Goal: Task Accomplishment & Management: Manage account settings

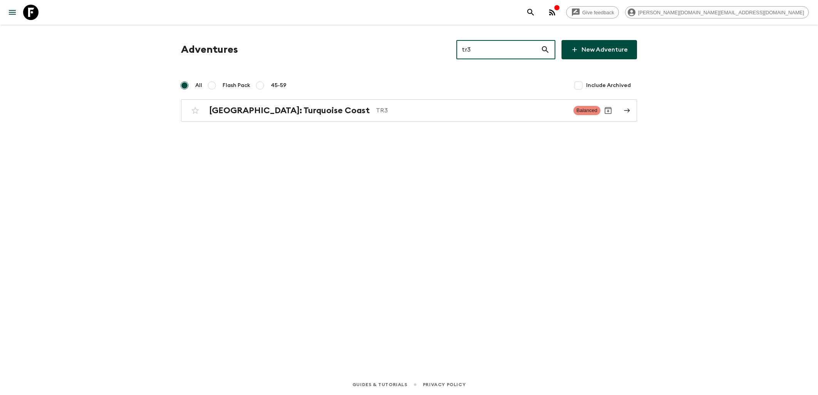
click at [34, 14] on icon at bounding box center [30, 12] width 15 height 15
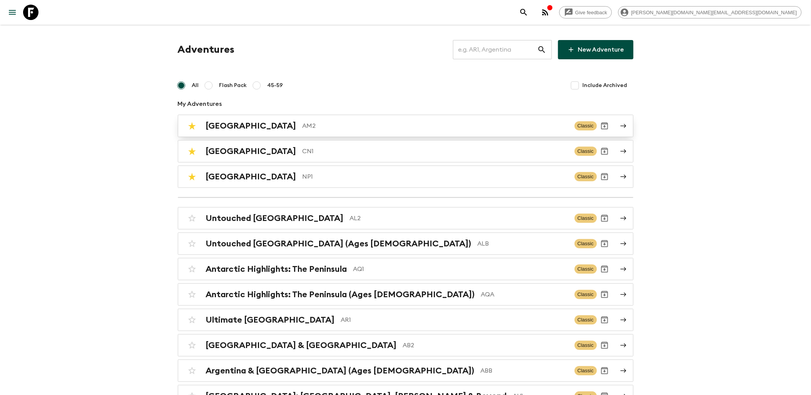
click at [237, 127] on h2 "[GEOGRAPHIC_DATA]" at bounding box center [251, 126] width 90 height 10
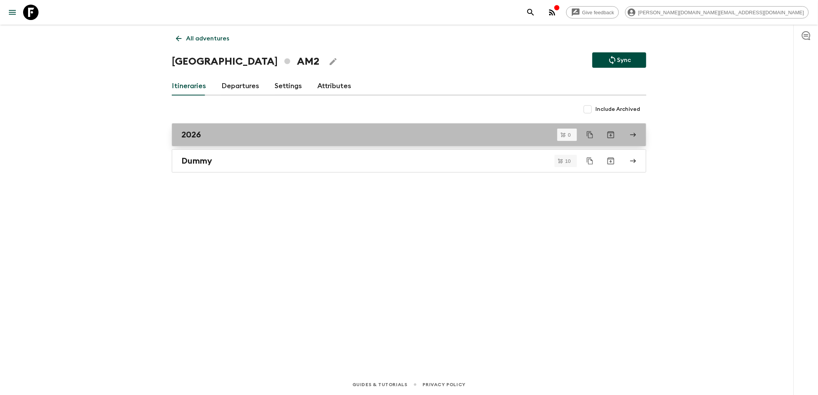
click at [258, 137] on div "2026" at bounding box center [401, 135] width 440 height 10
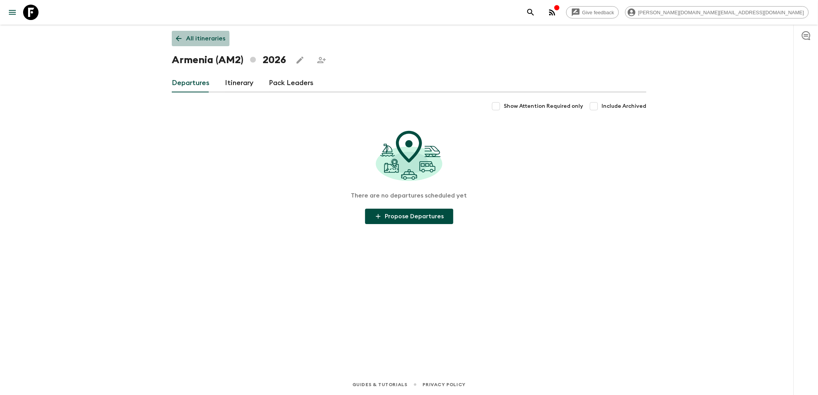
click at [179, 39] on icon at bounding box center [178, 38] width 8 height 8
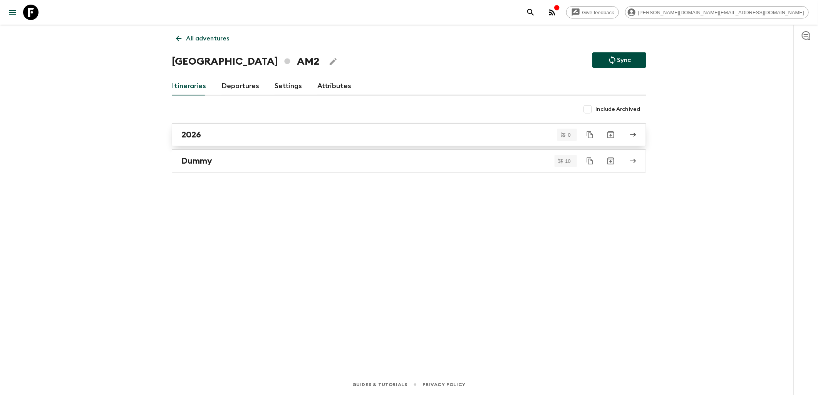
click at [230, 135] on div "2026" at bounding box center [401, 135] width 440 height 10
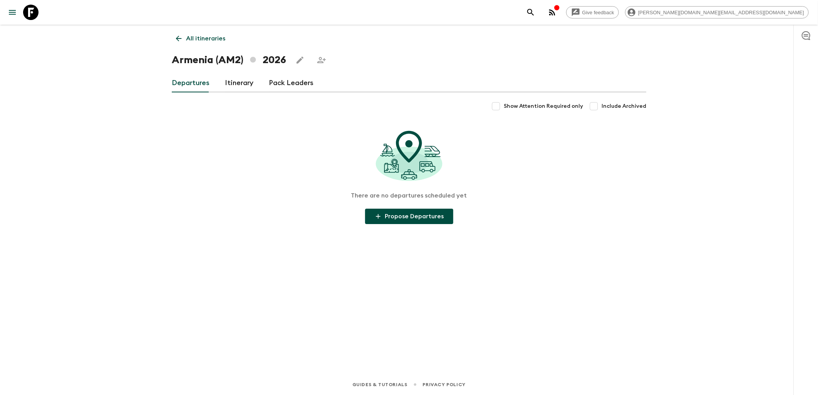
click at [236, 84] on link "Itinerary" at bounding box center [239, 83] width 28 height 18
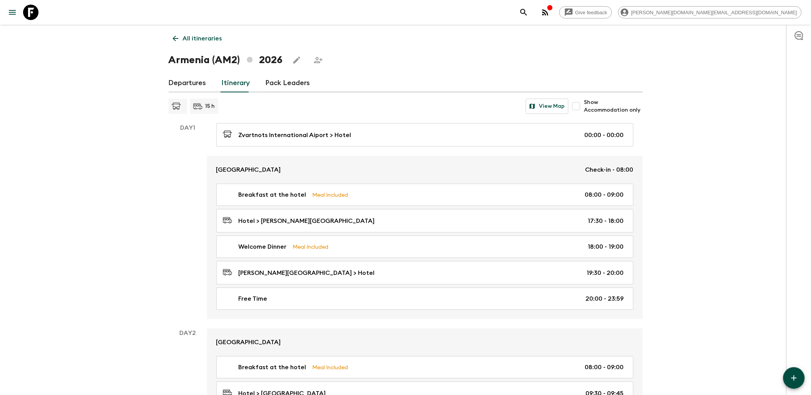
scroll to position [43, 0]
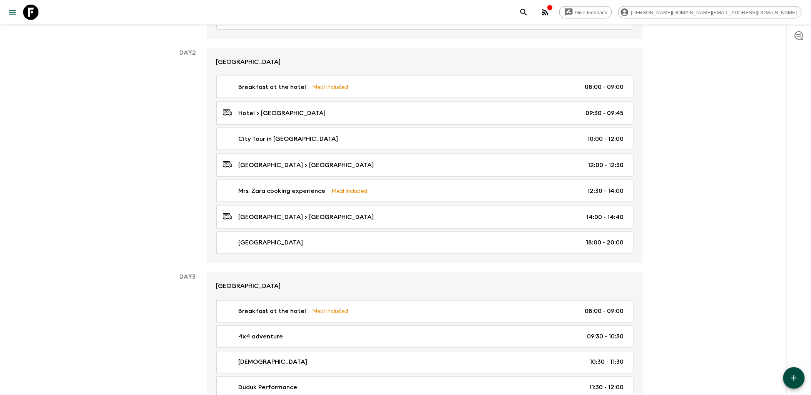
scroll to position [299, 0]
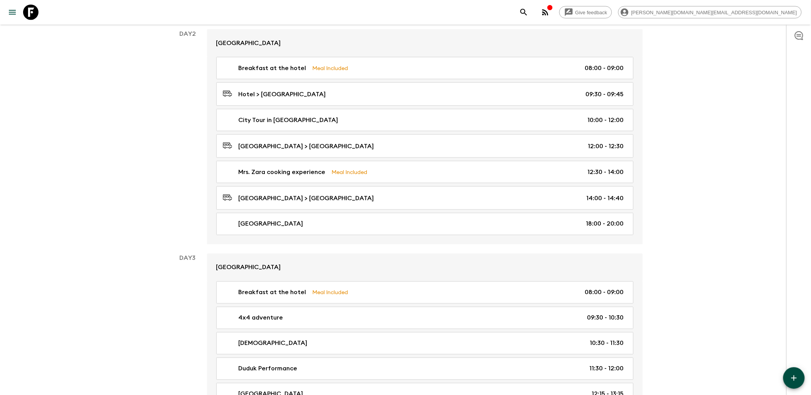
click at [791, 378] on icon "button" at bounding box center [793, 377] width 9 height 9
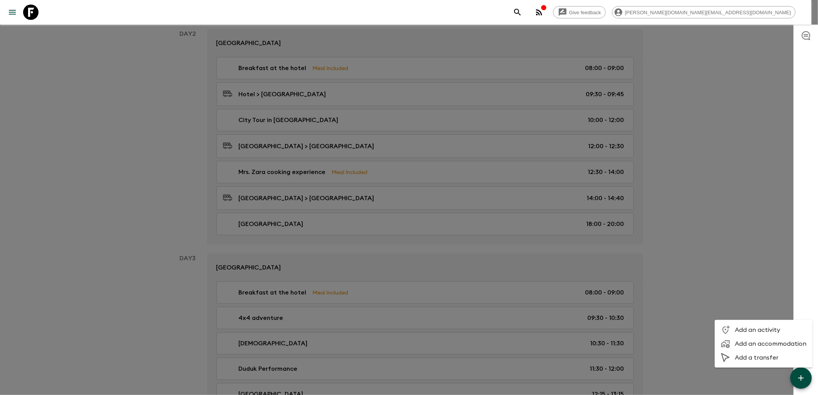
click at [718, 214] on div at bounding box center [409, 197] width 818 height 395
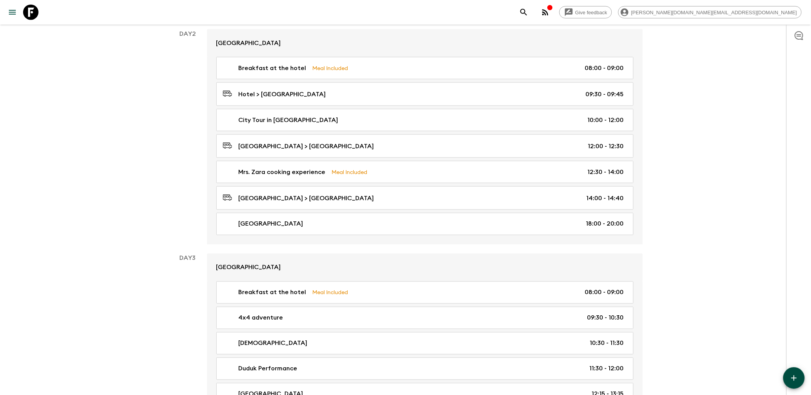
click at [794, 380] on icon "button" at bounding box center [793, 377] width 5 height 5
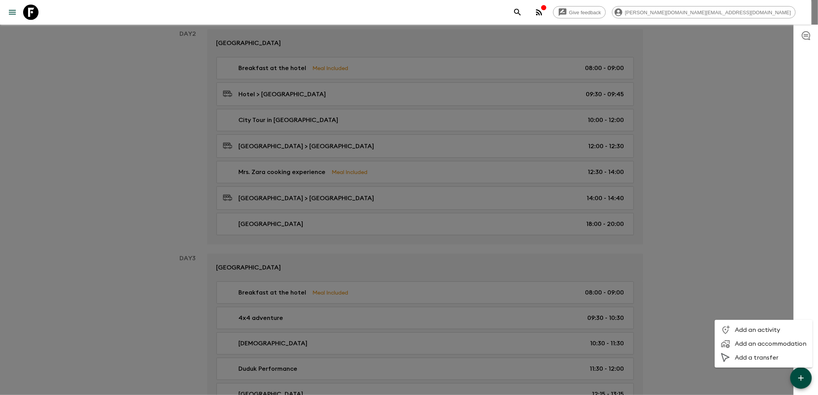
click at [730, 233] on div at bounding box center [409, 197] width 818 height 395
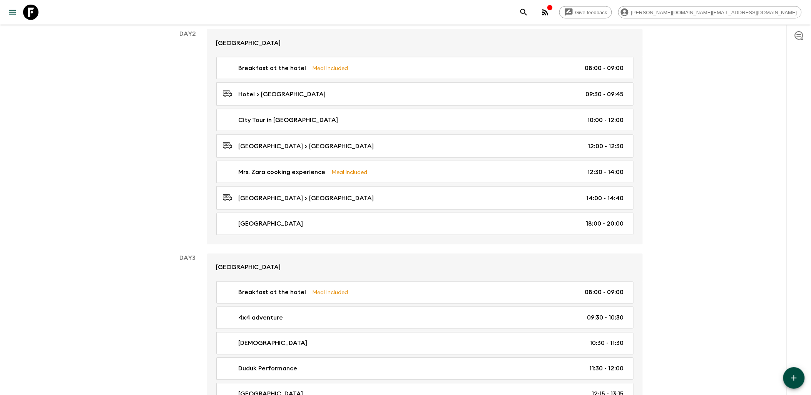
scroll to position [342, 0]
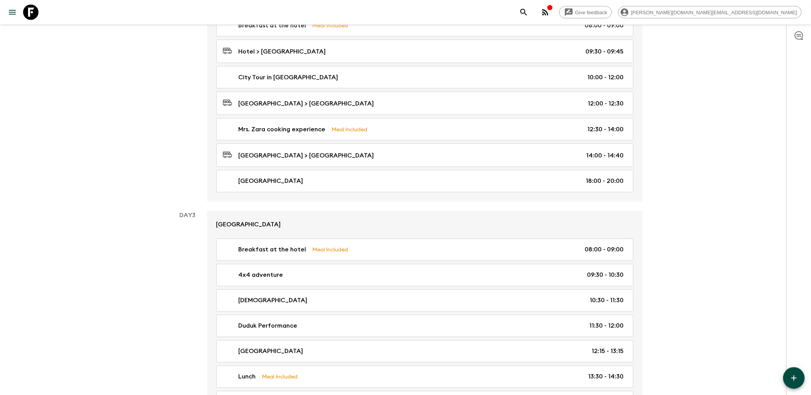
click at [802, 378] on button "button" at bounding box center [794, 378] width 22 height 22
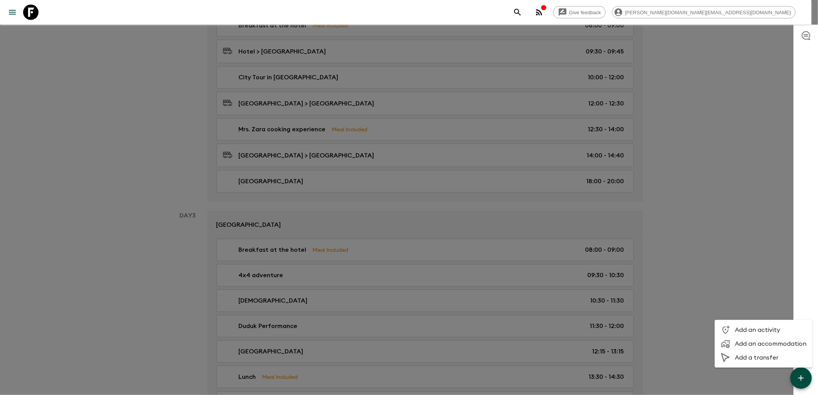
click at [756, 361] on span "Add a transfer" at bounding box center [770, 358] width 72 height 8
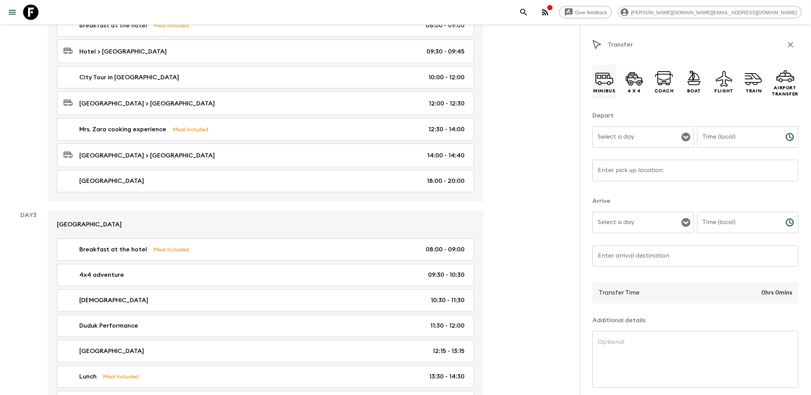
click at [604, 85] on icon at bounding box center [604, 78] width 18 height 18
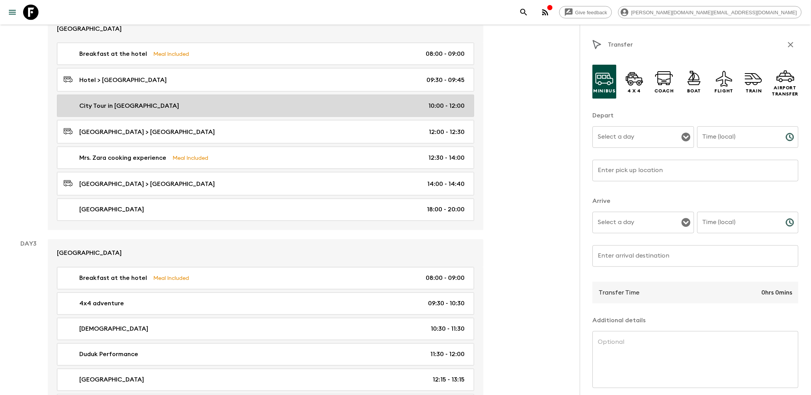
scroll to position [299, 0]
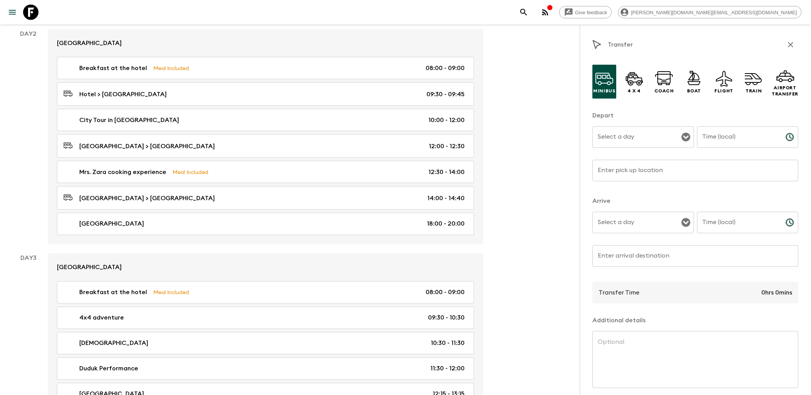
click at [675, 139] on input "Select a day" at bounding box center [637, 137] width 83 height 15
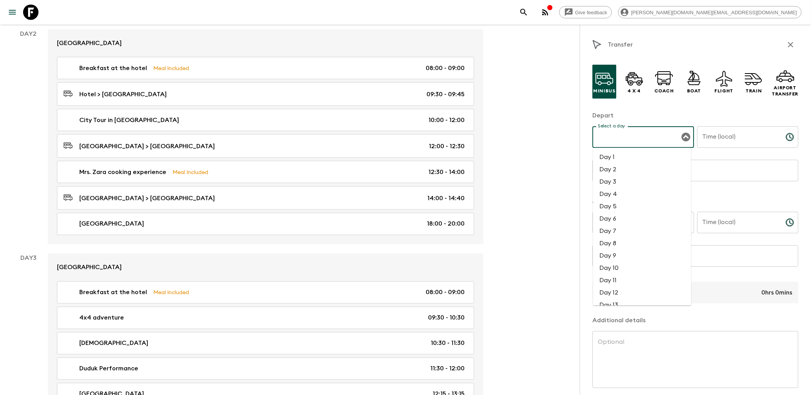
click at [618, 171] on li "Day 2" at bounding box center [642, 169] width 98 height 12
type input "Day 2"
click at [766, 139] on input "Time (local)" at bounding box center [738, 137] width 82 height 22
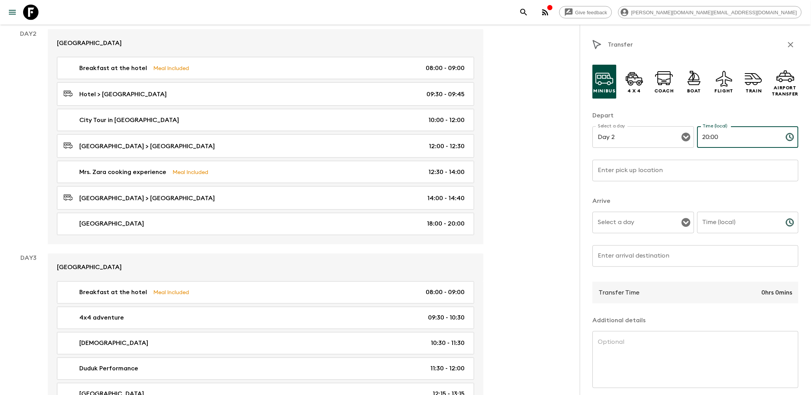
type input "20:00"
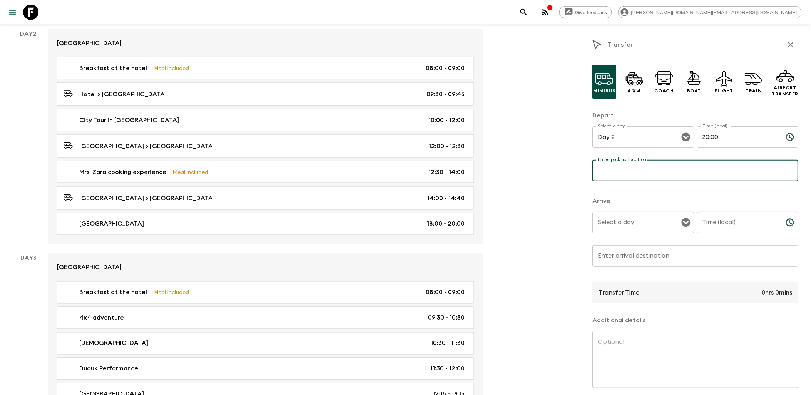
click at [659, 166] on input "Enter pick up location" at bounding box center [696, 171] width 206 height 22
type input "[GEOGRAPHIC_DATA]"
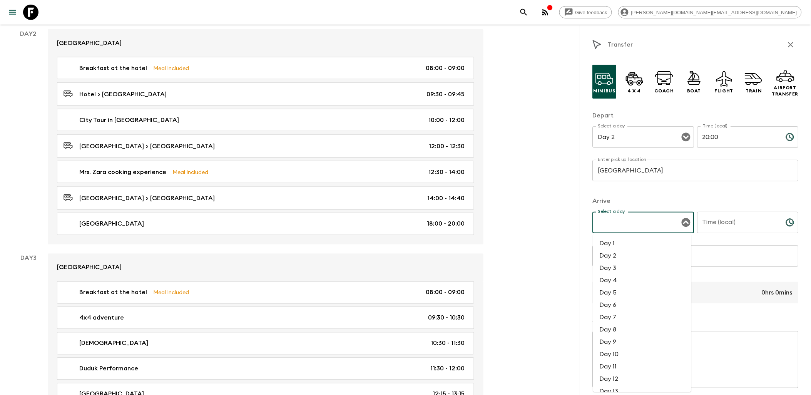
click at [671, 224] on input "Select a day" at bounding box center [637, 222] width 83 height 15
click at [609, 255] on li "Day 2" at bounding box center [642, 256] width 98 height 12
type input "Day 2"
click at [740, 225] on input "Time (local)" at bounding box center [738, 223] width 82 height 22
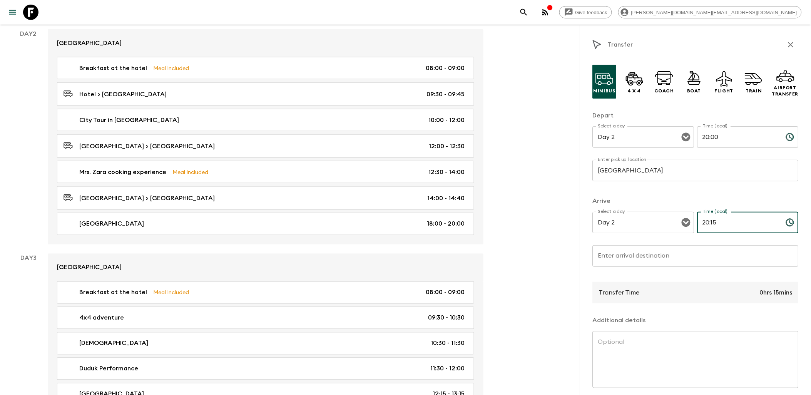
type input "20:15"
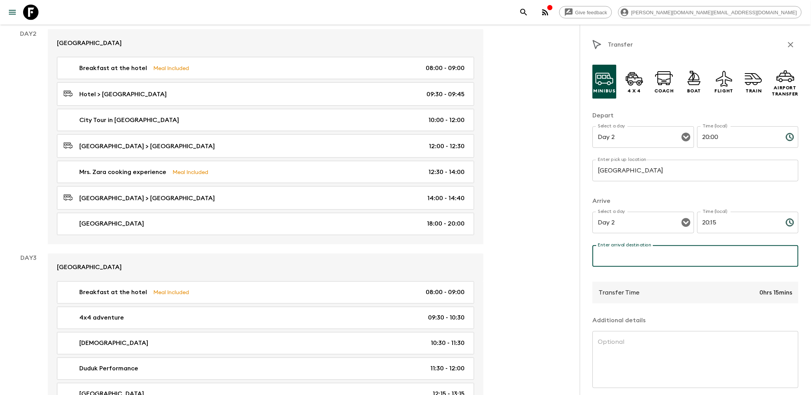
click at [674, 261] on input "Enter arrival destination" at bounding box center [696, 256] width 206 height 22
type input "Hotel"
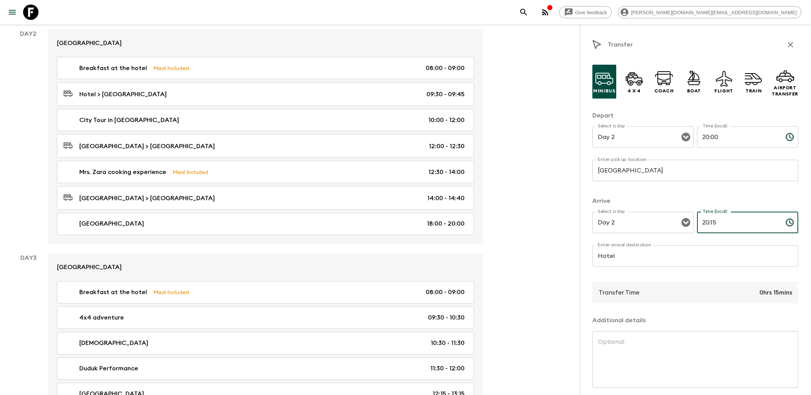
click at [714, 221] on input "20:15" at bounding box center [738, 223] width 82 height 22
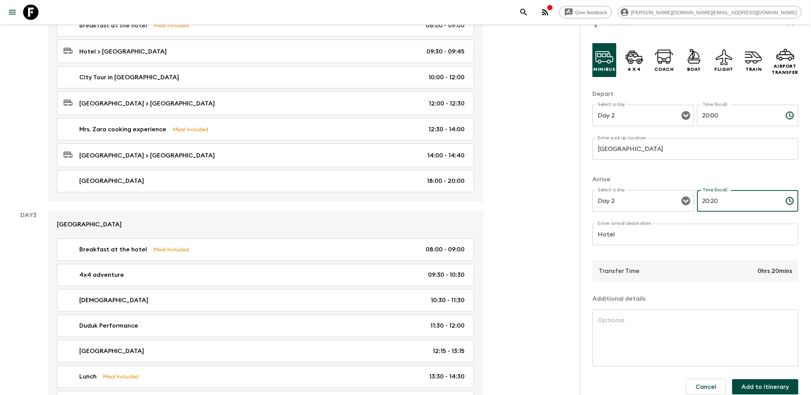
scroll to position [32, 0]
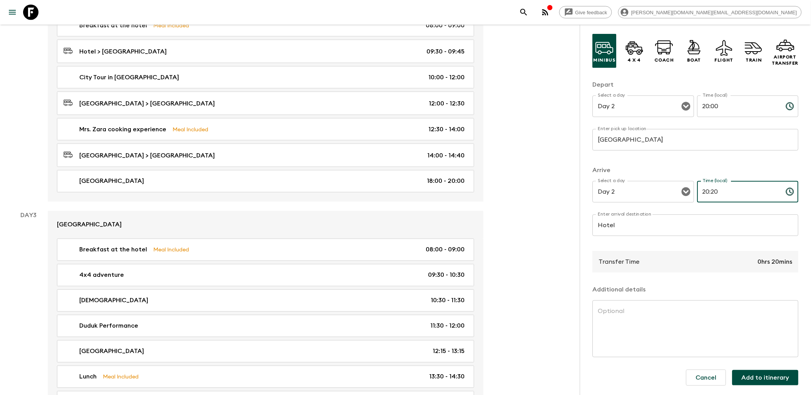
type input "20:20"
click at [771, 383] on button "Add to itinerary" at bounding box center [766, 377] width 66 height 15
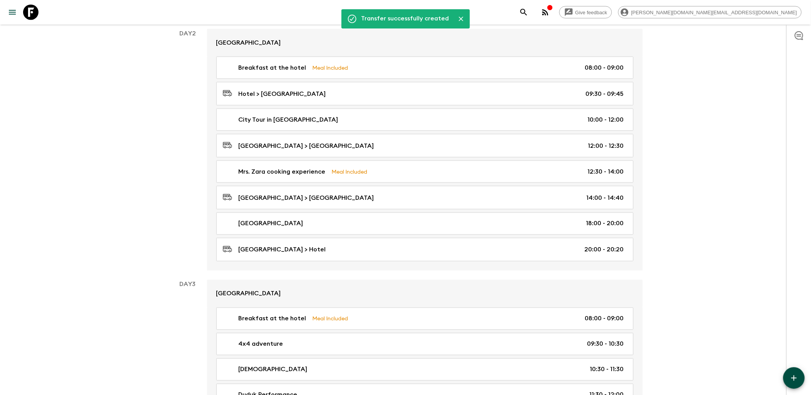
scroll to position [299, 0]
click at [793, 377] on icon "button" at bounding box center [793, 377] width 9 height 9
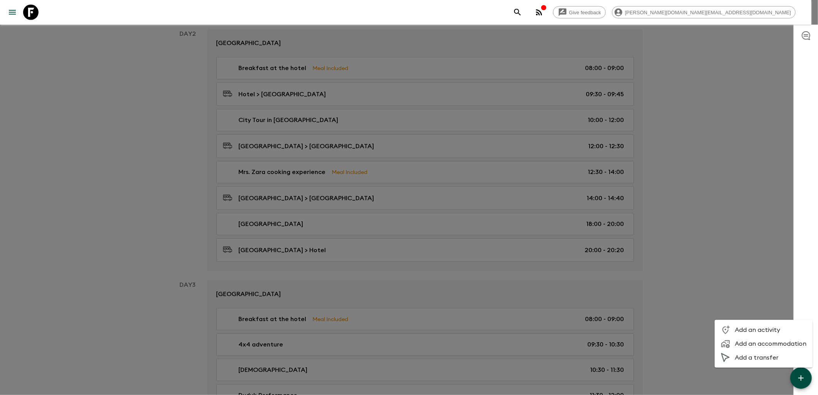
click at [760, 330] on span "Add an activity" at bounding box center [770, 330] width 72 height 8
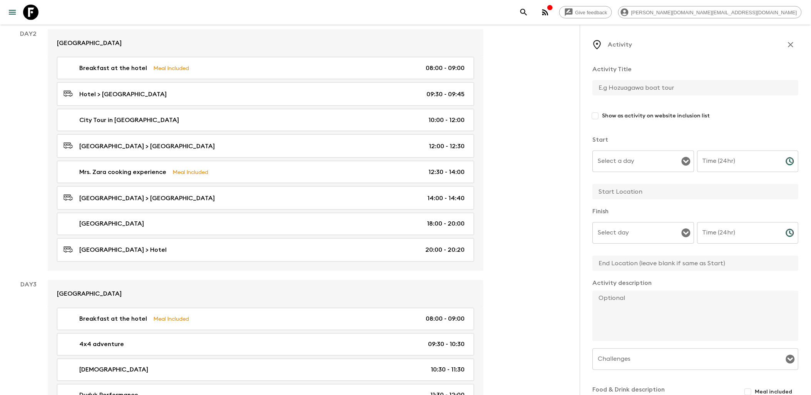
click at [628, 85] on input "text" at bounding box center [693, 87] width 200 height 15
type input "Free time"
click at [626, 159] on div "Select a day Select a day ​" at bounding box center [644, 166] width 102 height 30
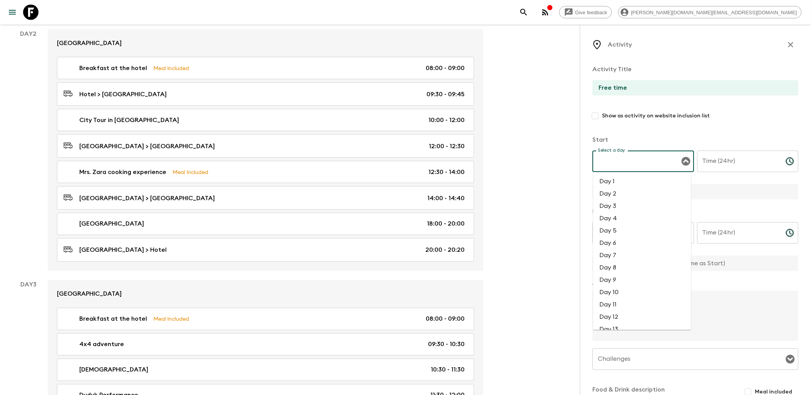
click at [610, 193] on li "Day 2" at bounding box center [642, 193] width 98 height 12
type input "Day 2"
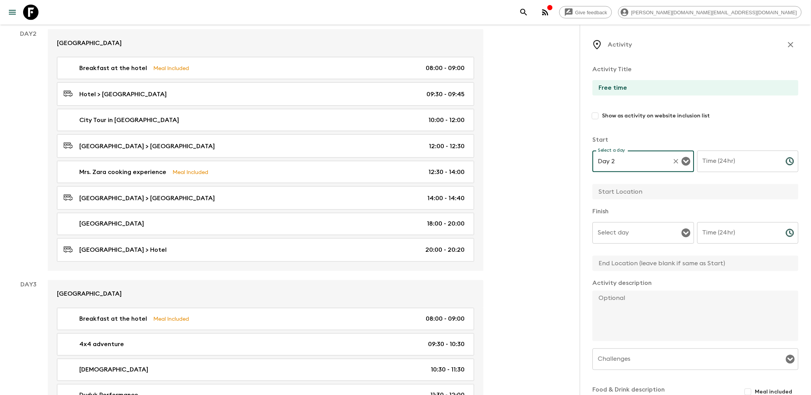
click at [728, 155] on div "Time (24hr) Time (24hr) ​" at bounding box center [748, 166] width 102 height 30
type input "20:20"
click at [646, 192] on input "text" at bounding box center [693, 191] width 200 height 15
click at [679, 243] on div "Select day" at bounding box center [644, 233] width 102 height 22
type input "Hotel"
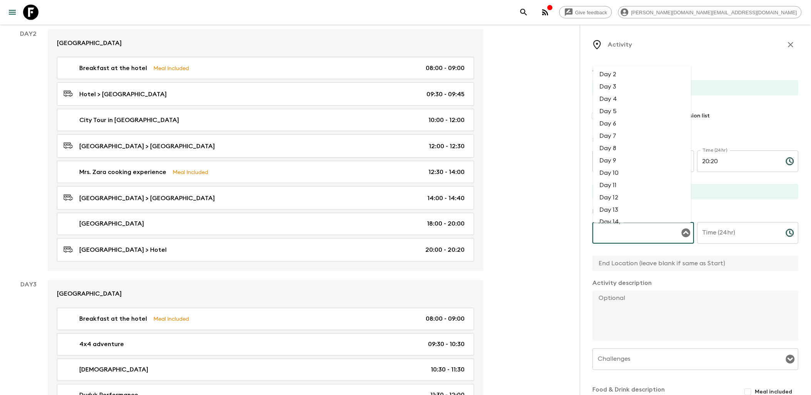
click at [621, 76] on li "Day 2" at bounding box center [642, 74] width 98 height 12
type input "Day 2"
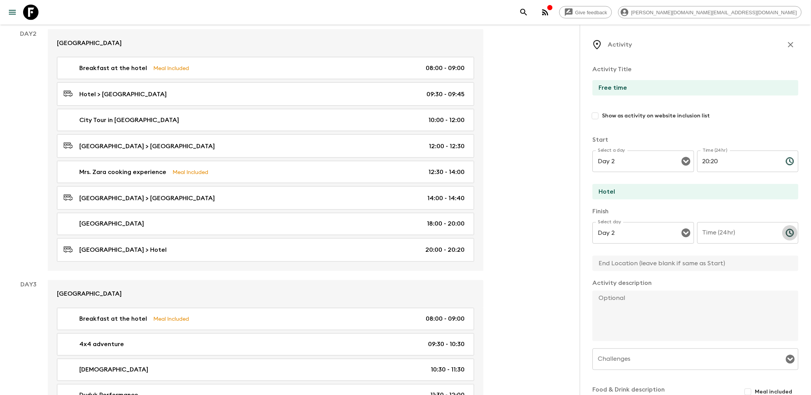
click at [783, 233] on button "Choose time" at bounding box center [790, 232] width 15 height 15
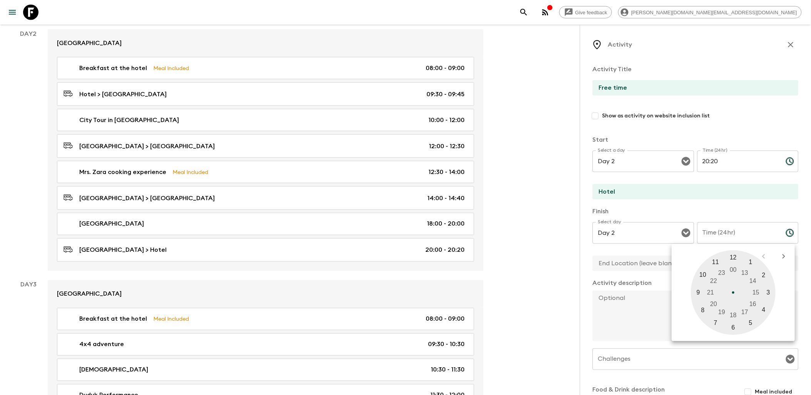
click at [725, 274] on div at bounding box center [733, 292] width 85 height 85
click at [725, 258] on div at bounding box center [733, 292] width 85 height 85
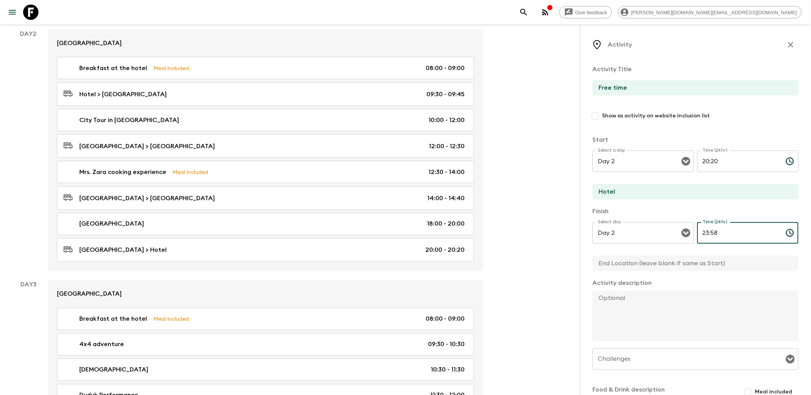
click at [723, 232] on input "23:58" at bounding box center [738, 233] width 82 height 22
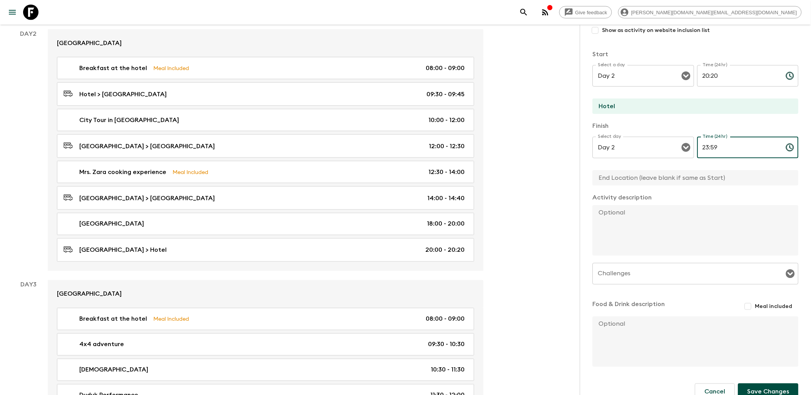
scroll to position [100, 0]
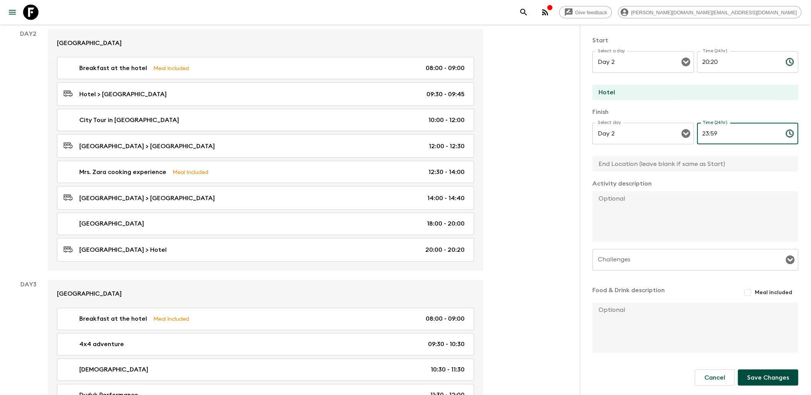
type input "23:59"
click at [763, 378] on button "Save Changes" at bounding box center [768, 378] width 60 height 16
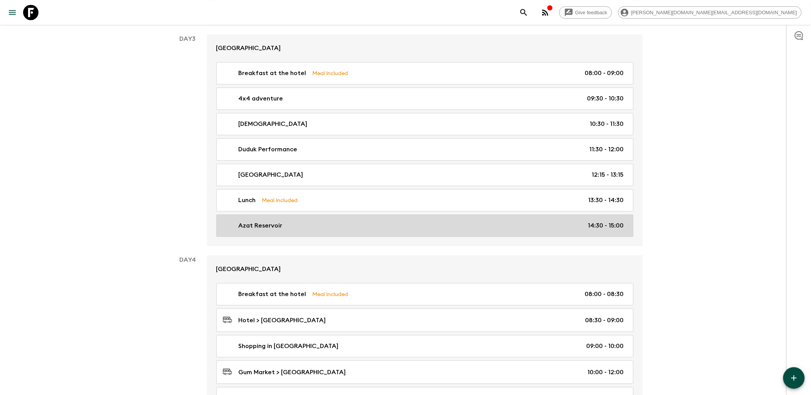
scroll to position [556, 0]
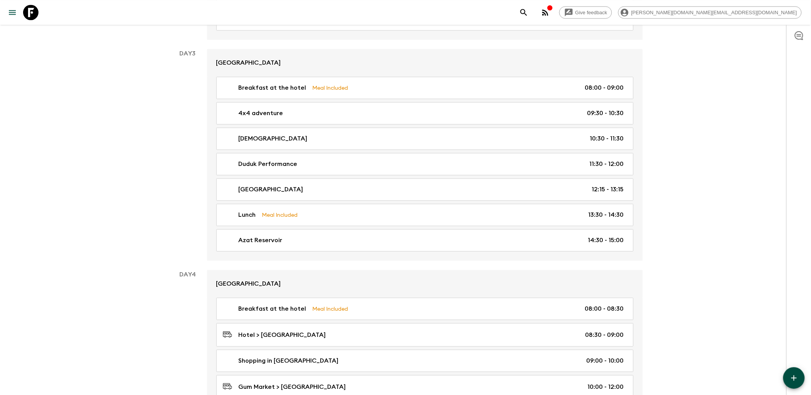
click at [789, 377] on button "button" at bounding box center [794, 378] width 22 height 22
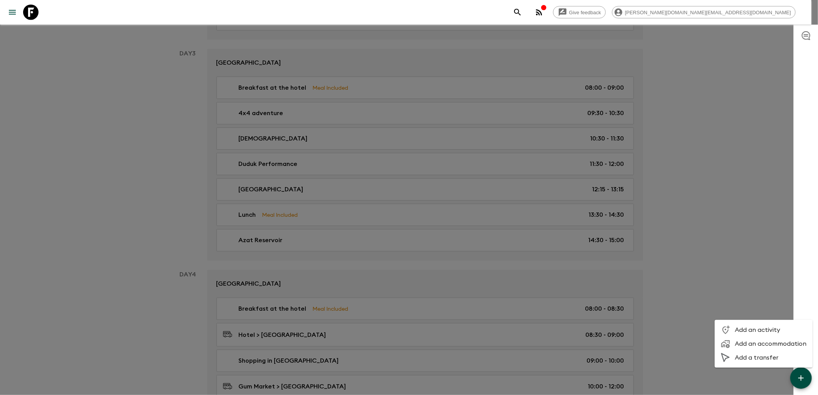
click at [749, 355] on span "Add a transfer" at bounding box center [770, 358] width 72 height 8
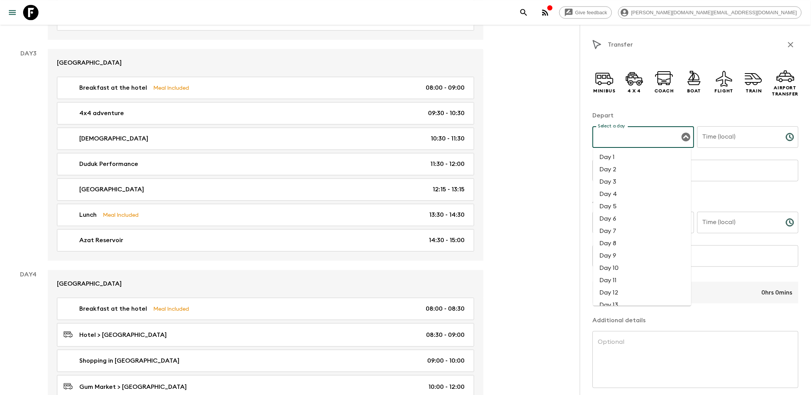
click at [632, 134] on div "Select a day Select a day ​" at bounding box center [644, 141] width 102 height 30
click at [604, 84] on icon at bounding box center [604, 78] width 18 height 18
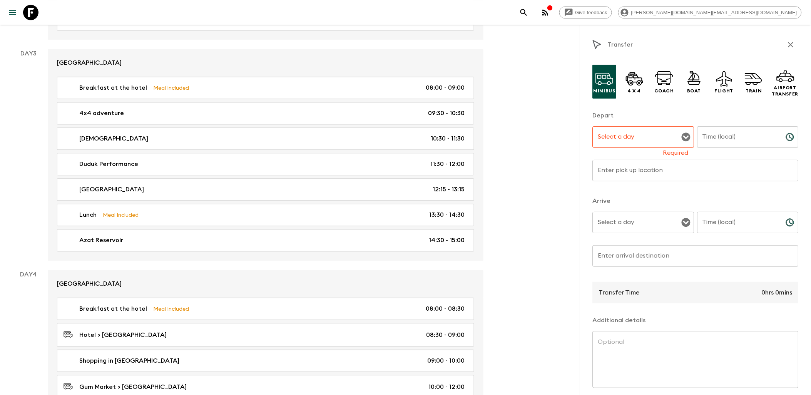
click at [683, 137] on icon "Open" at bounding box center [686, 137] width 9 height 9
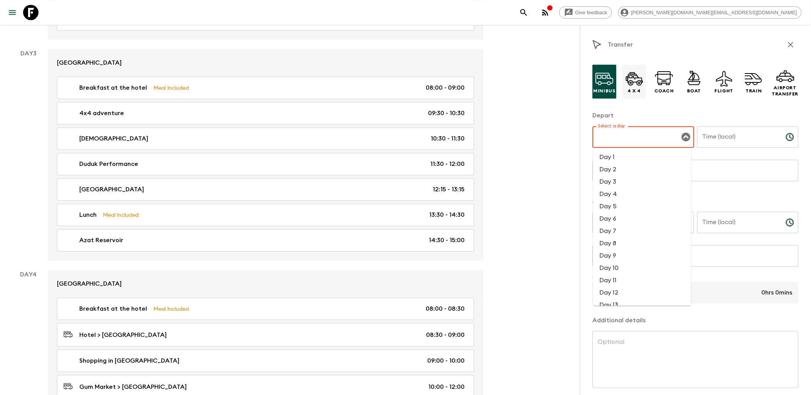
click at [636, 80] on icon at bounding box center [635, 78] width 18 height 18
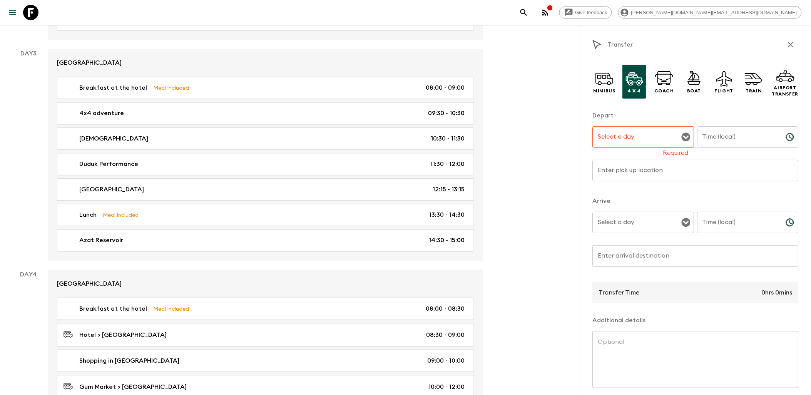
click at [682, 137] on icon "Open" at bounding box center [686, 137] width 9 height 9
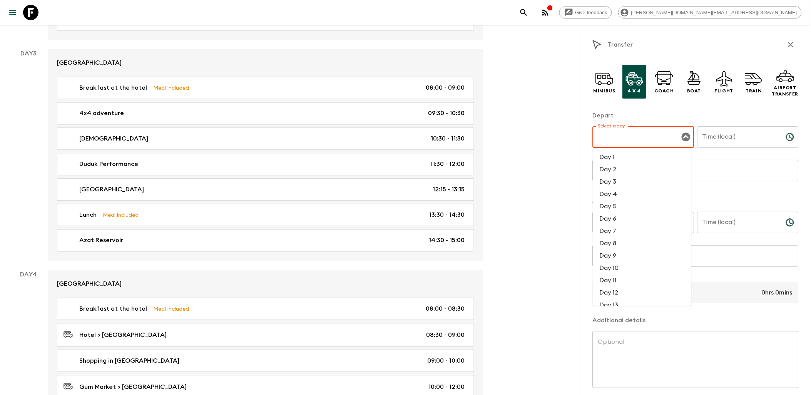
click at [610, 184] on li "Day 3" at bounding box center [642, 182] width 98 height 12
type input "Day 3"
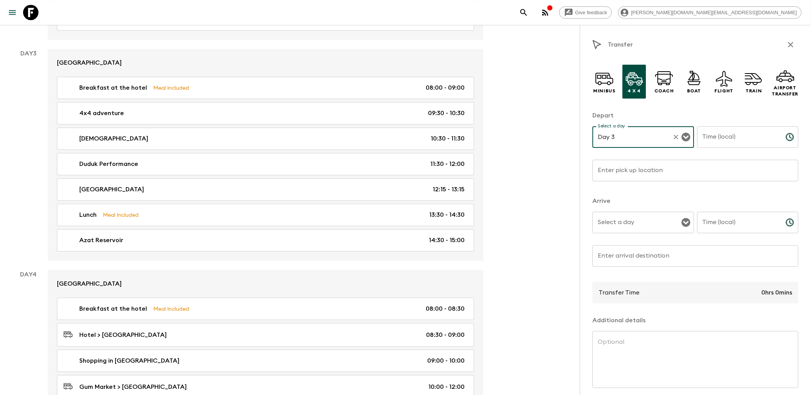
click at [730, 139] on div "Time (local) Time (local) ​" at bounding box center [748, 141] width 102 height 30
type input "15:00"
click at [639, 171] on input "Enter pick up location" at bounding box center [696, 171] width 206 height 22
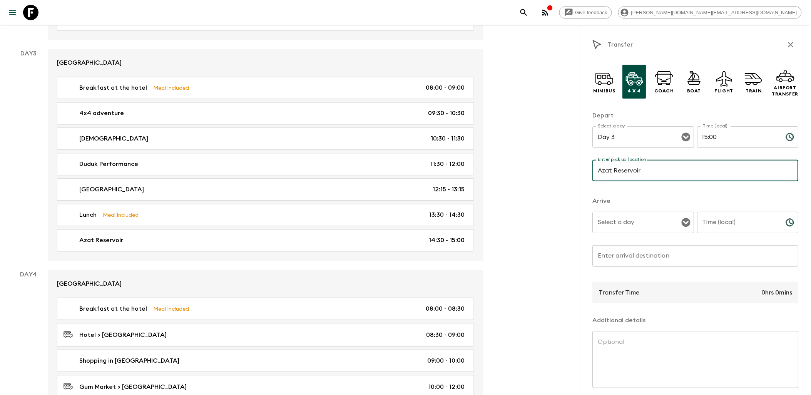
type input "Azat Reservoir"
click at [669, 224] on input "Select a day" at bounding box center [637, 222] width 83 height 15
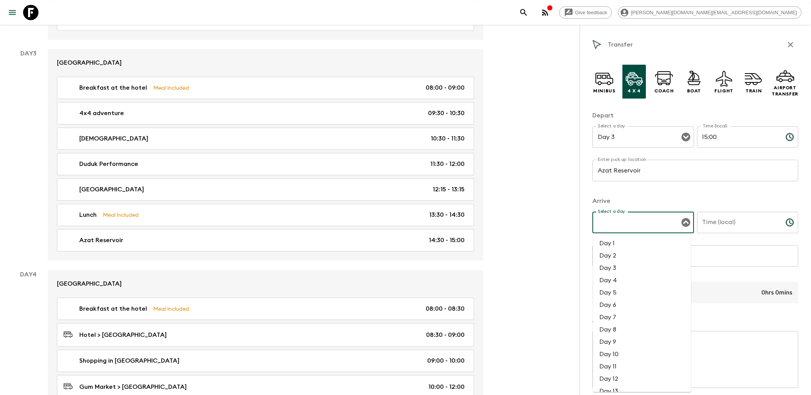
click at [651, 196] on div "Minibus 4 x 4 Coach Boat Flight Train Airport Transfer Depart Select a day Day …" at bounding box center [696, 249] width 206 height 380
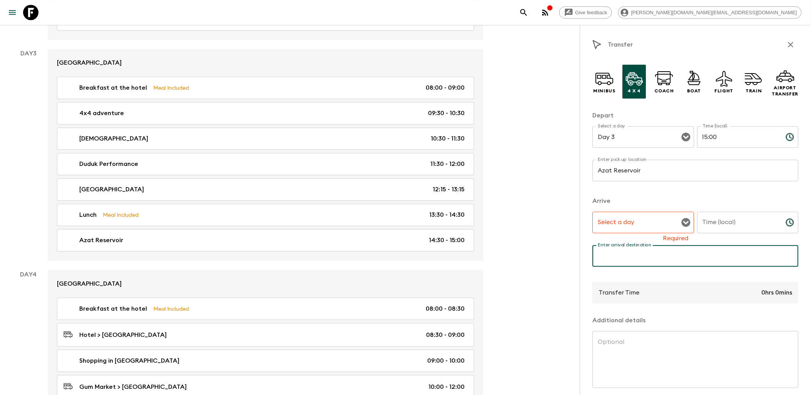
click at [634, 255] on div "Enter arrival destination Enter arrival destination ​" at bounding box center [696, 260] width 206 height 30
click at [682, 221] on icon "Open" at bounding box center [686, 222] width 9 height 9
type input "Hotel"
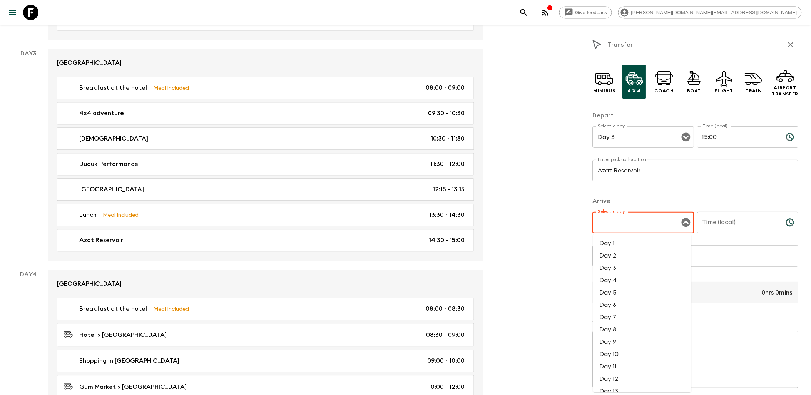
click at [613, 267] on li "Day 3" at bounding box center [642, 268] width 98 height 12
type input "Day 3"
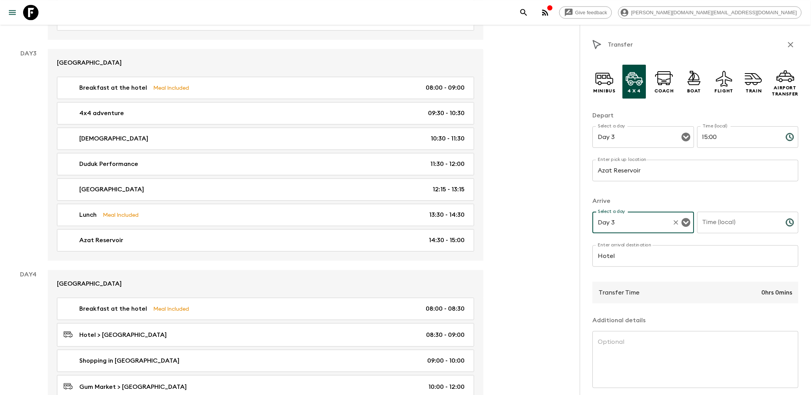
click at [729, 223] on div "Time (local) Time (local) ​" at bounding box center [748, 227] width 102 height 30
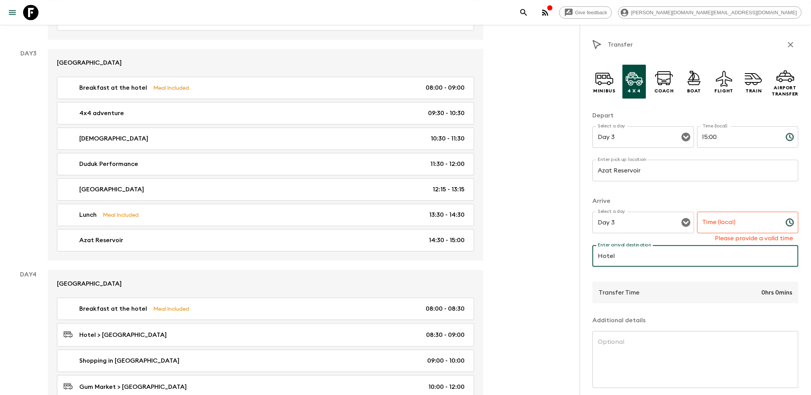
click at [626, 257] on input "Hotel" at bounding box center [696, 256] width 206 height 22
type input "Hotel or [GEOGRAPHIC_DATA]"
click at [707, 226] on input "Time (local)" at bounding box center [738, 223] width 82 height 22
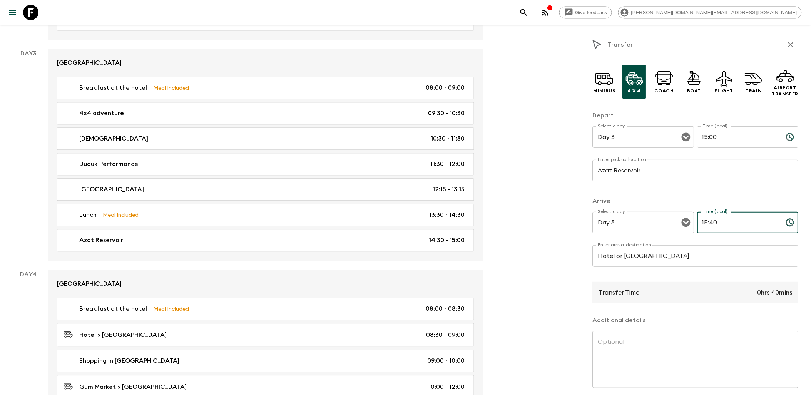
drag, startPoint x: 718, startPoint y: 222, endPoint x: 696, endPoint y: 222, distance: 21.9
click at [697, 222] on input "15:40" at bounding box center [738, 223] width 82 height 22
type input "16:00"
click at [701, 191] on div "Minibus 4 x 4 Coach Boat Flight Train Airport Transfer Depart Select a day Day …" at bounding box center [696, 249] width 206 height 380
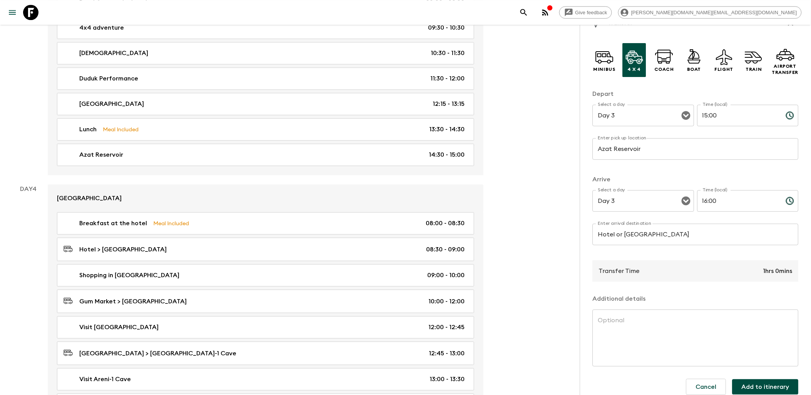
scroll to position [32, 0]
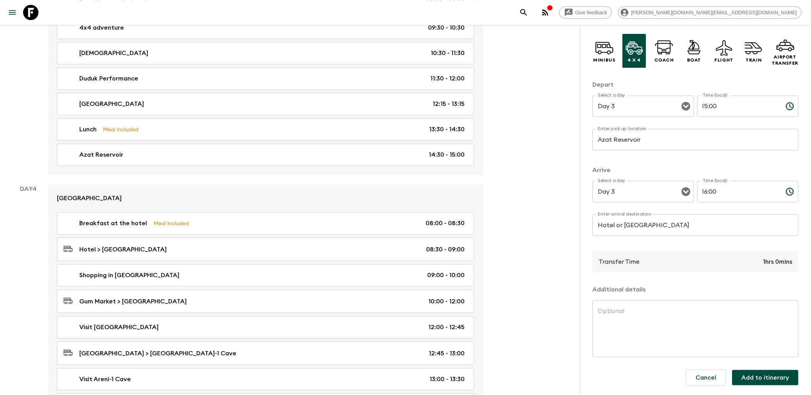
click at [757, 378] on button "Add to itinerary" at bounding box center [766, 377] width 66 height 15
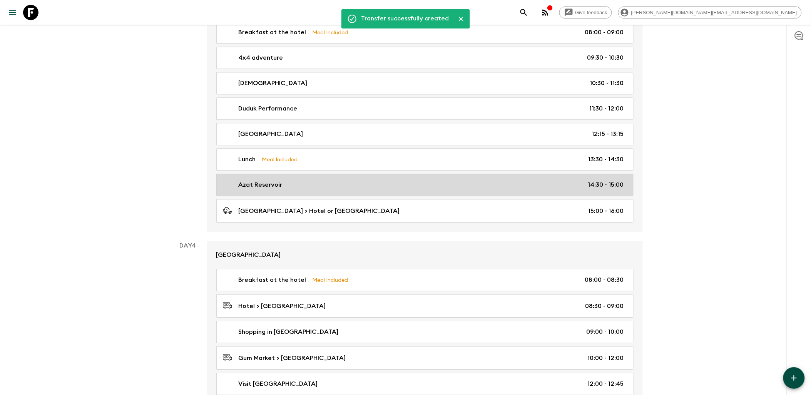
scroll to position [599, 0]
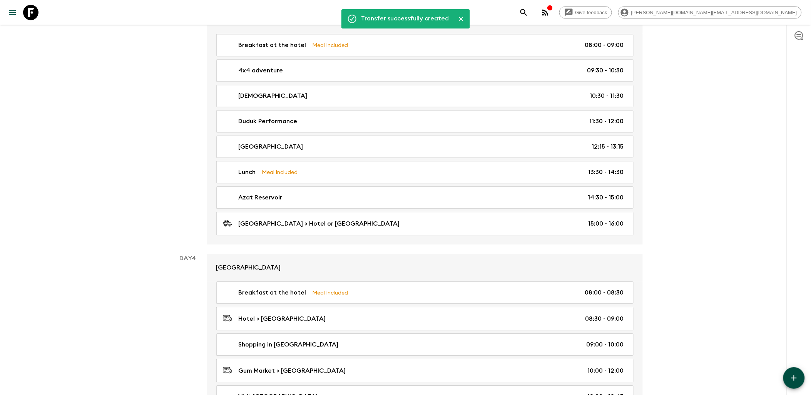
click at [792, 378] on icon "button" at bounding box center [793, 377] width 5 height 5
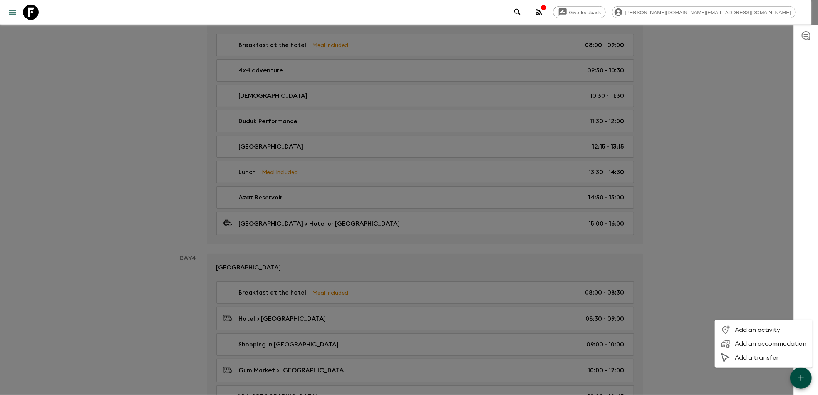
click at [758, 329] on span "Add an activity" at bounding box center [770, 330] width 72 height 8
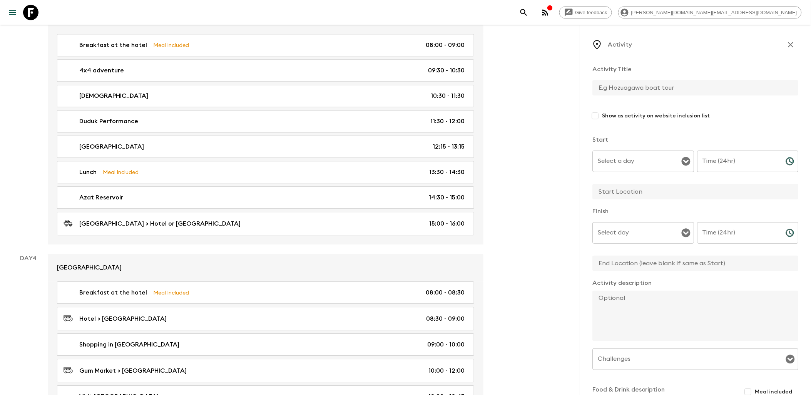
click at [625, 156] on input "Select a day" at bounding box center [637, 161] width 83 height 15
type input "Free time"
click at [687, 160] on icon "Close" at bounding box center [686, 161] width 9 height 9
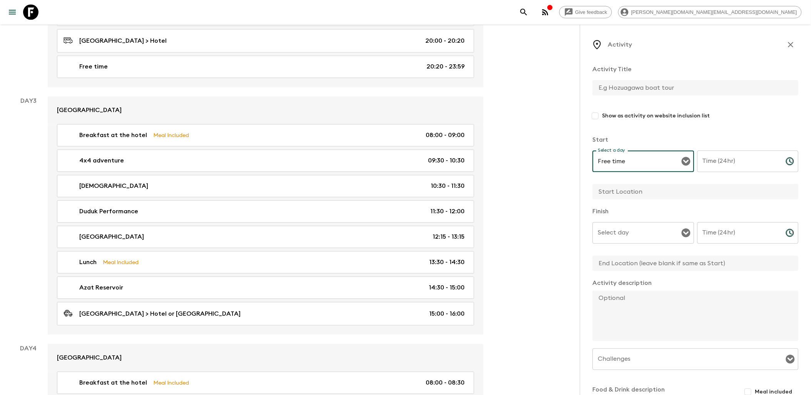
scroll to position [556, 0]
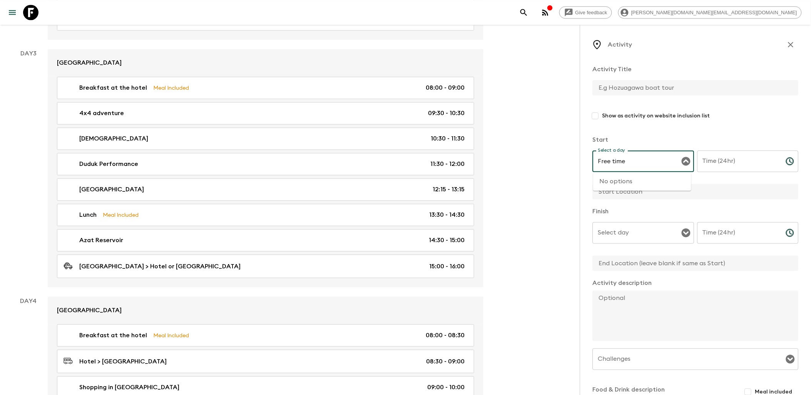
drag, startPoint x: 632, startPoint y: 160, endPoint x: 593, endPoint y: 158, distance: 38.5
click at [593, 158] on div "Free time Select a day" at bounding box center [644, 162] width 102 height 22
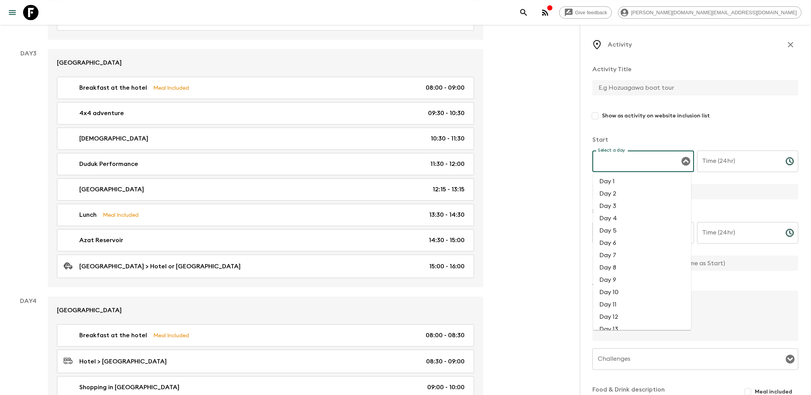
click at [625, 205] on li "Day 3" at bounding box center [642, 206] width 98 height 12
type input "Day 3"
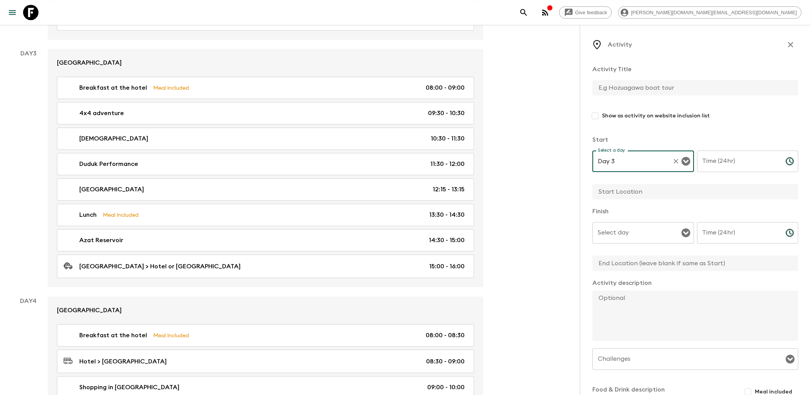
click at [717, 166] on div "Time (24hr) Time (24hr) ​" at bounding box center [748, 166] width 102 height 30
type input "16:00"
click at [676, 233] on input "Select day" at bounding box center [637, 233] width 83 height 15
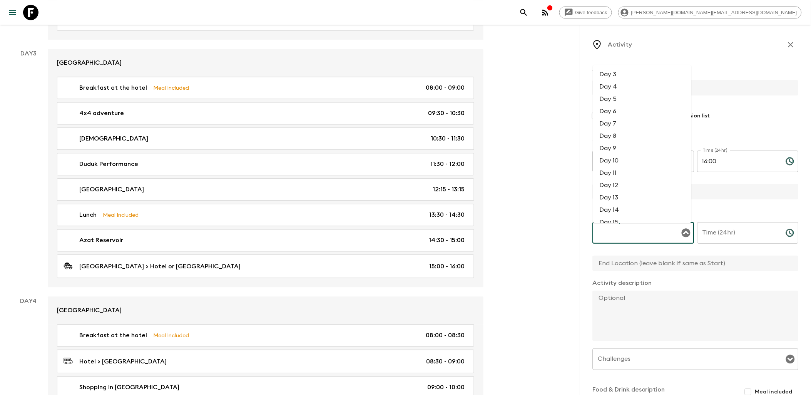
click at [620, 76] on li "Day 3" at bounding box center [642, 74] width 98 height 12
type input "Day 3"
click at [737, 230] on input "Time (24hr)" at bounding box center [738, 233] width 82 height 22
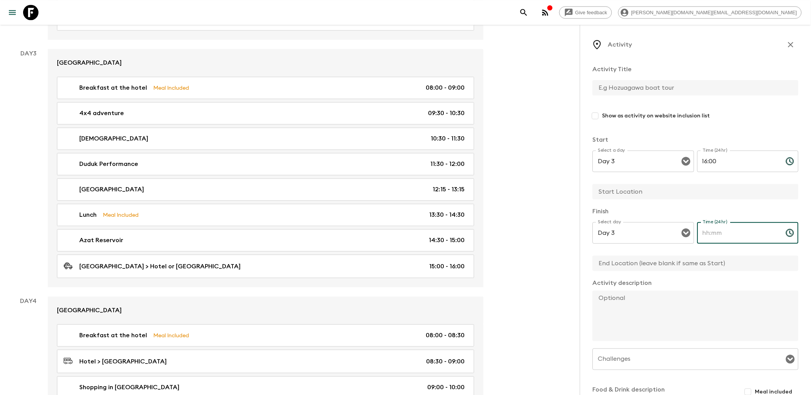
click at [786, 233] on icon "Choose time" at bounding box center [790, 232] width 9 height 9
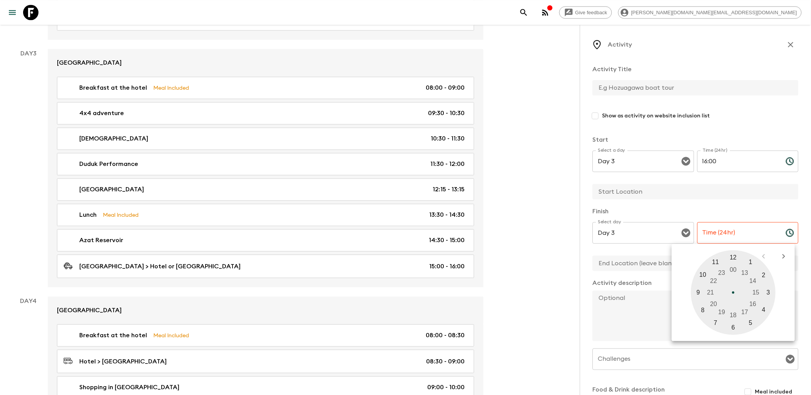
click at [723, 273] on div at bounding box center [733, 292] width 85 height 85
click at [728, 254] on div at bounding box center [733, 292] width 85 height 85
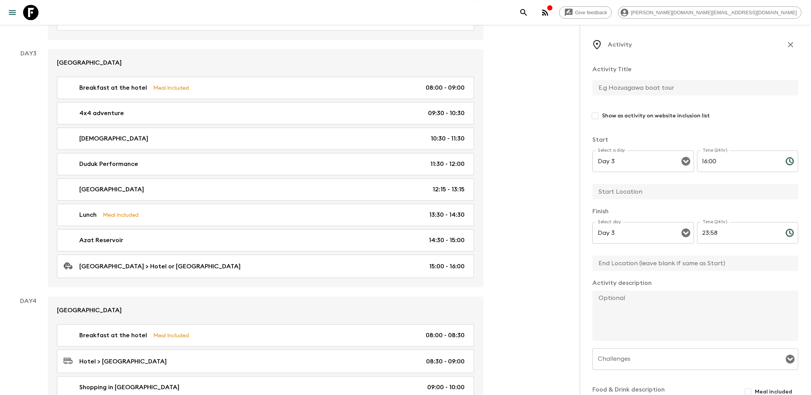
click at [725, 235] on input "23:58" at bounding box center [738, 233] width 82 height 22
type input "23:59"
click at [647, 90] on input "text" at bounding box center [693, 87] width 200 height 15
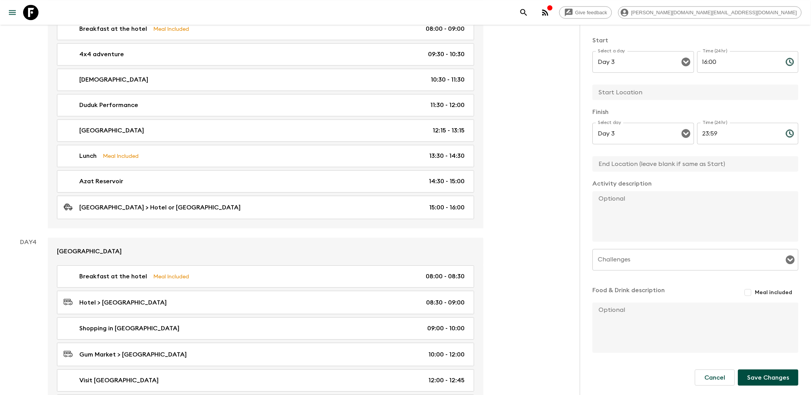
scroll to position [727, 0]
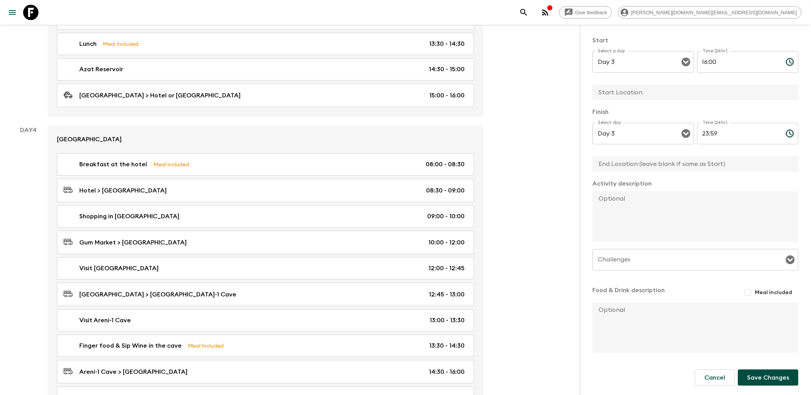
type input "Free Time"
click at [773, 377] on button "Save Changes" at bounding box center [768, 378] width 60 height 16
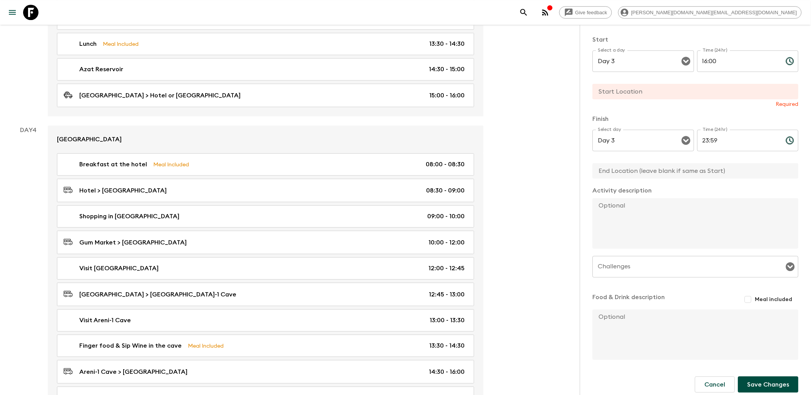
scroll to position [0, 0]
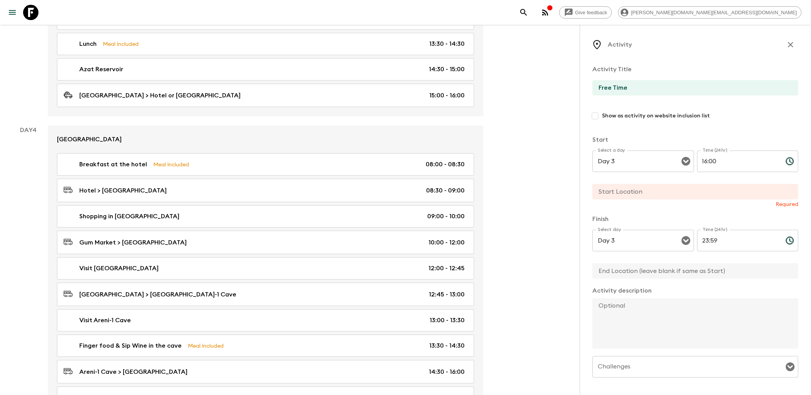
click at [647, 193] on input "text" at bounding box center [693, 191] width 200 height 15
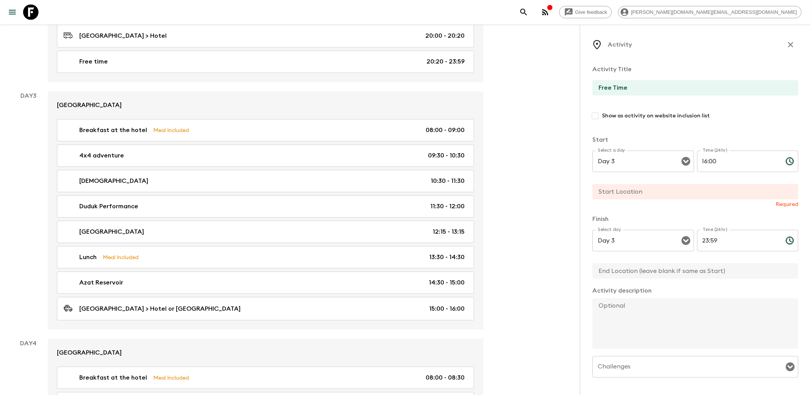
click at [622, 191] on input "text" at bounding box center [693, 191] width 200 height 15
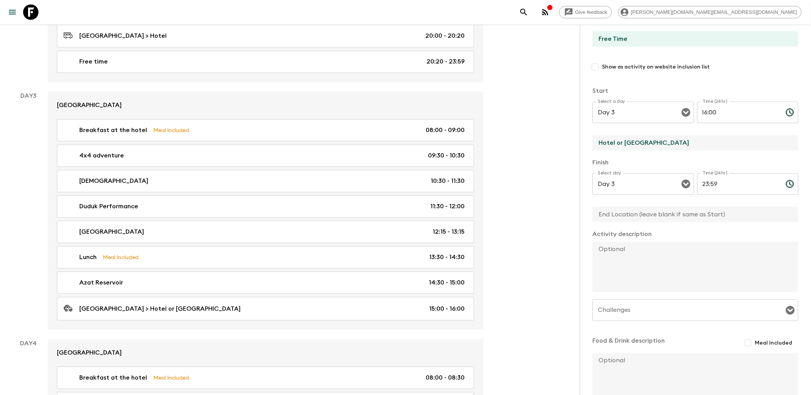
scroll to position [100, 0]
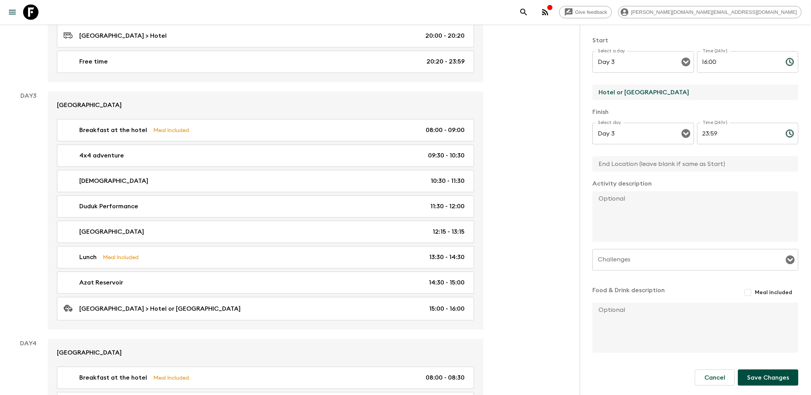
type input "Hotel or [GEOGRAPHIC_DATA]"
click at [764, 376] on button "Save Changes" at bounding box center [768, 378] width 60 height 16
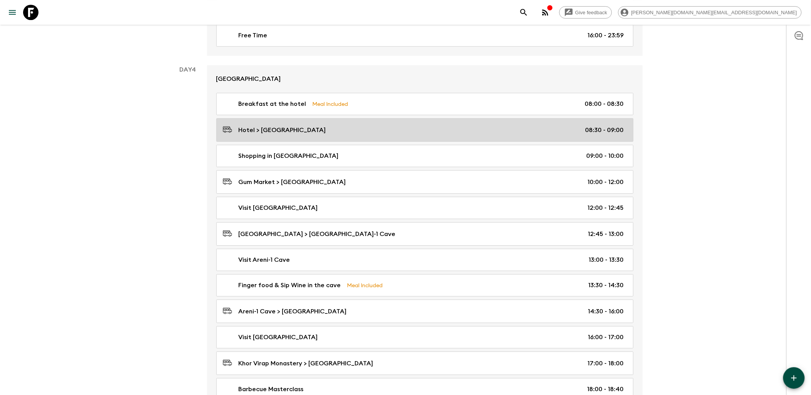
scroll to position [855, 0]
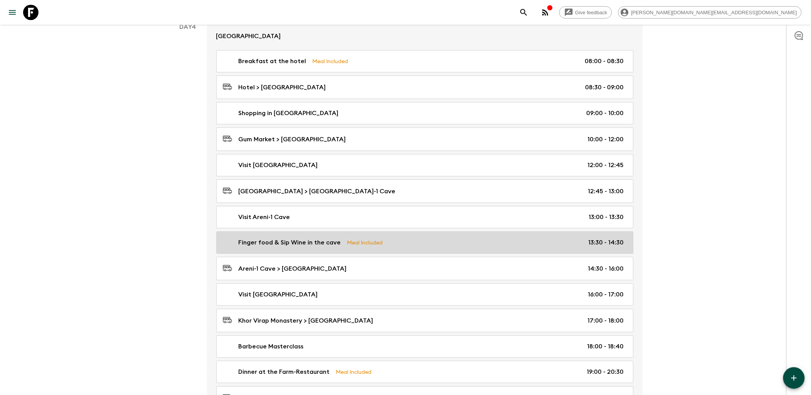
click at [600, 247] on p "13:30 - 14:30" at bounding box center [606, 242] width 35 height 9
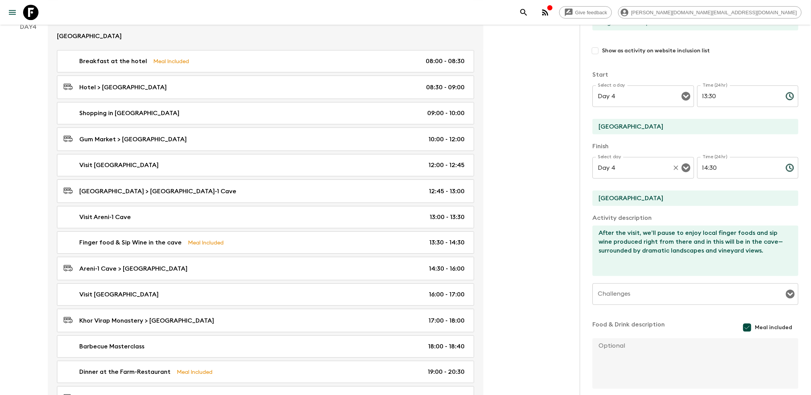
scroll to position [120, 0]
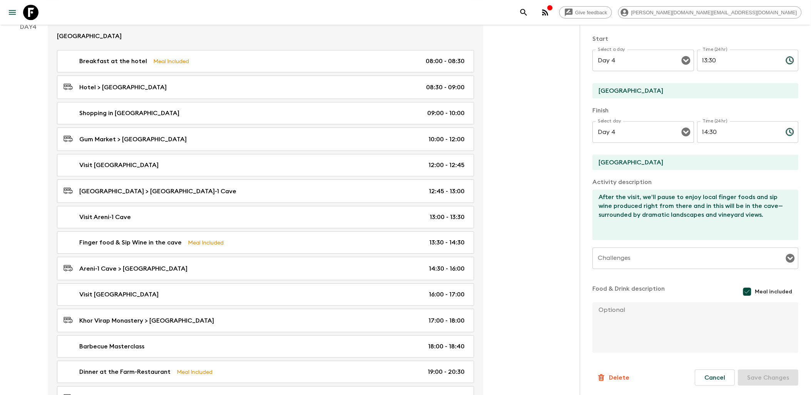
click at [616, 378] on p "Delete" at bounding box center [619, 377] width 20 height 9
click at [661, 386] on button "Confirm" at bounding box center [651, 384] width 39 height 13
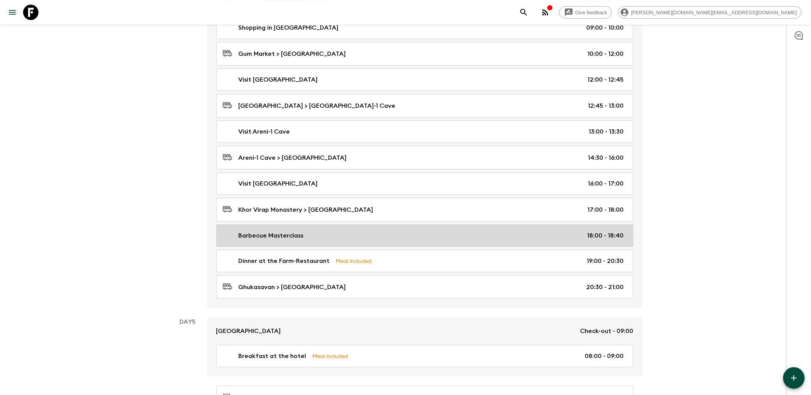
scroll to position [1026, 0]
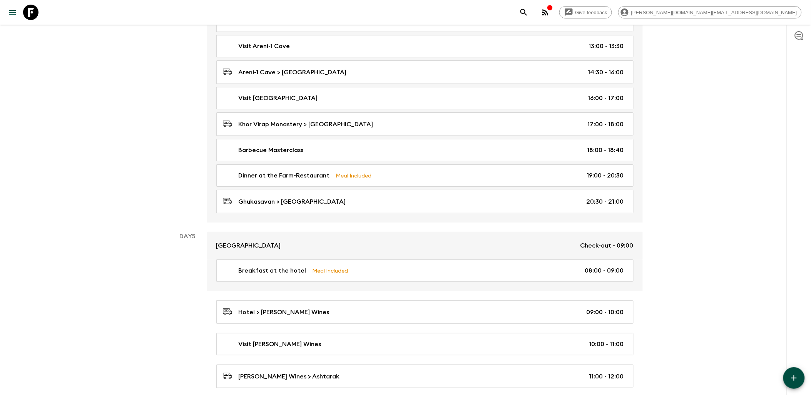
click at [788, 374] on button "button" at bounding box center [794, 378] width 22 height 22
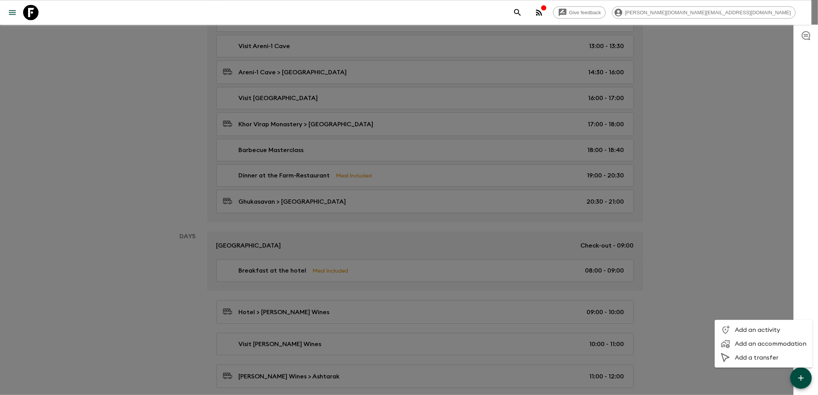
click at [761, 331] on span "Add an activity" at bounding box center [770, 330] width 72 height 8
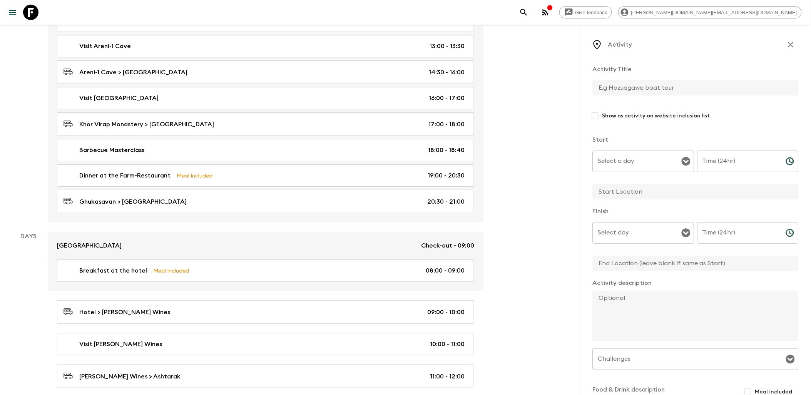
click at [626, 84] on input "text" at bounding box center [693, 87] width 200 height 15
type input "Free Time"
click at [672, 162] on input "Select a day" at bounding box center [637, 161] width 83 height 15
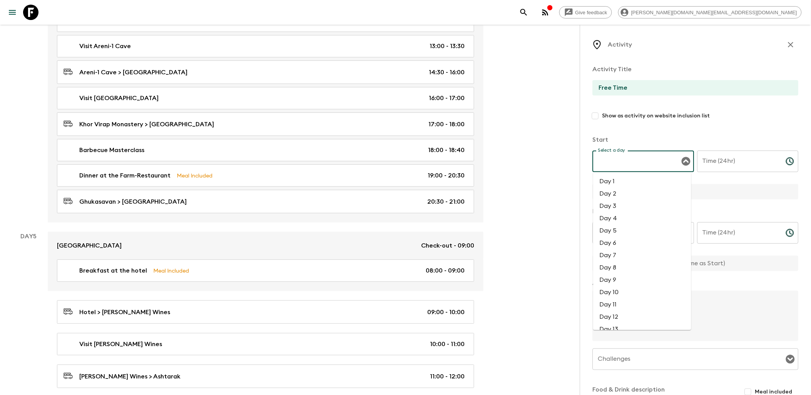
click at [620, 219] on li "Day 4" at bounding box center [642, 218] width 98 height 12
type input "Day 4"
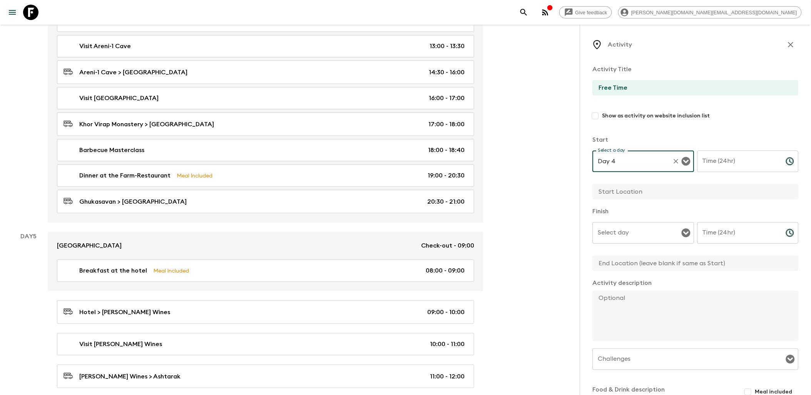
click at [747, 164] on input "Time (24hr)" at bounding box center [738, 162] width 82 height 22
type input "21:00"
click at [612, 195] on input "text" at bounding box center [693, 191] width 200 height 15
click at [683, 231] on icon "Open" at bounding box center [686, 233] width 9 height 9
type input "Hotel"
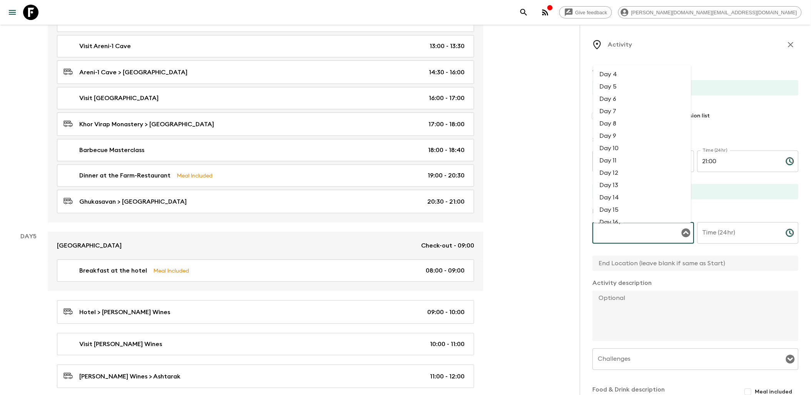
click at [626, 75] on li "Day 4" at bounding box center [642, 74] width 98 height 12
type input "Day 4"
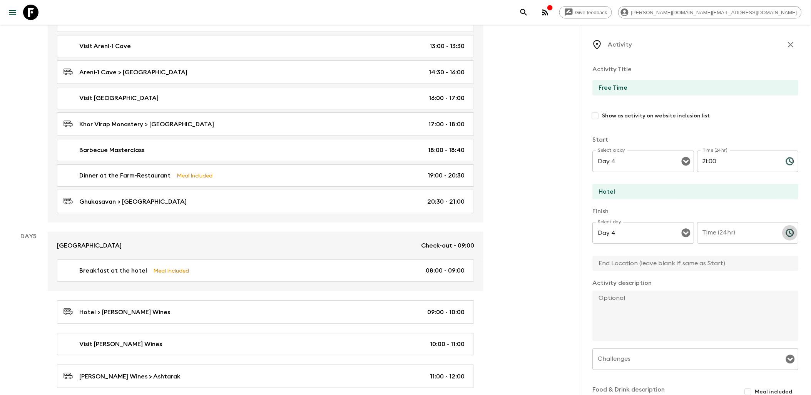
click at [786, 236] on icon "Choose time" at bounding box center [790, 233] width 8 height 8
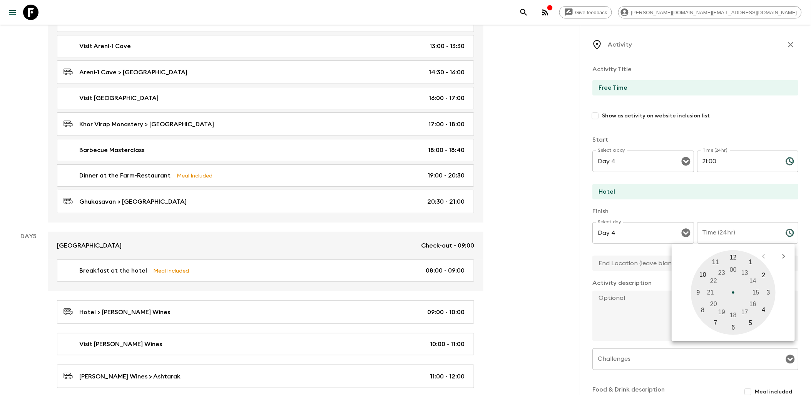
click at [721, 271] on div at bounding box center [733, 292] width 85 height 85
click at [728, 255] on div at bounding box center [733, 292] width 85 height 85
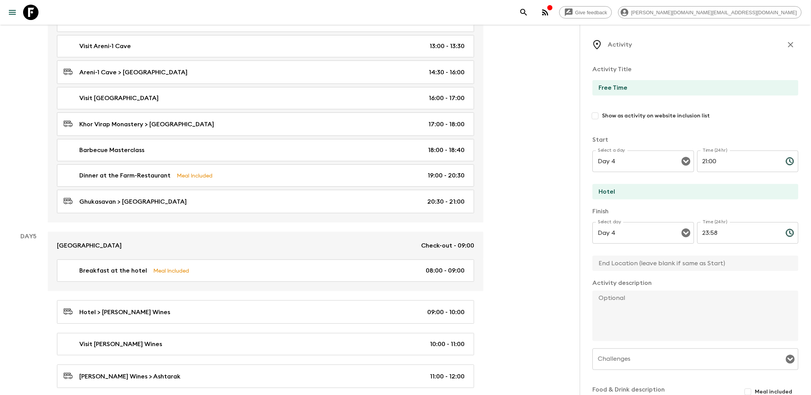
click at [729, 231] on input "23:58" at bounding box center [738, 233] width 82 height 22
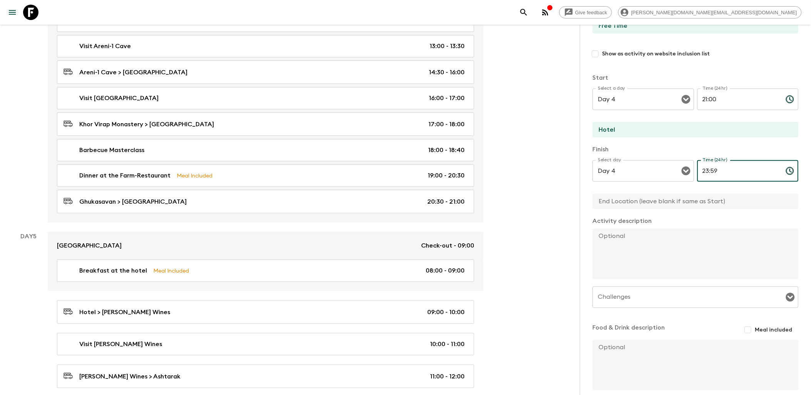
scroll to position [85, 0]
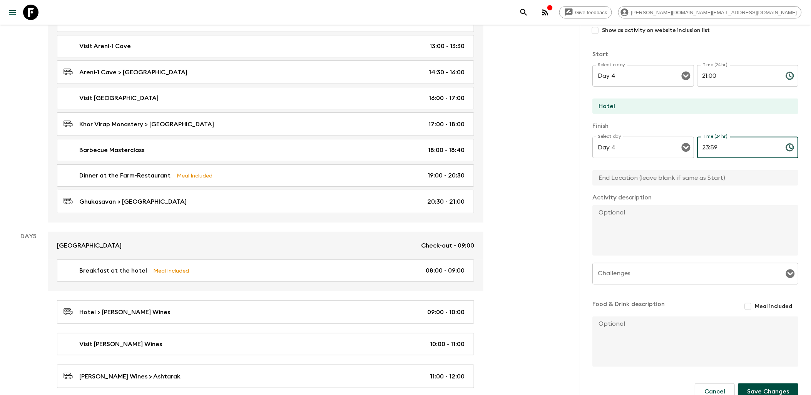
type input "23:59"
click at [767, 387] on button "Save Changes" at bounding box center [768, 391] width 60 height 16
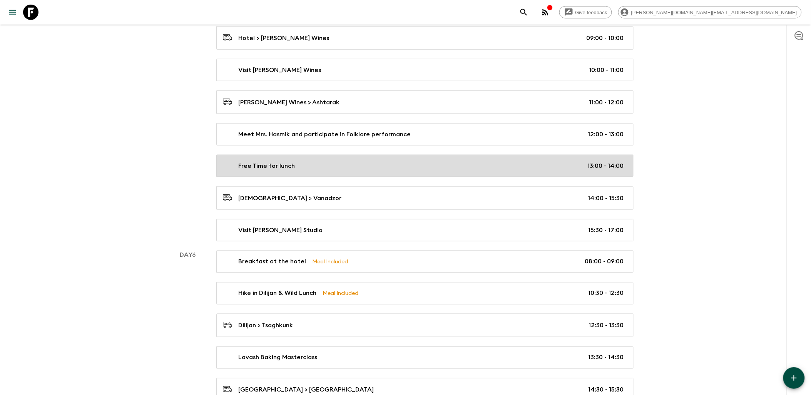
scroll to position [1283, 0]
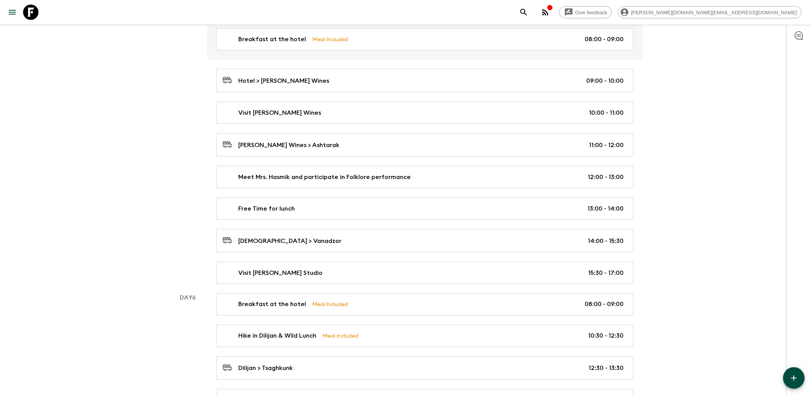
click at [794, 380] on icon "button" at bounding box center [793, 377] width 5 height 5
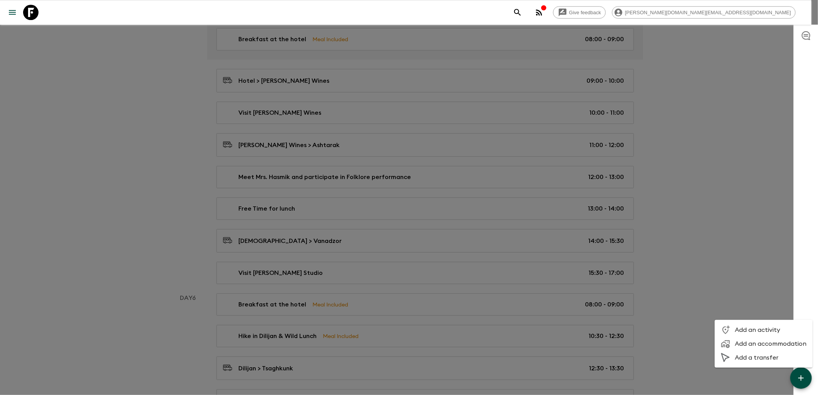
click at [764, 361] on span "Add a transfer" at bounding box center [770, 358] width 72 height 8
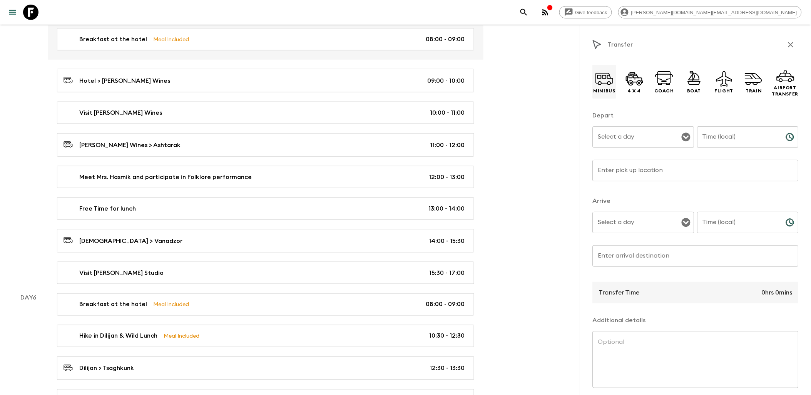
click at [602, 80] on icon at bounding box center [604, 78] width 18 height 18
click at [681, 138] on button "Open" at bounding box center [686, 137] width 11 height 11
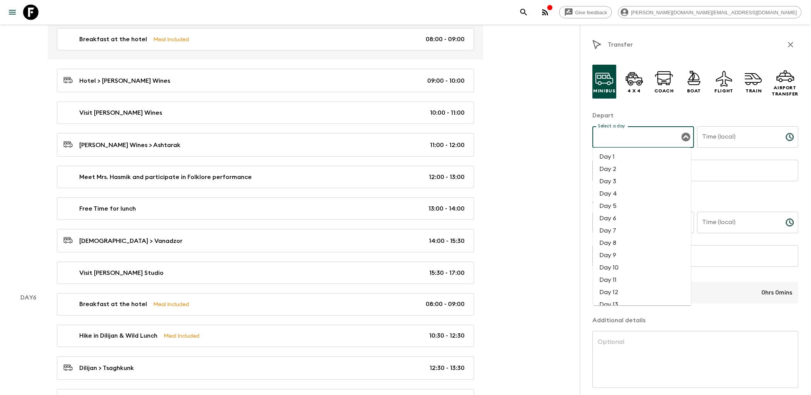
drag, startPoint x: 607, startPoint y: 206, endPoint x: 611, endPoint y: 206, distance: 4.6
click at [607, 206] on li "Day 5" at bounding box center [642, 206] width 98 height 12
type input "Day 5"
click at [786, 139] on icon "Choose time" at bounding box center [790, 136] width 9 height 9
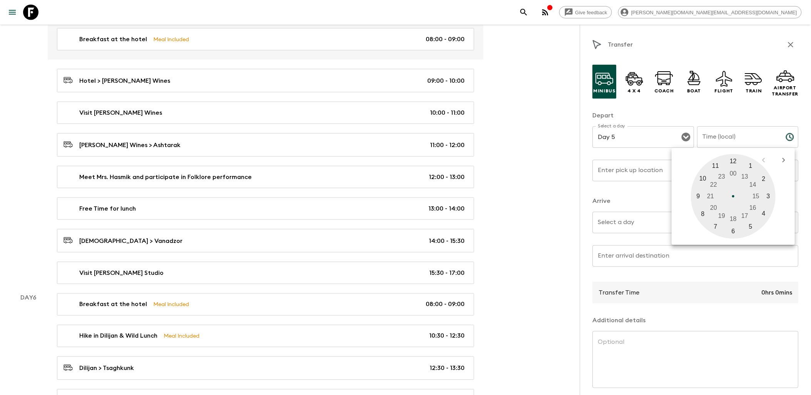
click at [744, 213] on div at bounding box center [733, 196] width 85 height 85
click at [731, 162] on div at bounding box center [733, 196] width 85 height 85
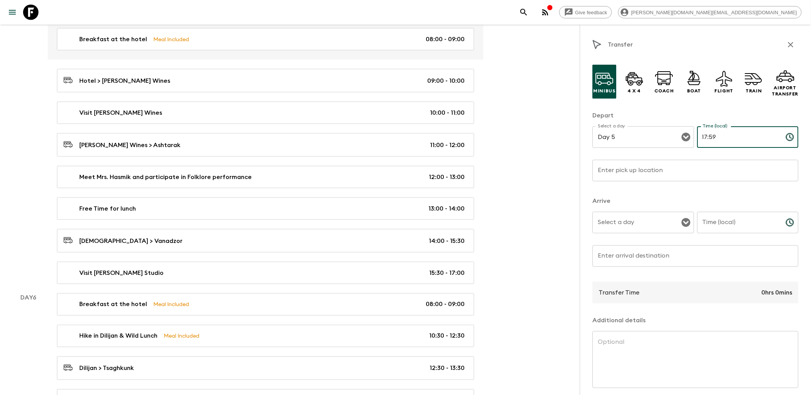
click at [747, 135] on input "17:59" at bounding box center [738, 137] width 82 height 22
type input "17:50"
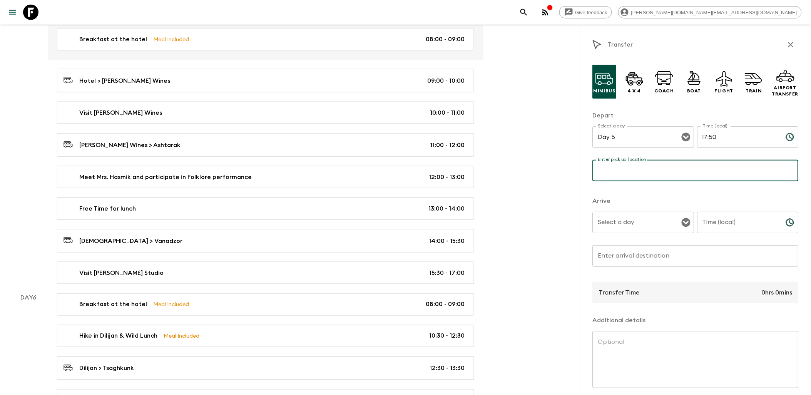
click at [660, 174] on input "Enter pick up location" at bounding box center [696, 171] width 206 height 22
type input "[PERSON_NAME] Studio"
click at [647, 225] on input "Select a day" at bounding box center [637, 222] width 83 height 15
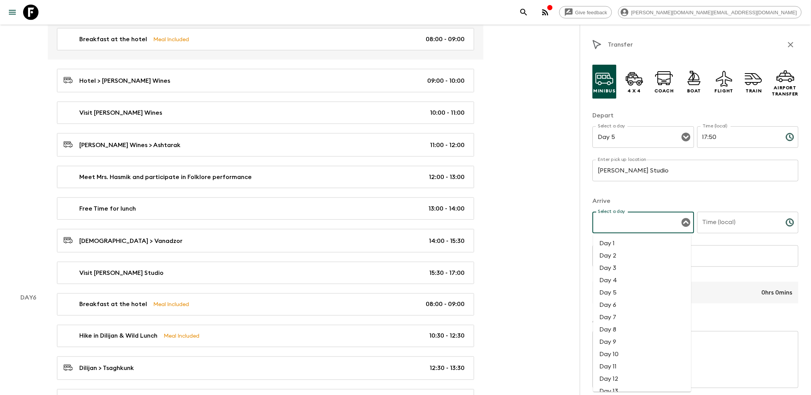
click at [621, 293] on li "Day 5" at bounding box center [642, 292] width 98 height 12
type input "Day 5"
click at [648, 260] on input "Enter arrival destination" at bounding box center [696, 256] width 206 height 22
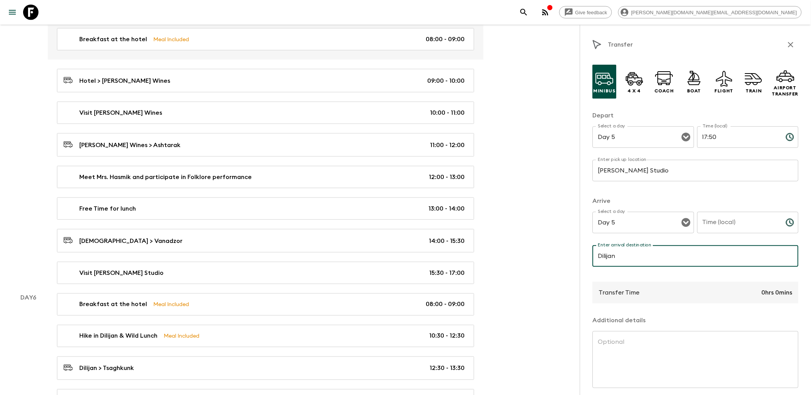
type input "Dilijan"
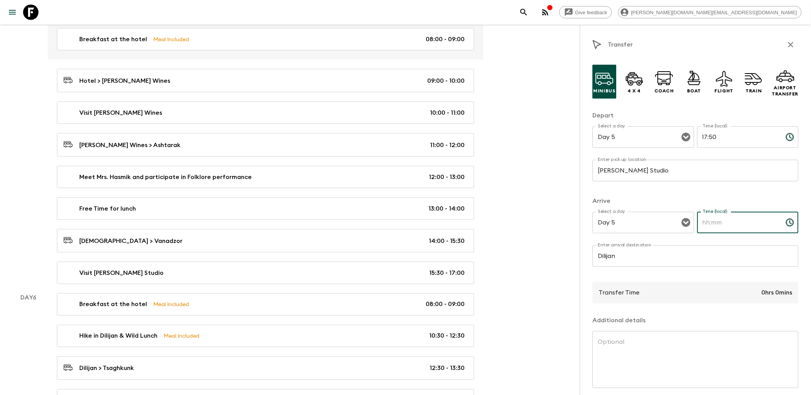
click at [763, 226] on input "Time (local)" at bounding box center [738, 223] width 82 height 22
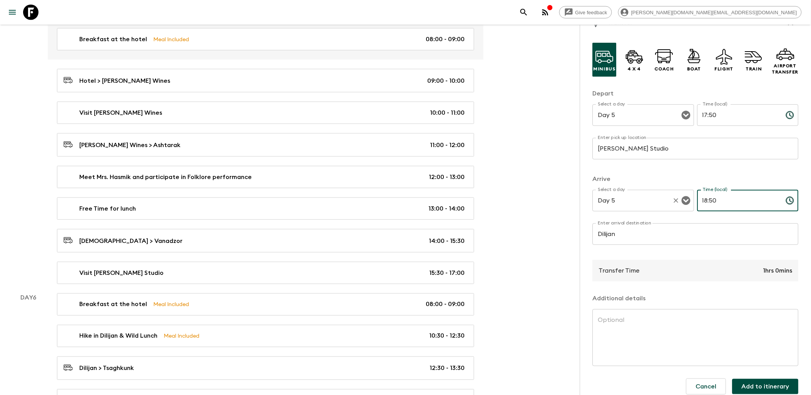
scroll to position [32, 0]
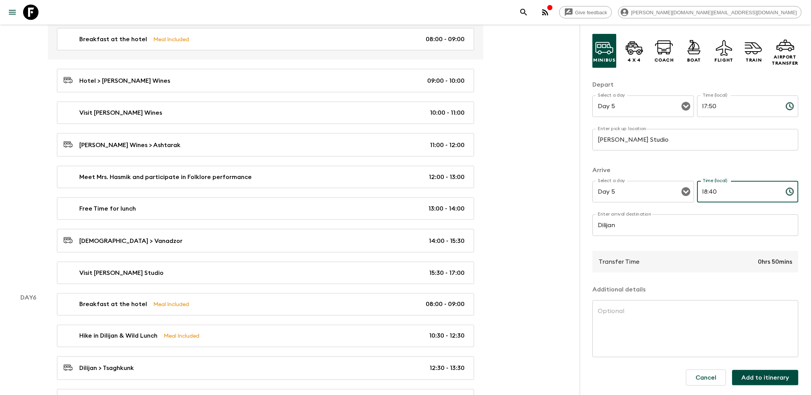
type input "18:40"
click at [755, 376] on button "Add to itinerary" at bounding box center [766, 377] width 66 height 15
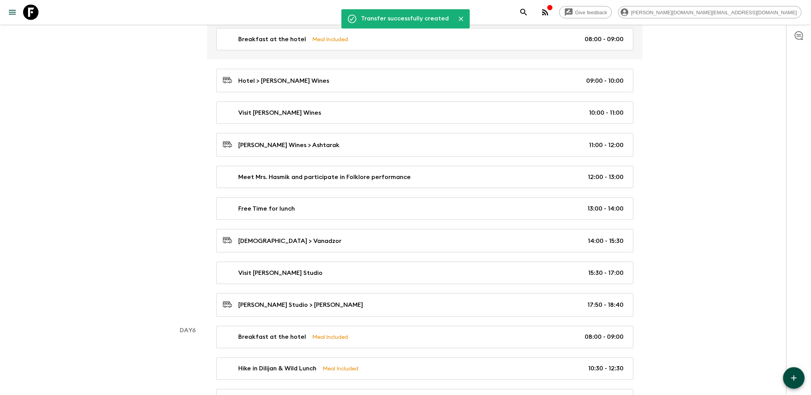
click at [796, 375] on icon "button" at bounding box center [793, 377] width 9 height 9
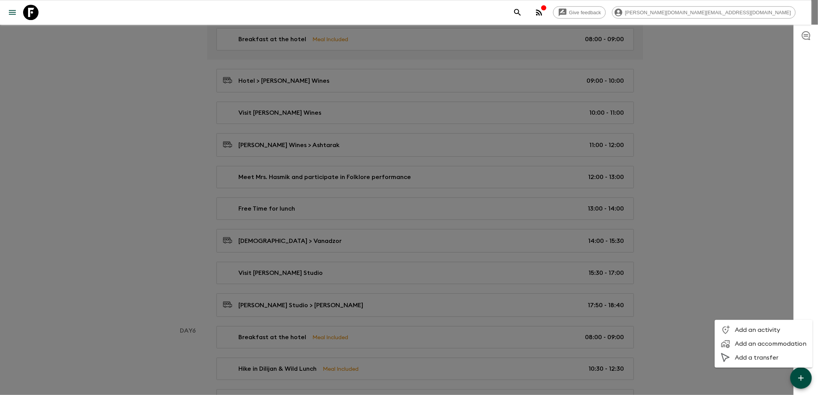
click at [759, 343] on span "Add an accommodation" at bounding box center [770, 344] width 72 height 8
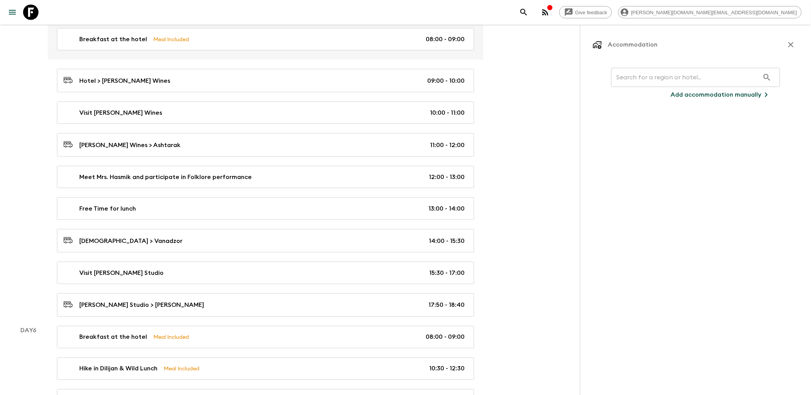
click at [659, 81] on input "text" at bounding box center [685, 78] width 148 height 22
click at [696, 93] on p "Add accommodation manually" at bounding box center [716, 94] width 91 height 9
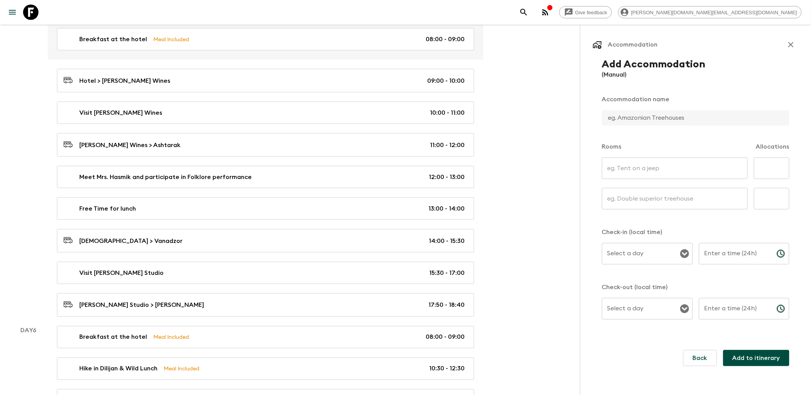
click at [637, 120] on input "text" at bounding box center [692, 117] width 181 height 15
type input "[GEOGRAPHIC_DATA], [GEOGRAPHIC_DATA]"
click at [645, 171] on input "text" at bounding box center [675, 168] width 146 height 22
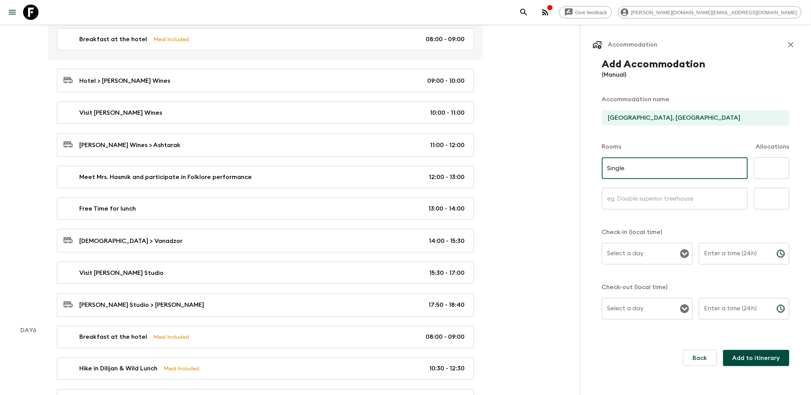
click at [642, 197] on input "text" at bounding box center [675, 199] width 146 height 22
type input "Twin"
click at [616, 201] on input "text" at bounding box center [675, 199] width 146 height 22
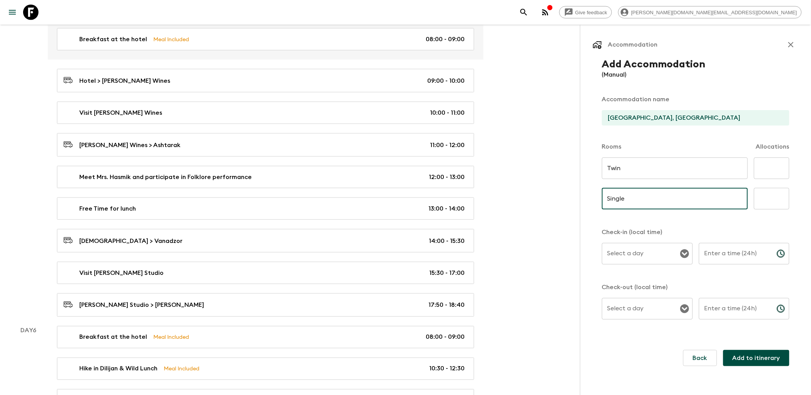
type input "Single"
click at [779, 172] on input "text" at bounding box center [771, 168] width 35 height 22
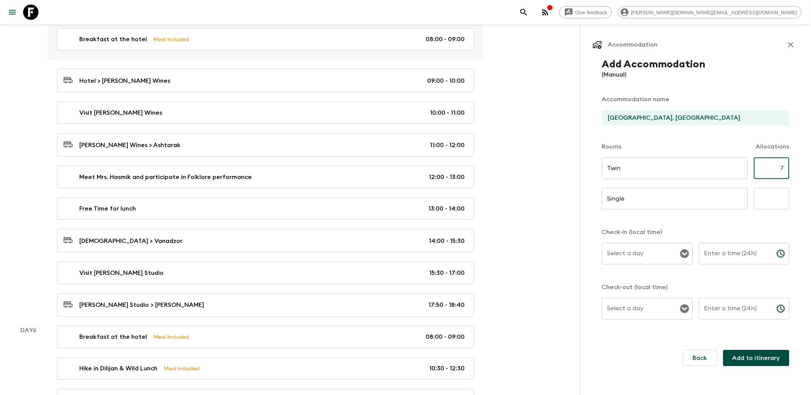
type input "7"
click at [776, 199] on input "text" at bounding box center [771, 199] width 35 height 22
type input "4"
click at [740, 232] on p "Check-in (local time)" at bounding box center [695, 231] width 187 height 9
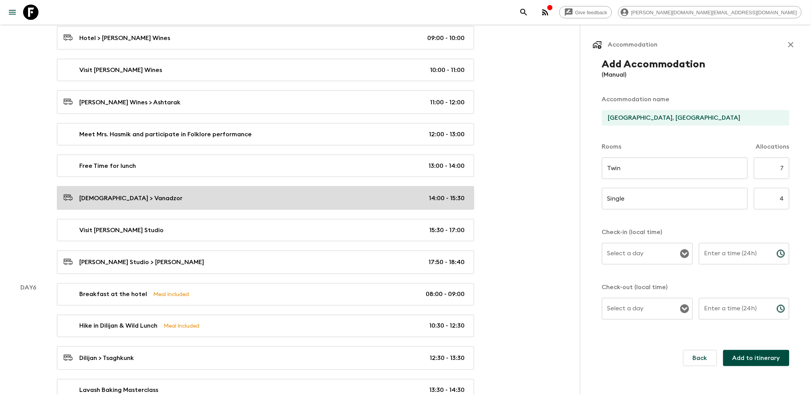
scroll to position [1368, 0]
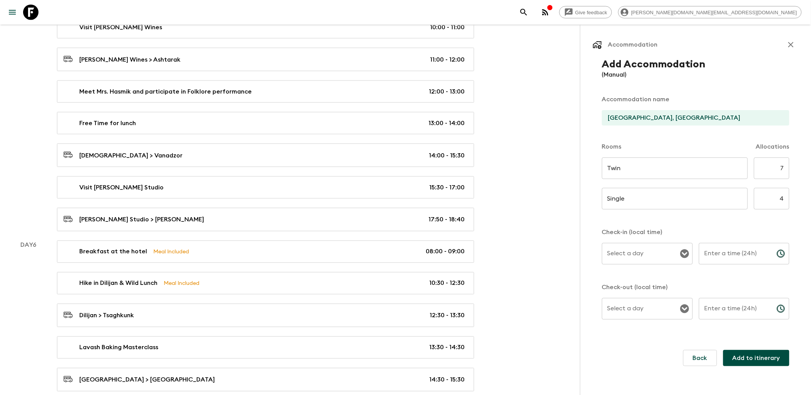
click at [687, 255] on icon "Open" at bounding box center [684, 253] width 9 height 9
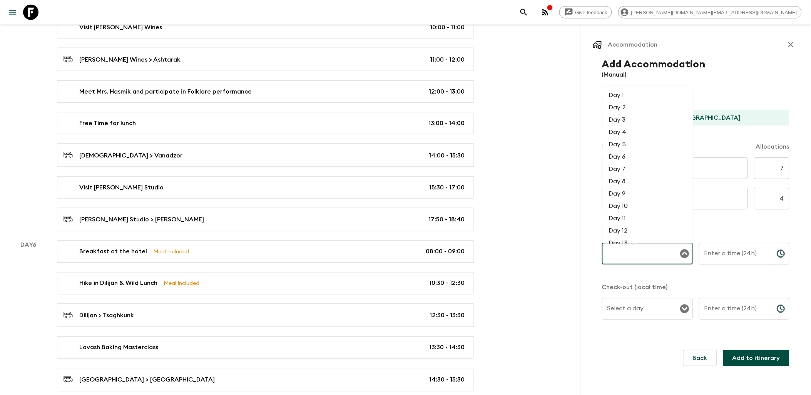
click at [625, 143] on li "Day 5" at bounding box center [648, 144] width 90 height 12
type input "Day 5"
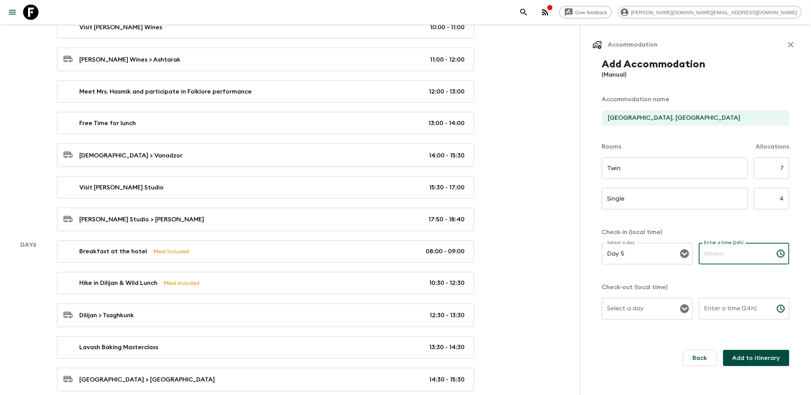
click at [736, 256] on input "Enter a time (24h)" at bounding box center [735, 254] width 72 height 22
click at [782, 254] on icon "Choose time" at bounding box center [780, 253] width 9 height 9
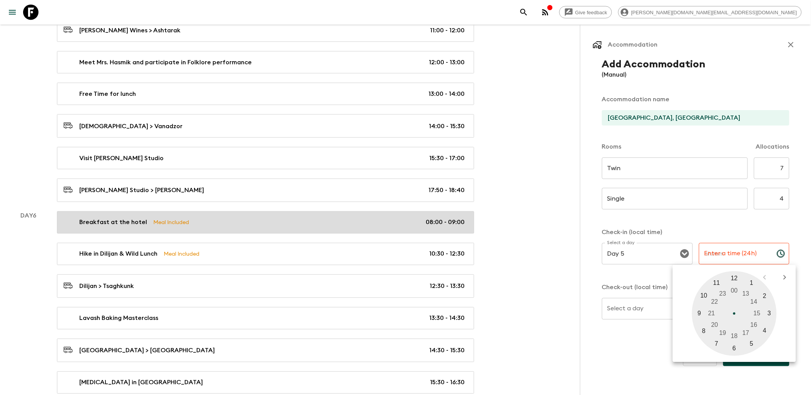
scroll to position [1411, 0]
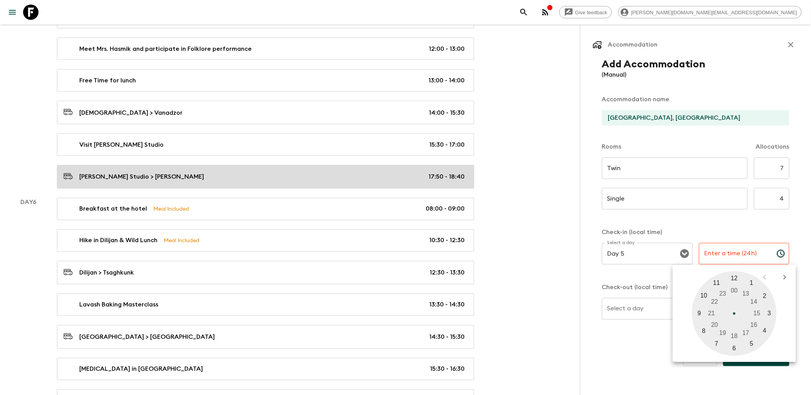
click at [444, 182] on p "17:50 - 18:40" at bounding box center [446, 176] width 36 height 9
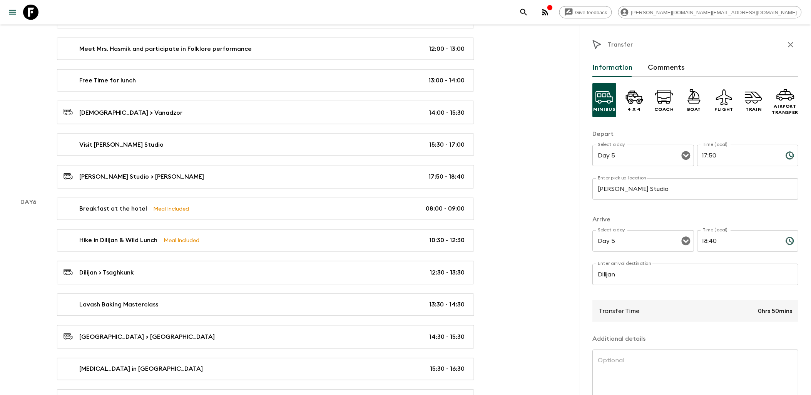
click at [752, 158] on input "17:50" at bounding box center [738, 156] width 82 height 22
click at [786, 155] on icon "Choose time, selected time is 5:50 PM" at bounding box center [790, 155] width 9 height 9
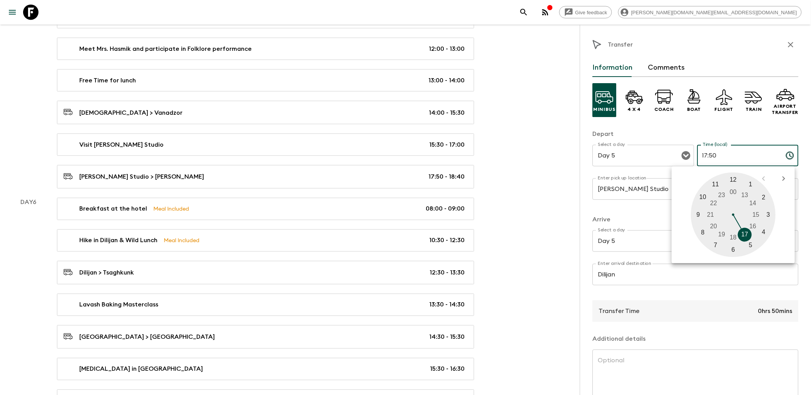
click at [722, 154] on input "17:50" at bounding box center [738, 156] width 82 height 22
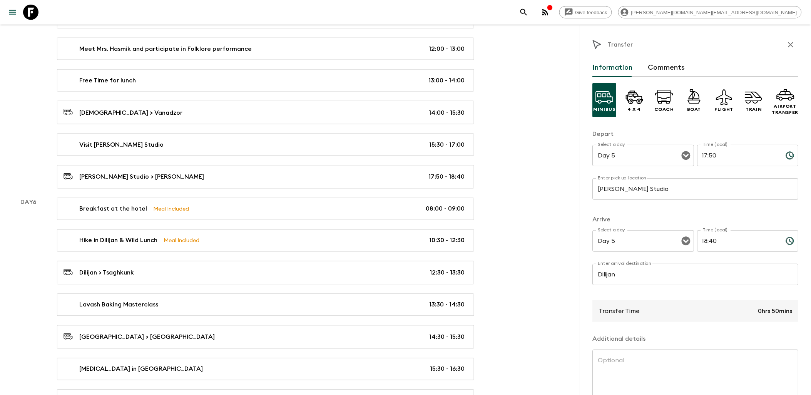
click at [722, 155] on input "17:50" at bounding box center [738, 156] width 82 height 22
type input "17:00"
click at [719, 240] on input "18:40" at bounding box center [738, 241] width 82 height 22
type input "1"
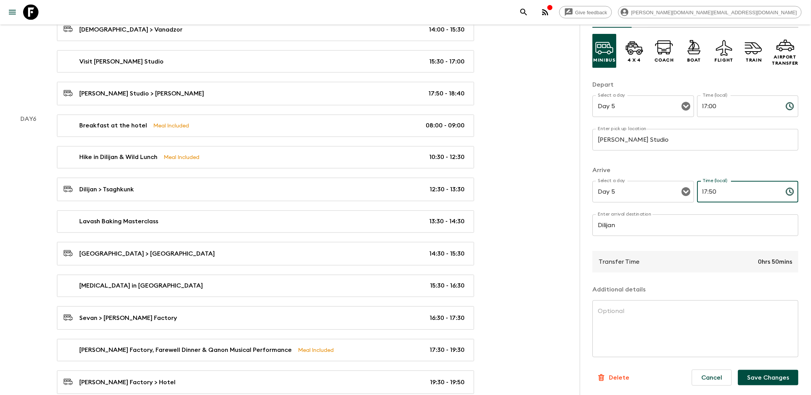
scroll to position [1497, 0]
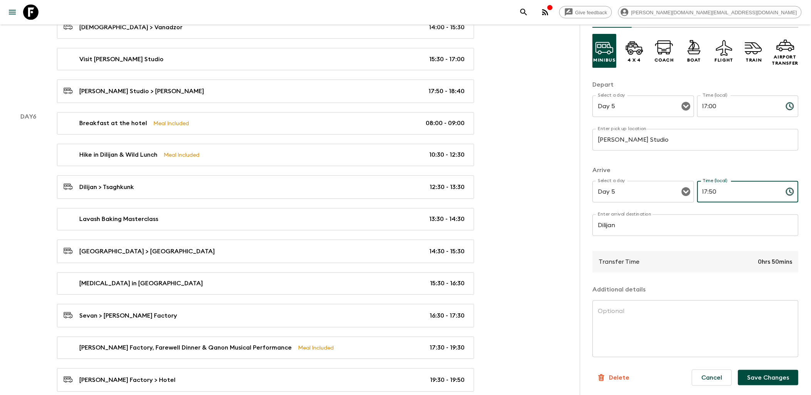
type input "17:50"
click at [768, 375] on button "Save Changes" at bounding box center [768, 377] width 60 height 15
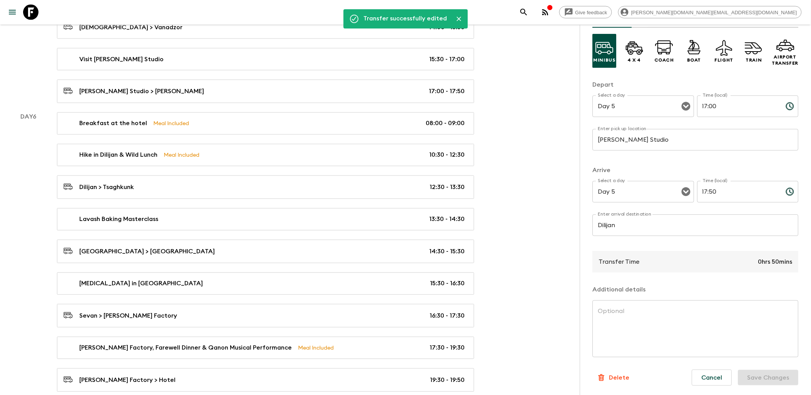
scroll to position [50, 0]
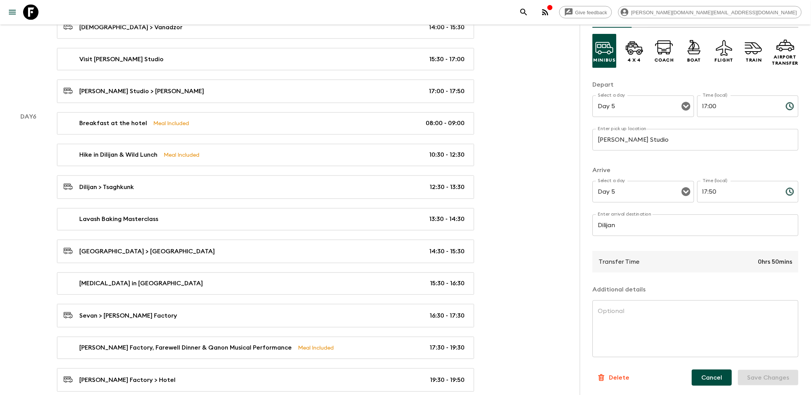
click at [718, 379] on button "Cancel" at bounding box center [712, 378] width 40 height 16
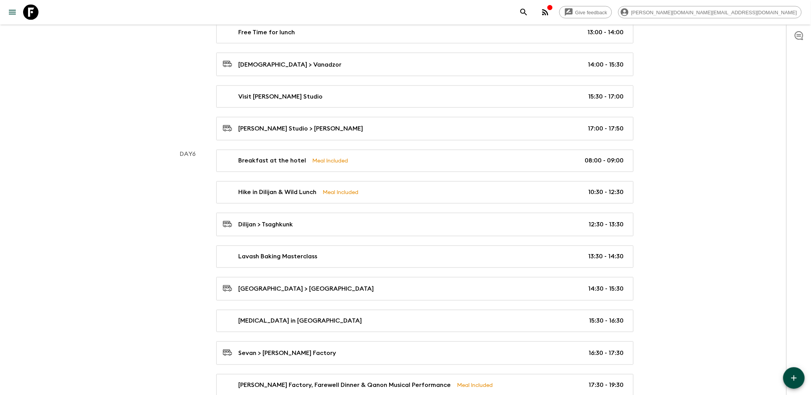
scroll to position [1411, 0]
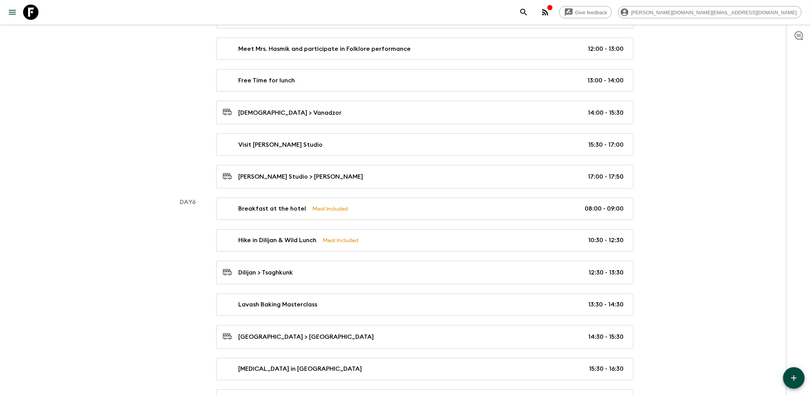
click at [796, 378] on icon "button" at bounding box center [793, 377] width 5 height 5
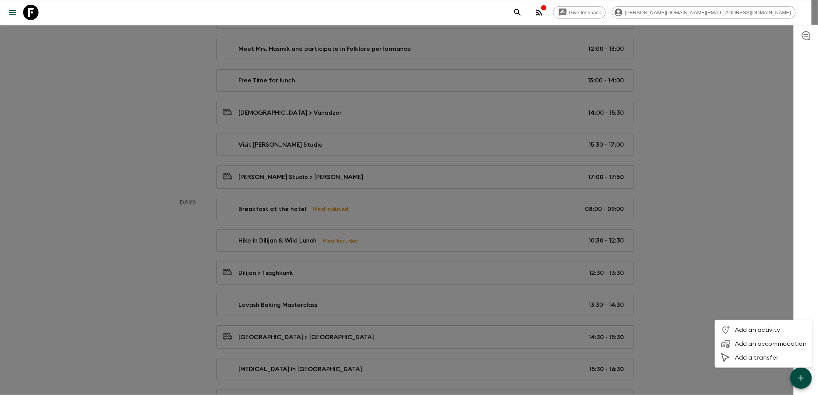
click at [762, 341] on span "Add an accommodation" at bounding box center [770, 344] width 72 height 8
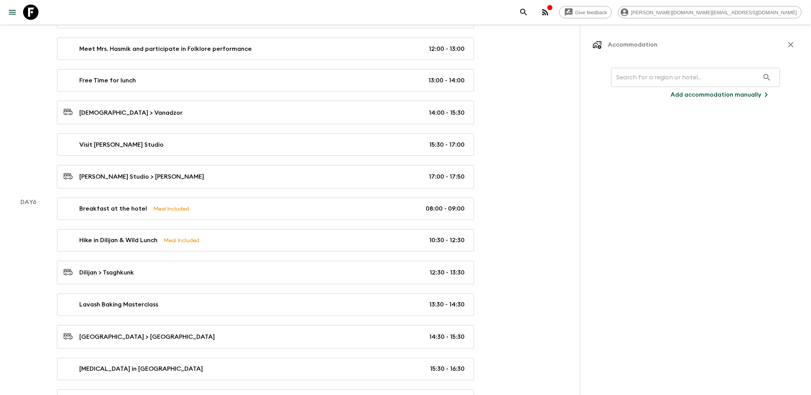
click at [644, 75] on input "text" at bounding box center [685, 78] width 148 height 22
click at [696, 94] on p "Add accommodation manually" at bounding box center [716, 94] width 91 height 9
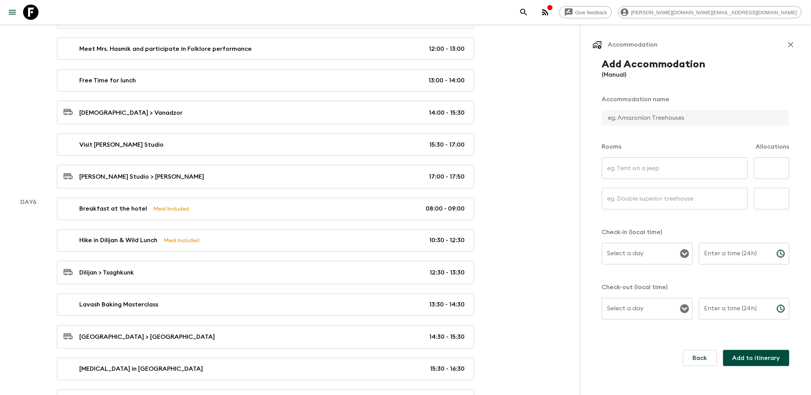
click at [637, 118] on input "text" at bounding box center [692, 117] width 181 height 15
type input "[GEOGRAPHIC_DATA], [GEOGRAPHIC_DATA]"
click at [619, 164] on input "text" at bounding box center [675, 168] width 146 height 22
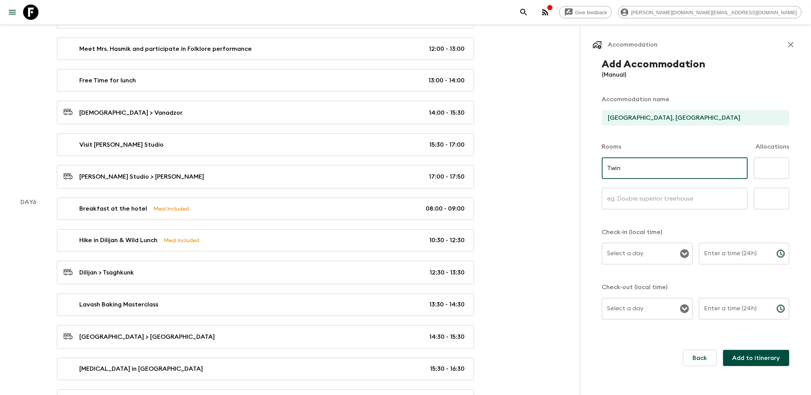
type input "Twin"
click at [629, 200] on input "text" at bounding box center [675, 199] width 146 height 22
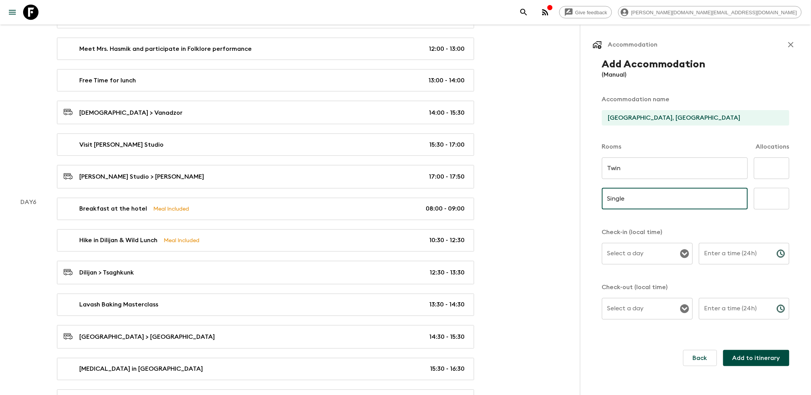
type input "Single"
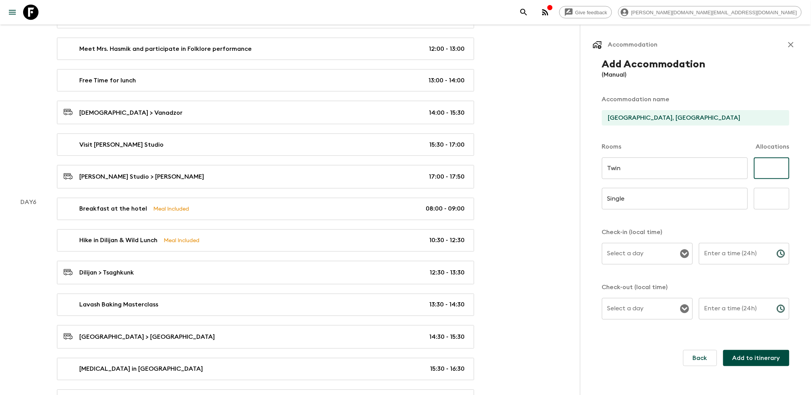
click at [768, 171] on input "text" at bounding box center [771, 168] width 35 height 22
type input "7"
click at [779, 193] on input "text" at bounding box center [771, 199] width 35 height 22
click at [686, 253] on icon "Open" at bounding box center [684, 253] width 9 height 9
type input "4"
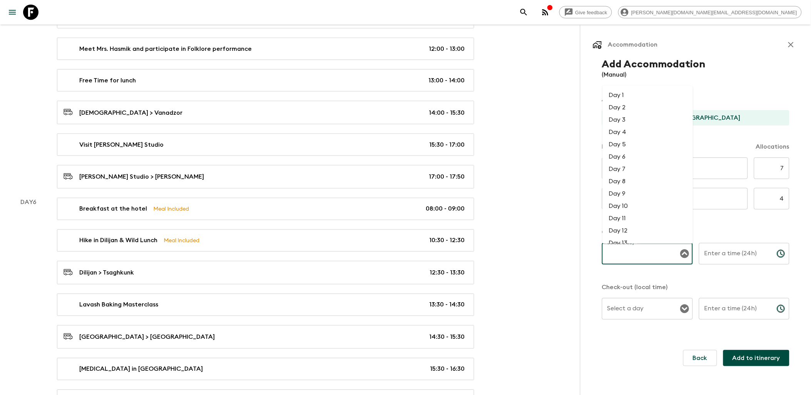
click at [622, 151] on li "Day 5" at bounding box center [648, 144] width 90 height 12
type input "Day 5"
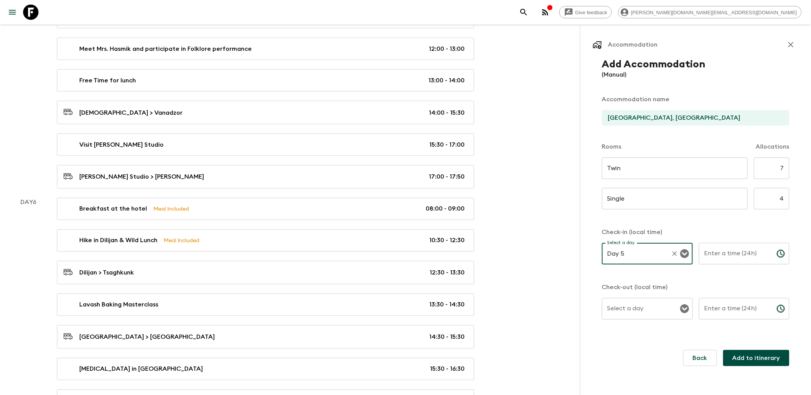
click at [778, 256] on icon "Choose time" at bounding box center [781, 254] width 8 height 8
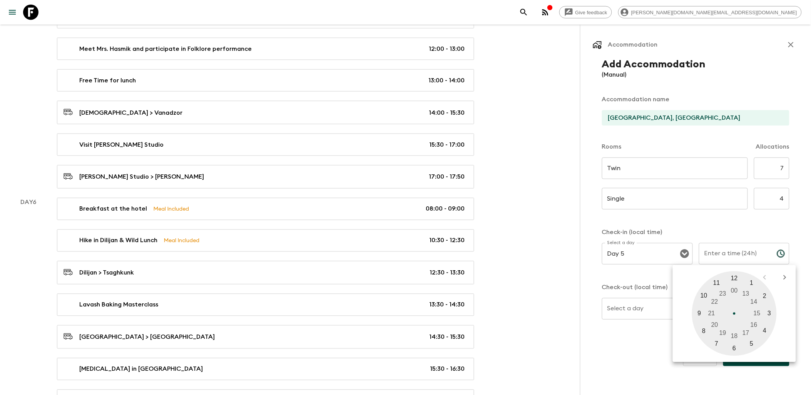
click at [734, 337] on div at bounding box center [734, 313] width 85 height 85
click at [738, 277] on div at bounding box center [734, 313] width 85 height 85
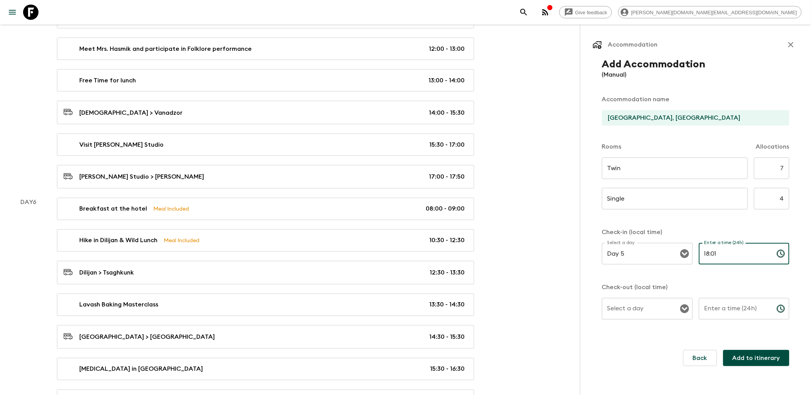
click at [735, 255] on input "18:01" at bounding box center [735, 254] width 72 height 22
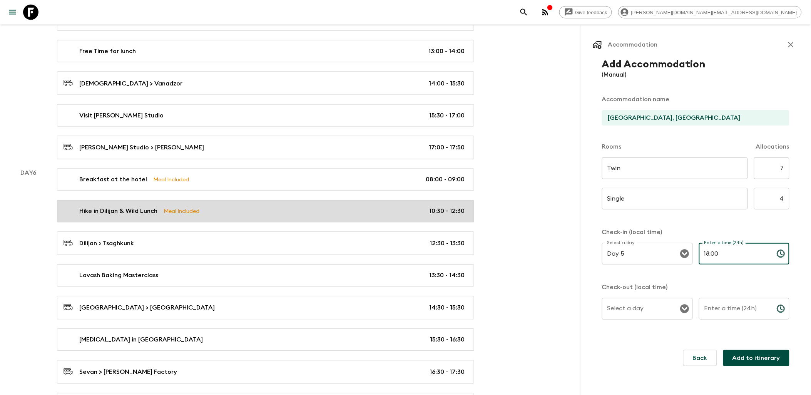
scroll to position [1454, 0]
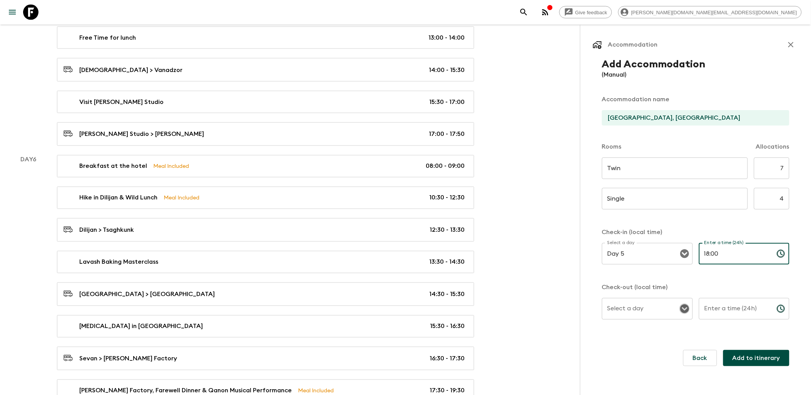
click at [682, 308] on icon "Open" at bounding box center [684, 308] width 9 height 9
type input "18:00"
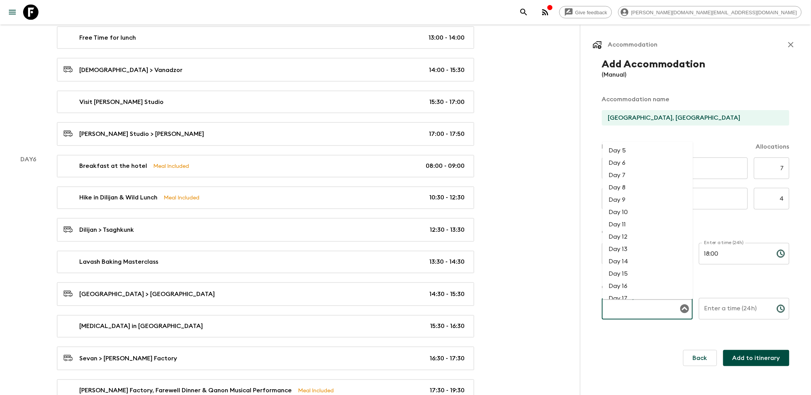
click at [624, 165] on li "Day 6" at bounding box center [648, 163] width 90 height 12
type input "Day 6"
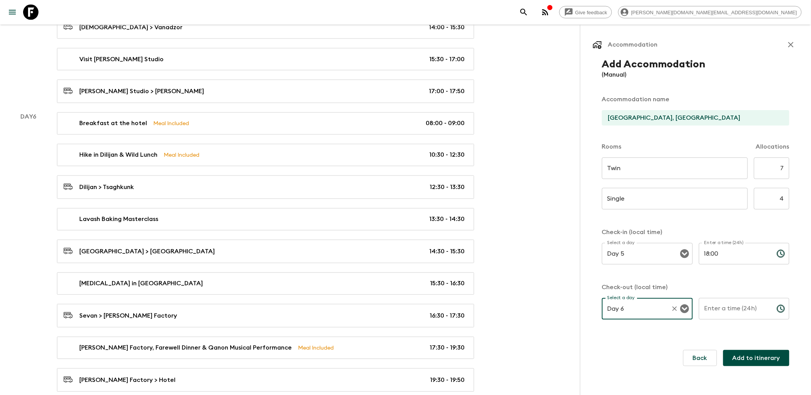
click at [751, 310] on input "Enter a time (24h)" at bounding box center [735, 309] width 72 height 22
click at [778, 307] on icon "Choose time" at bounding box center [781, 309] width 8 height 8
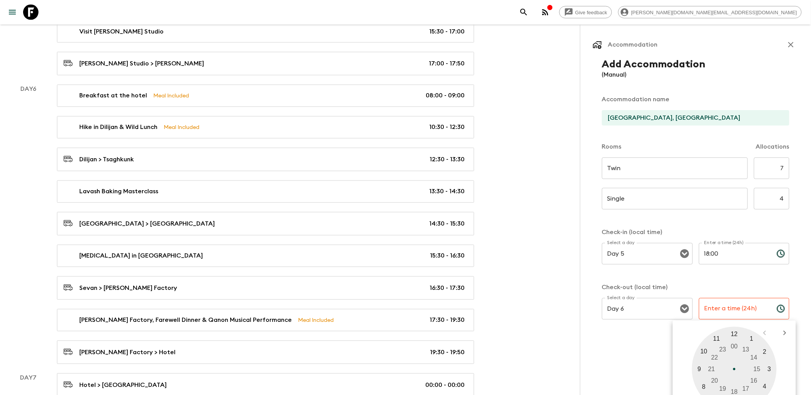
scroll to position [1540, 0]
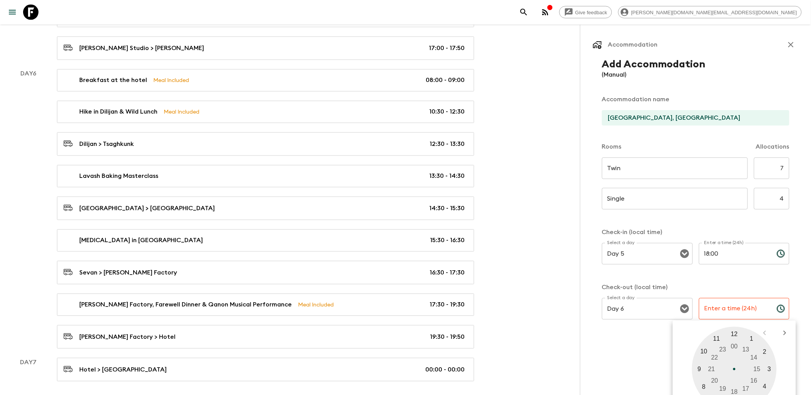
click at [705, 351] on div at bounding box center [734, 369] width 85 height 85
type input "10:00"
click at [734, 333] on div at bounding box center [734, 369] width 85 height 85
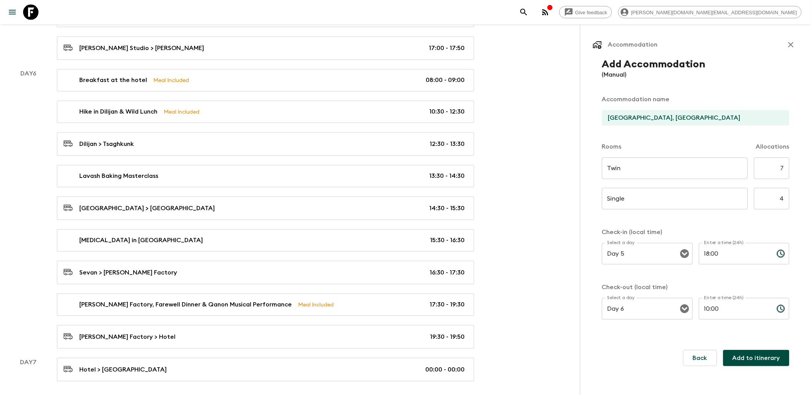
click at [758, 355] on button "Add to itinerary" at bounding box center [756, 358] width 66 height 16
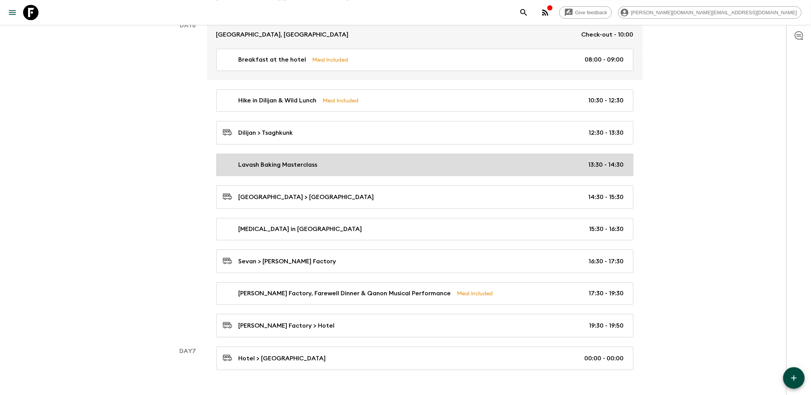
scroll to position [1653, 0]
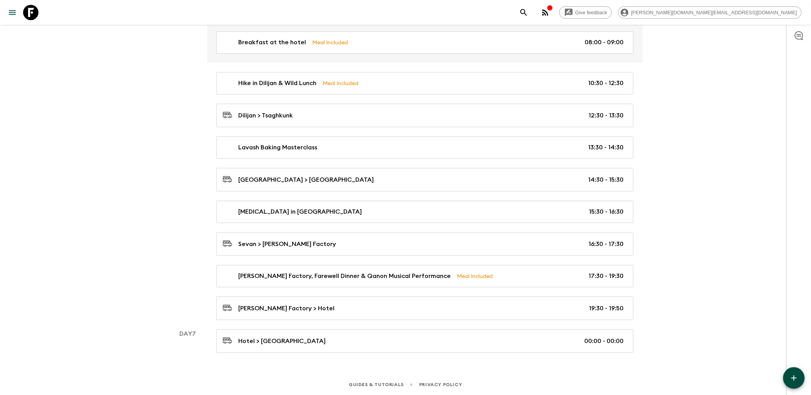
click at [793, 381] on icon "button" at bounding box center [793, 377] width 9 height 9
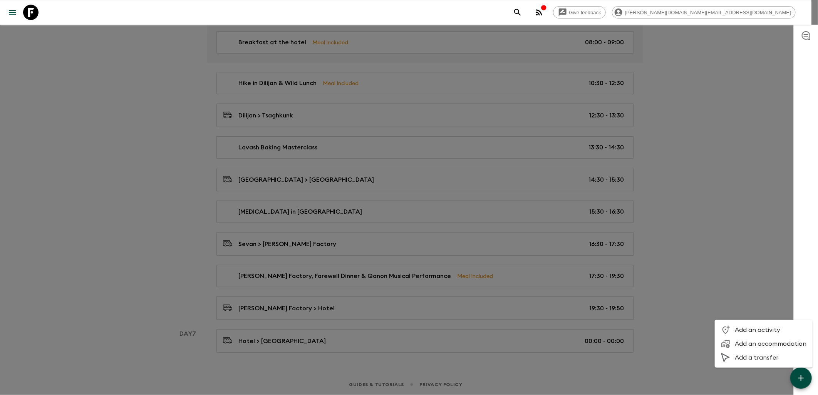
click at [760, 330] on span "Add an activity" at bounding box center [770, 330] width 72 height 8
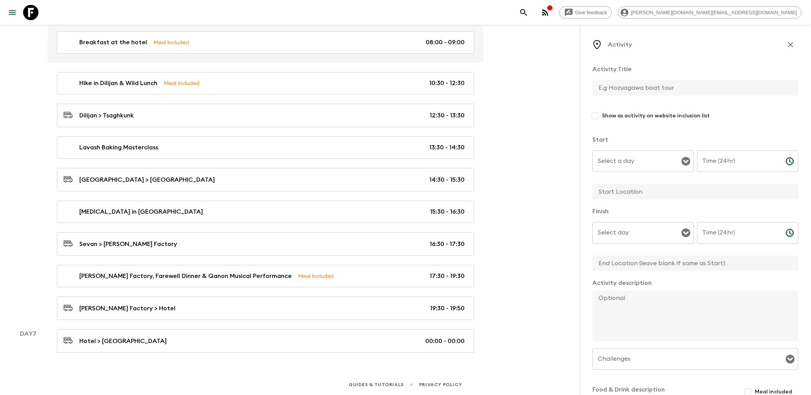
click at [615, 89] on input "text" at bounding box center [693, 87] width 200 height 15
type input "Free rime"
click at [662, 161] on input "Select a day" at bounding box center [637, 161] width 83 height 15
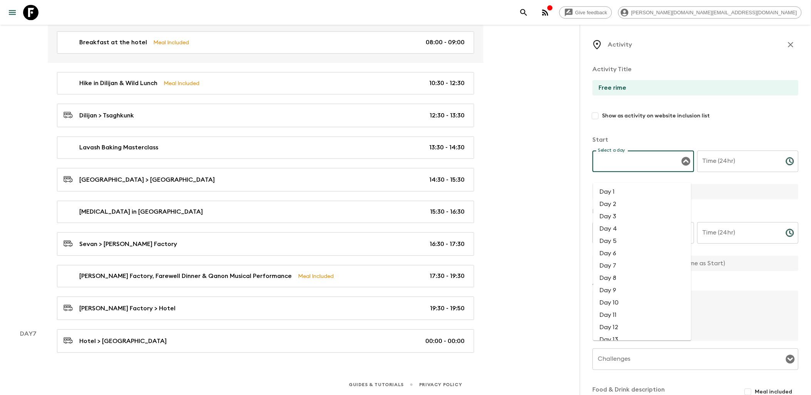
click at [621, 247] on li "Day 6" at bounding box center [642, 253] width 98 height 12
type input "Day 6"
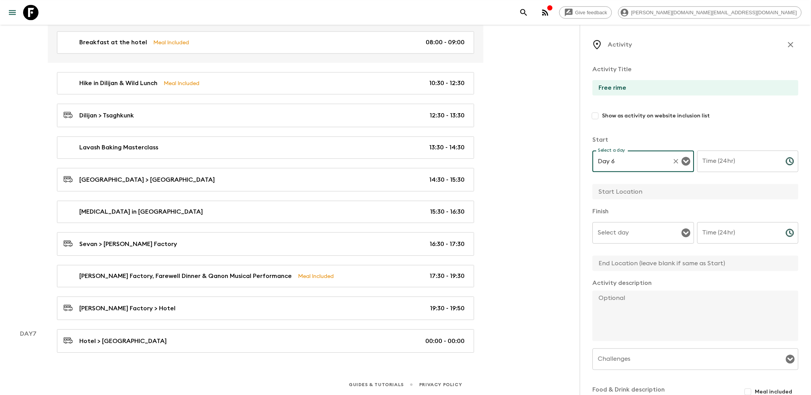
click at [744, 162] on input "Time (24hr)" at bounding box center [738, 162] width 82 height 22
type input "19:50"
click at [641, 236] on input "Select day" at bounding box center [637, 233] width 83 height 15
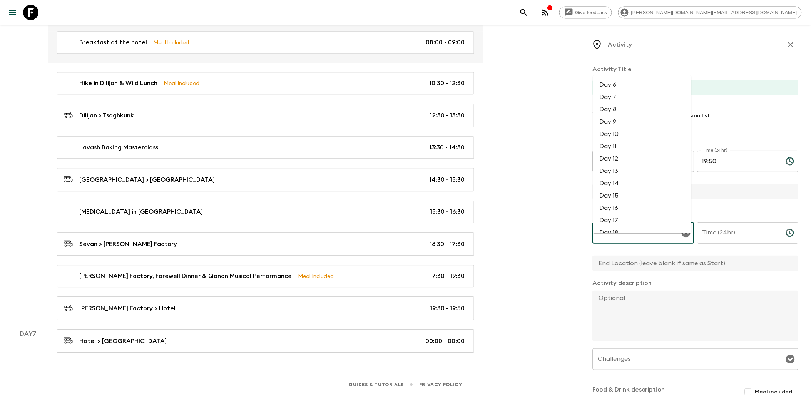
click at [615, 78] on li "Day 6" at bounding box center [642, 84] width 98 height 12
type input "Day 6"
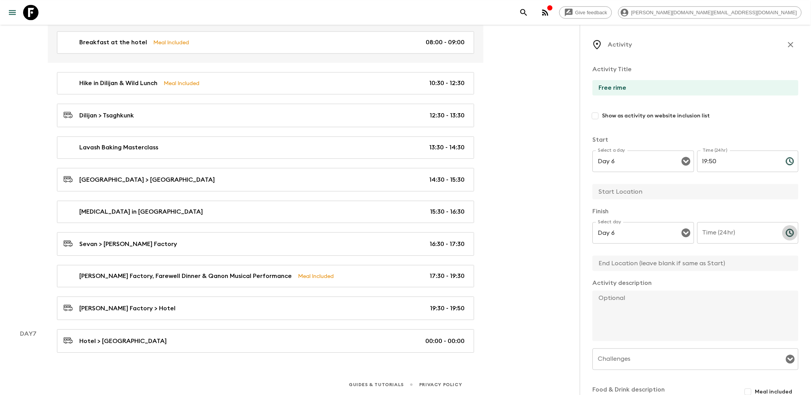
click at [786, 236] on icon "Choose time" at bounding box center [790, 233] width 8 height 8
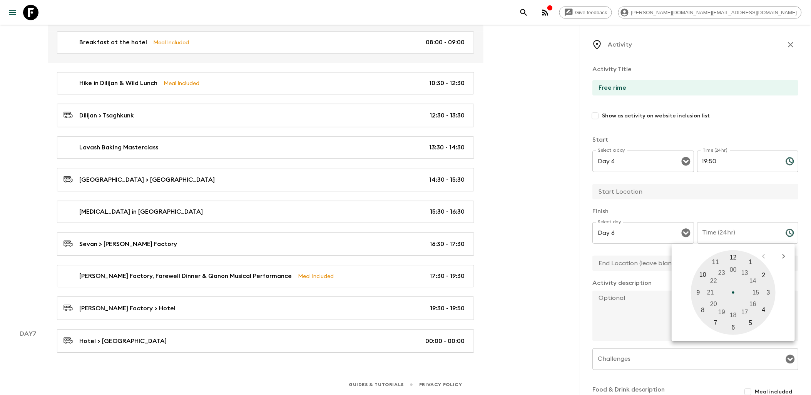
click at [721, 274] on div at bounding box center [733, 292] width 85 height 85
click at [729, 259] on div at bounding box center [733, 292] width 85 height 85
type input "23:59"
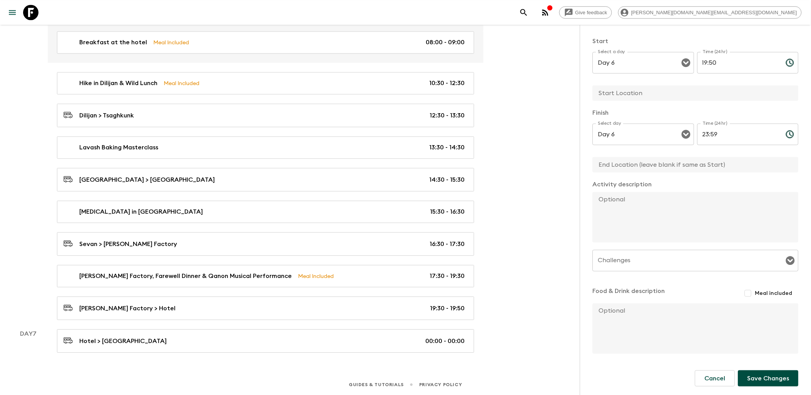
scroll to position [100, 0]
click at [761, 374] on button "Save Changes" at bounding box center [768, 378] width 60 height 16
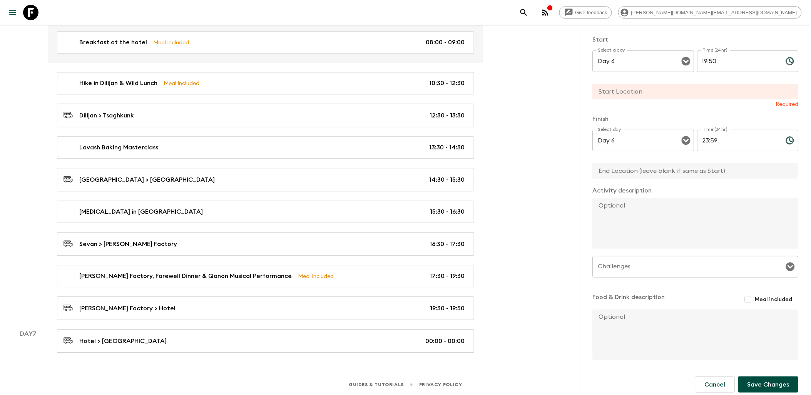
click at [637, 95] on input "text" at bounding box center [693, 91] width 200 height 15
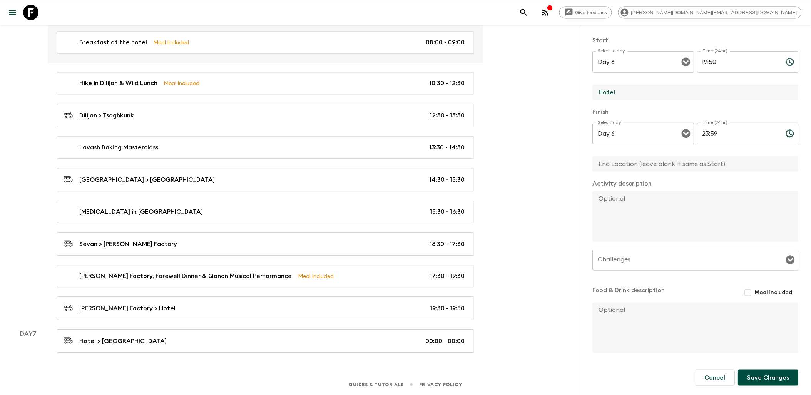
type input "Hotel"
click at [776, 376] on button "Save Changes" at bounding box center [768, 378] width 60 height 16
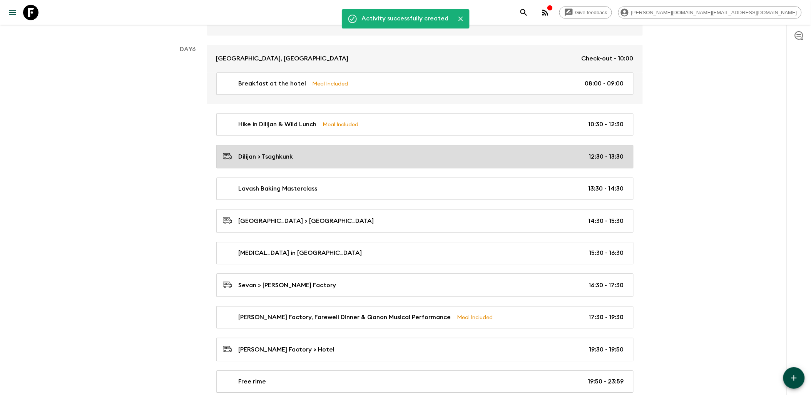
scroll to position [1610, 0]
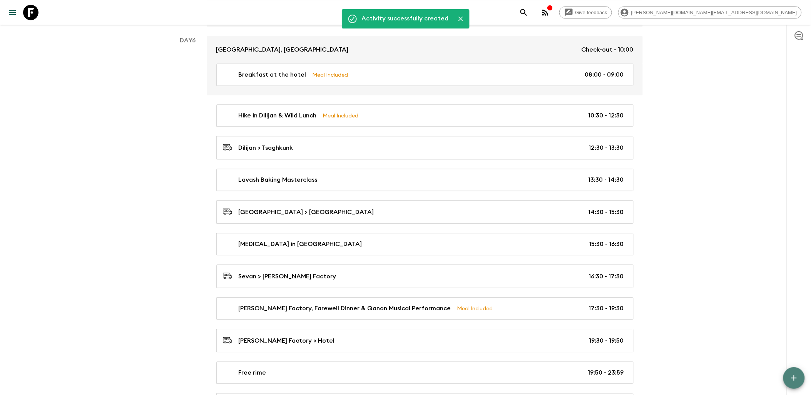
click at [797, 378] on icon "button" at bounding box center [793, 377] width 9 height 9
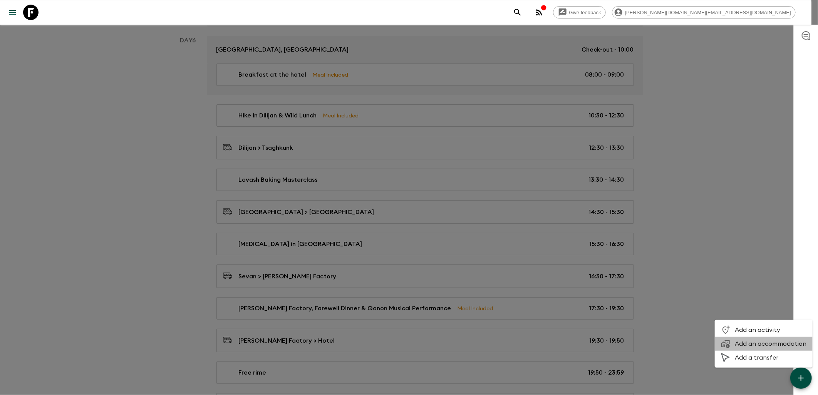
click at [764, 341] on span "Add an accommodation" at bounding box center [770, 344] width 72 height 8
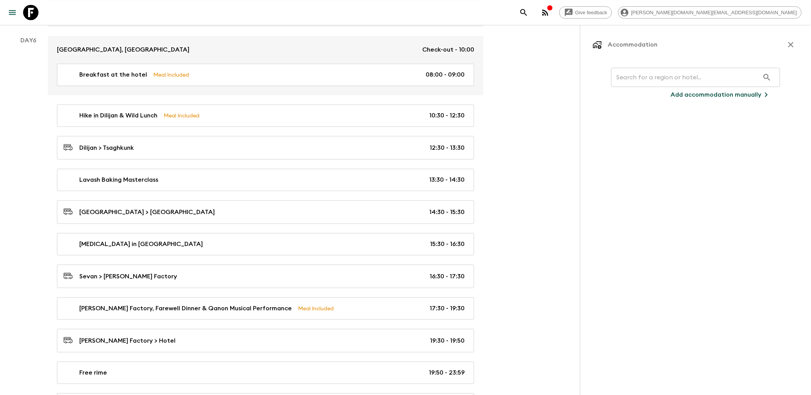
click at [694, 94] on p "Add accommodation manually" at bounding box center [716, 94] width 91 height 9
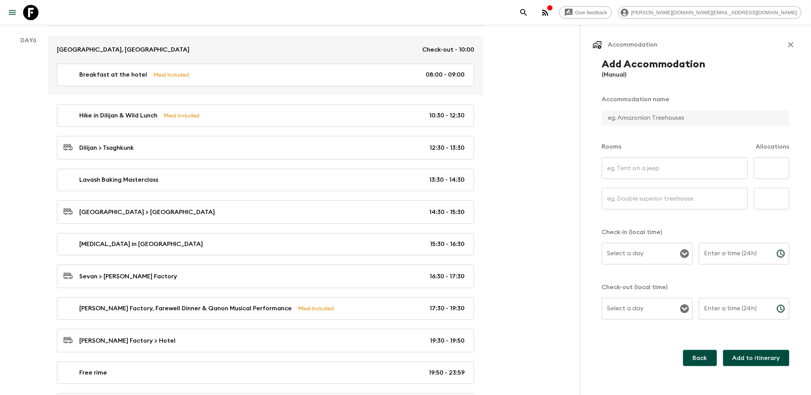
click at [716, 363] on button "Back" at bounding box center [700, 358] width 34 height 16
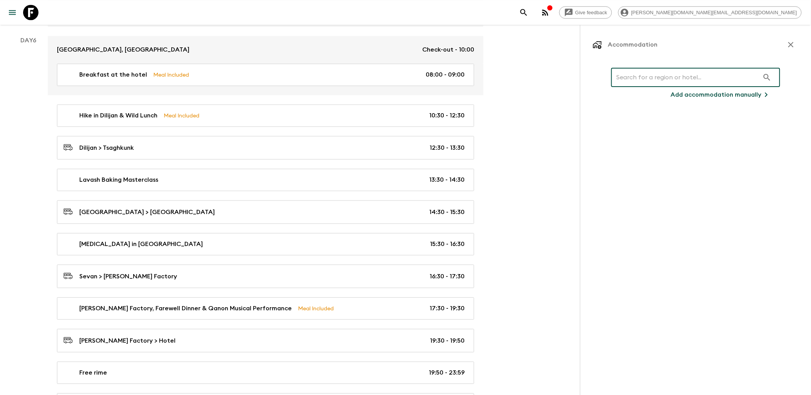
click at [636, 82] on input "text" at bounding box center [685, 78] width 148 height 22
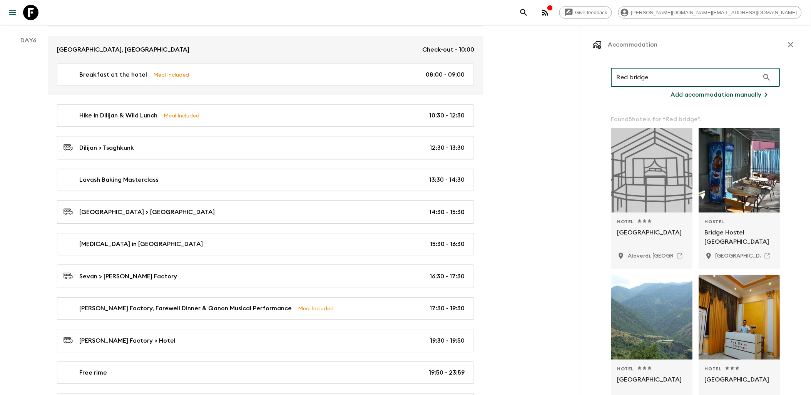
type input "Red bridge"
click at [720, 94] on p "Add accommodation manually" at bounding box center [716, 94] width 91 height 9
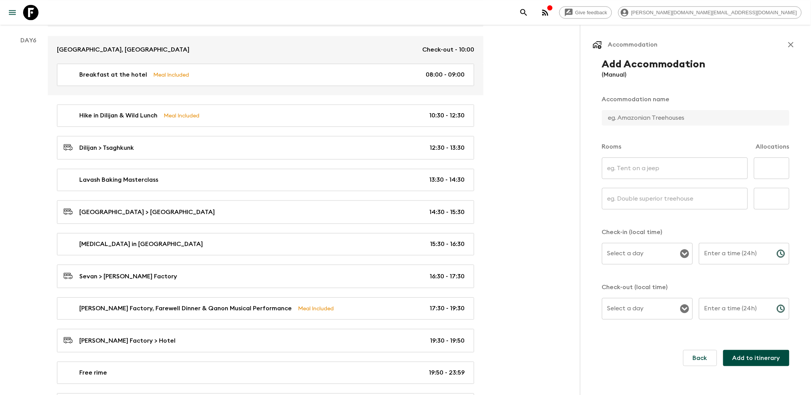
click at [655, 122] on input "text" at bounding box center [692, 117] width 181 height 15
type input "[GEOGRAPHIC_DATA], [GEOGRAPHIC_DATA]"
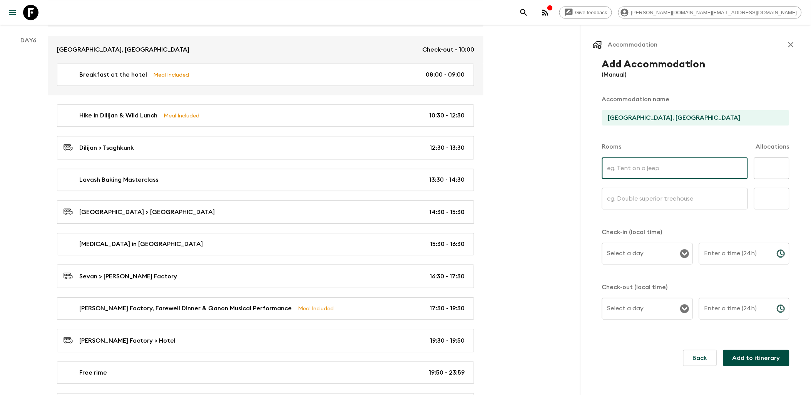
click at [641, 172] on input "text" at bounding box center [675, 168] width 146 height 22
type input "Twin"
click at [759, 170] on input "text" at bounding box center [771, 168] width 35 height 22
type input "7"
click at [678, 202] on input "text" at bounding box center [675, 199] width 146 height 22
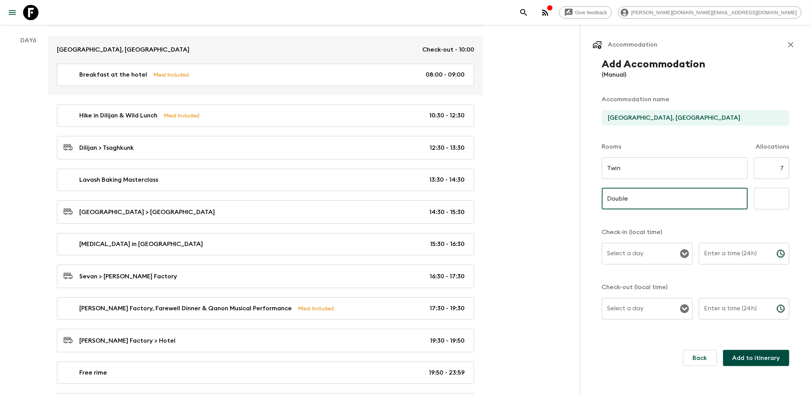
type input "Double"
click at [776, 199] on input "text" at bounding box center [771, 199] width 35 height 22
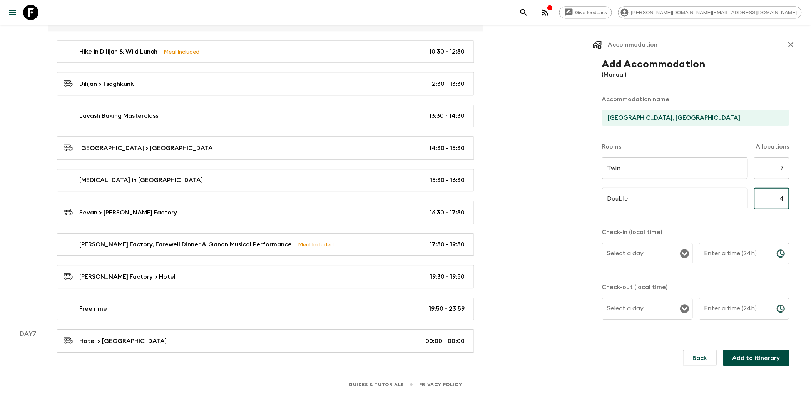
scroll to position [1684, 0]
click at [684, 254] on icon "Open" at bounding box center [684, 253] width 9 height 9
type input "4"
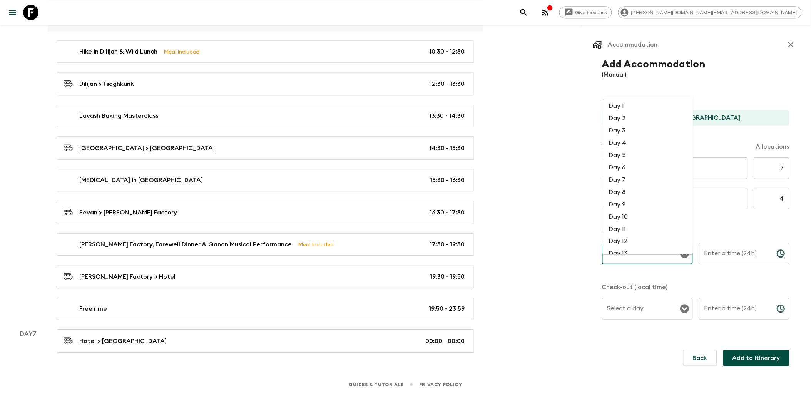
click at [626, 161] on li "Day 6" at bounding box center [648, 167] width 90 height 12
type input "Day 6"
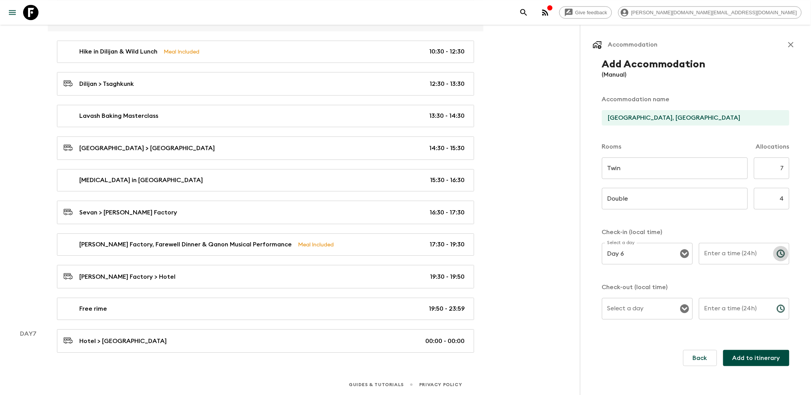
click at [780, 255] on icon "Choose time" at bounding box center [780, 253] width 9 height 9
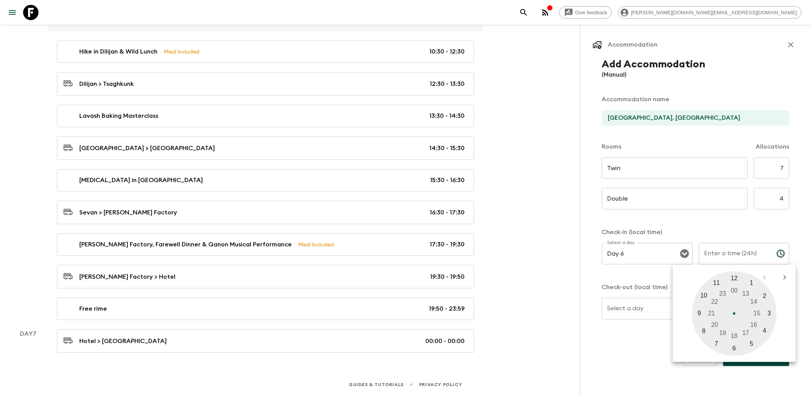
click at [716, 324] on div at bounding box center [734, 313] width 85 height 85
type input "20:00"
click at [629, 293] on div "Check-in (local time) Select a day Day 6 Select a day ​ Enter a time (24h) 20:0…" at bounding box center [695, 277] width 187 height 101
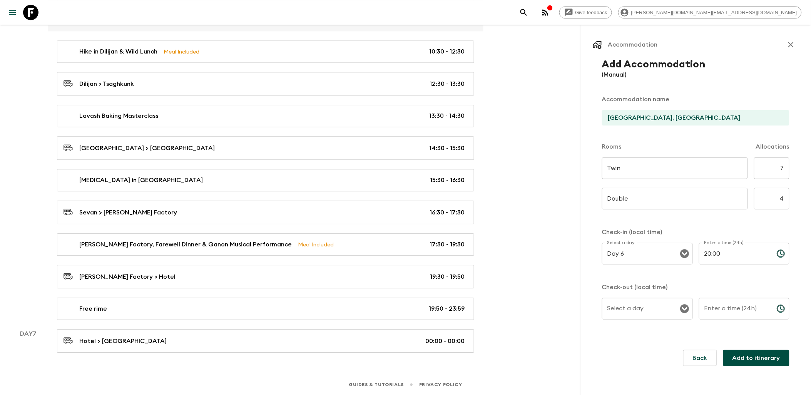
click at [632, 311] on div "Select a day Select a day ​" at bounding box center [647, 313] width 91 height 30
click at [629, 167] on li "Day 7" at bounding box center [648, 173] width 90 height 12
type input "Day 7"
click at [727, 312] on div "Enter a time (24h) Enter a time (24h) ​" at bounding box center [744, 313] width 91 height 30
click at [779, 311] on icon "Choose time" at bounding box center [780, 308] width 9 height 9
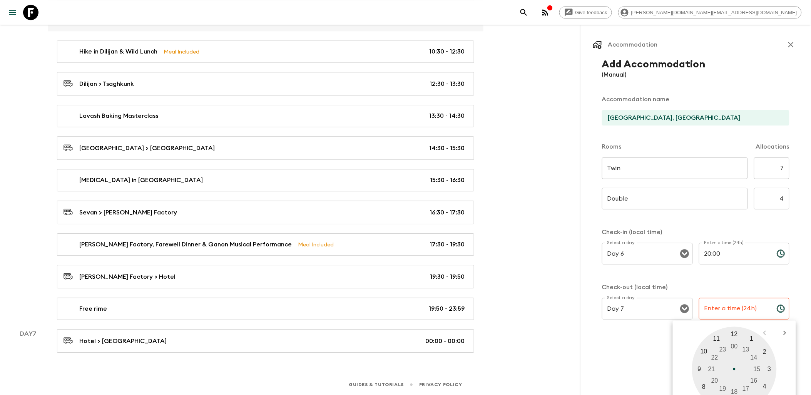
click at [738, 333] on div at bounding box center [734, 369] width 85 height 85
type input "12:00"
click at [736, 337] on div at bounding box center [734, 369] width 85 height 85
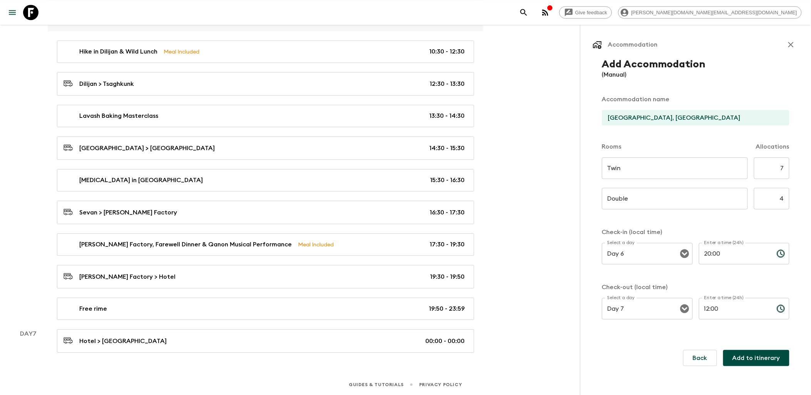
click at [749, 359] on button "Add to itinerary" at bounding box center [756, 358] width 66 height 16
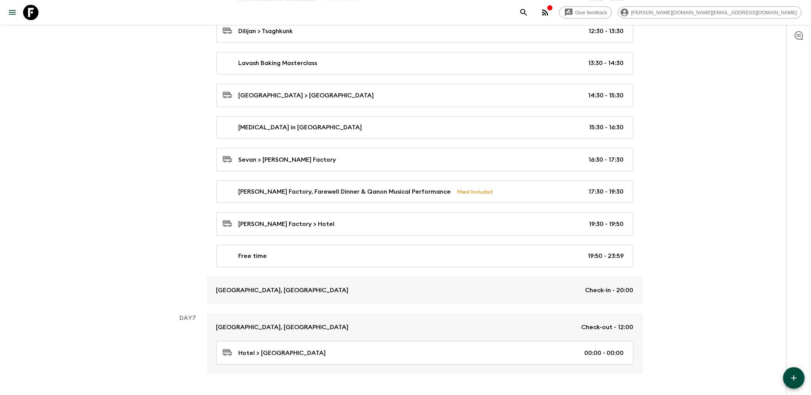
scroll to position [1758, 0]
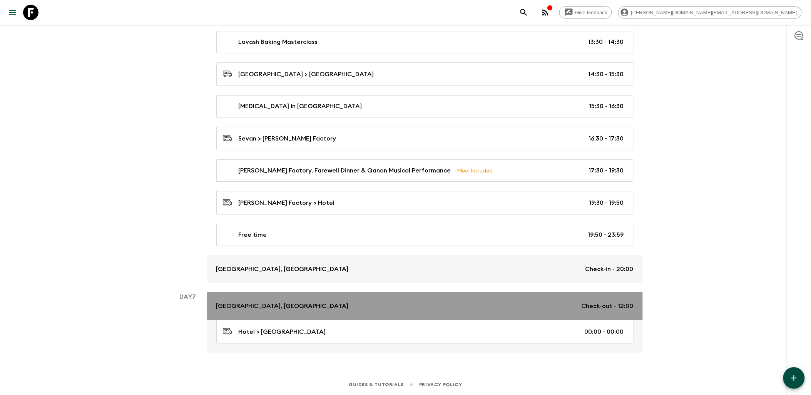
click at [534, 311] on link "[GEOGRAPHIC_DATA], [GEOGRAPHIC_DATA] Check-out - 12:00" at bounding box center [425, 306] width 436 height 28
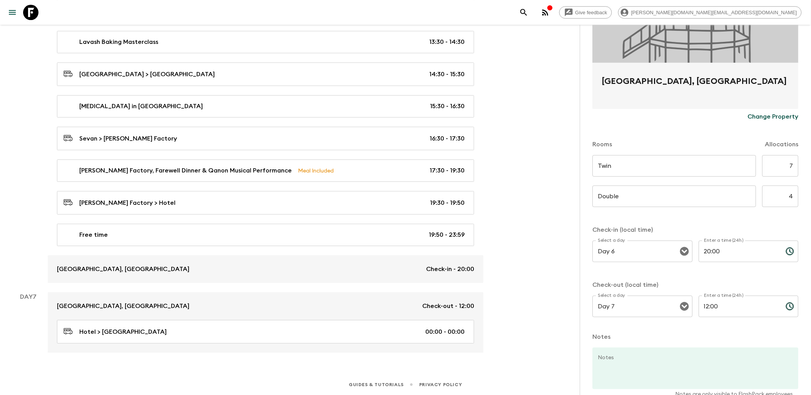
scroll to position [164, 0]
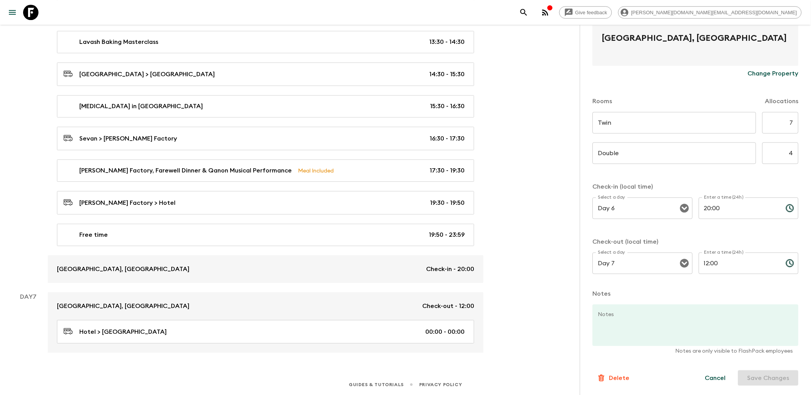
click at [615, 376] on p "Delete" at bounding box center [619, 377] width 20 height 9
click at [659, 383] on button "Confirm" at bounding box center [651, 385] width 39 height 13
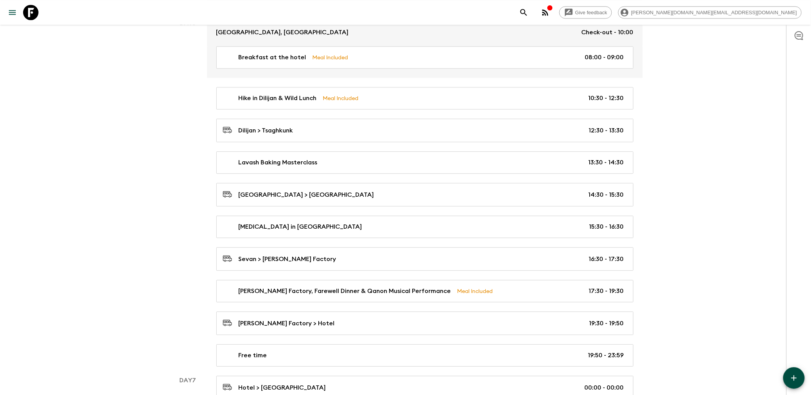
scroll to position [1684, 0]
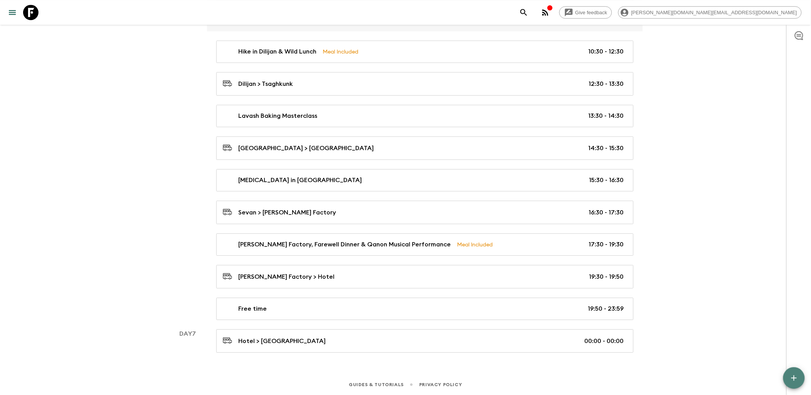
click at [789, 372] on button "button" at bounding box center [794, 378] width 22 height 22
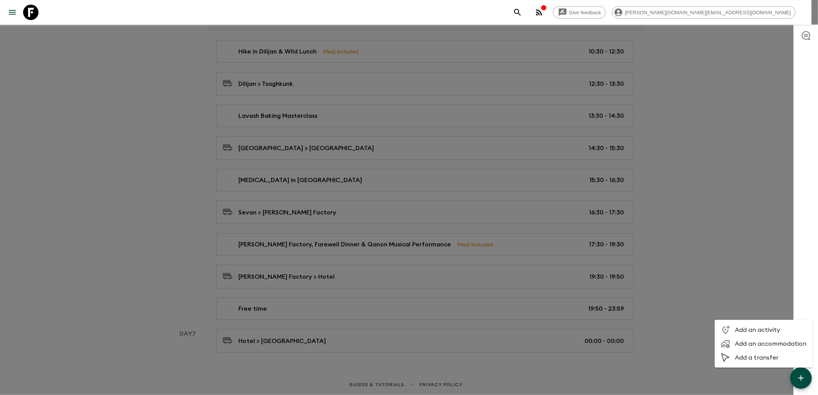
click at [774, 328] on span "Add an activity" at bounding box center [770, 330] width 72 height 8
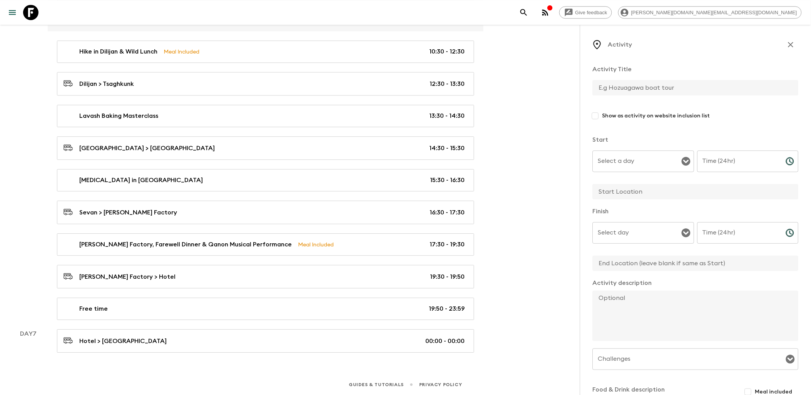
click at [634, 82] on input "text" at bounding box center [693, 87] width 200 height 15
type input "Breakfast"
click at [644, 157] on input "Select a day" at bounding box center [637, 161] width 83 height 15
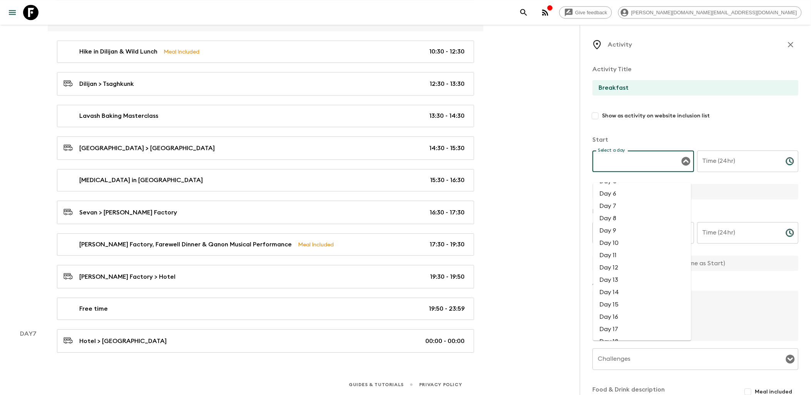
scroll to position [46, 0]
click at [616, 213] on li "Day 7" at bounding box center [642, 219] width 98 height 12
type input "Day 7"
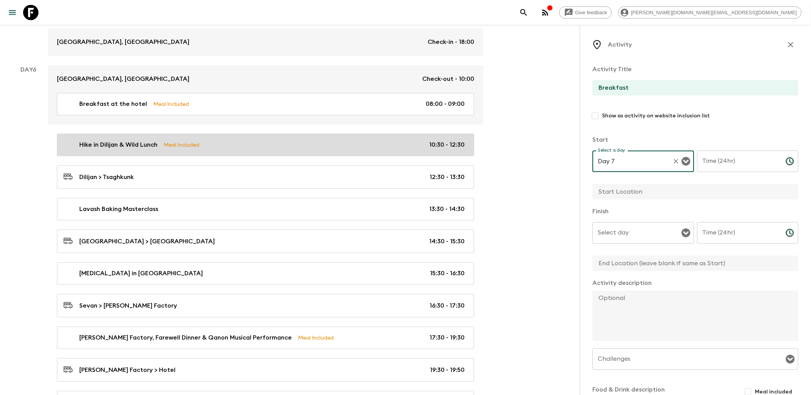
scroll to position [1684, 0]
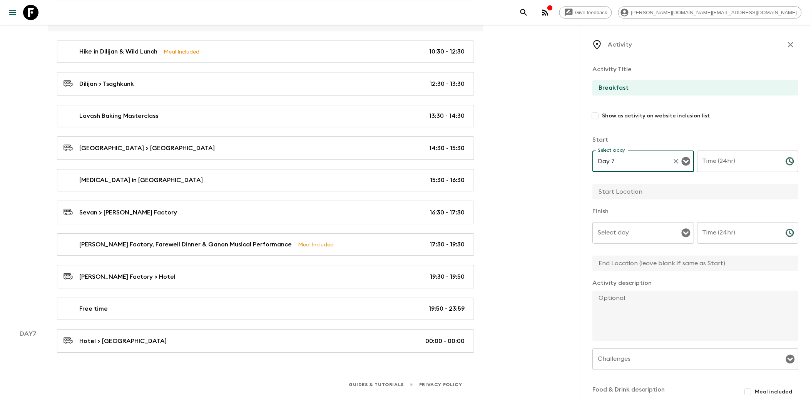
click at [731, 164] on input "Time (24hr)" at bounding box center [738, 162] width 82 height 22
click at [790, 161] on icon "Choose time" at bounding box center [791, 160] width 2 height 3
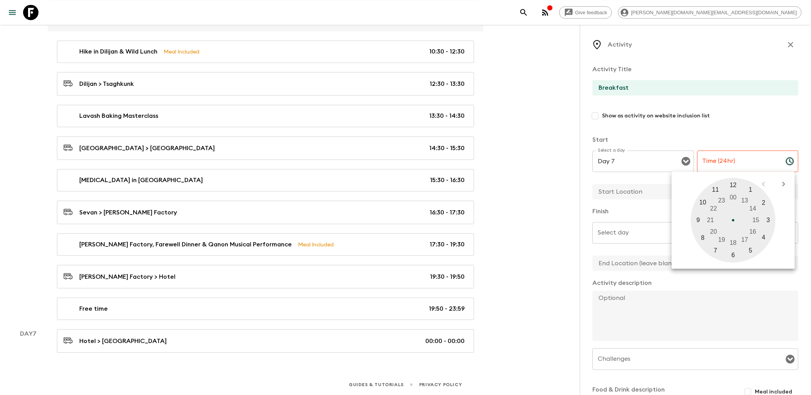
click at [703, 239] on div at bounding box center [733, 220] width 85 height 85
type input "08:00"
click at [637, 194] on input "text" at bounding box center [693, 191] width 200 height 15
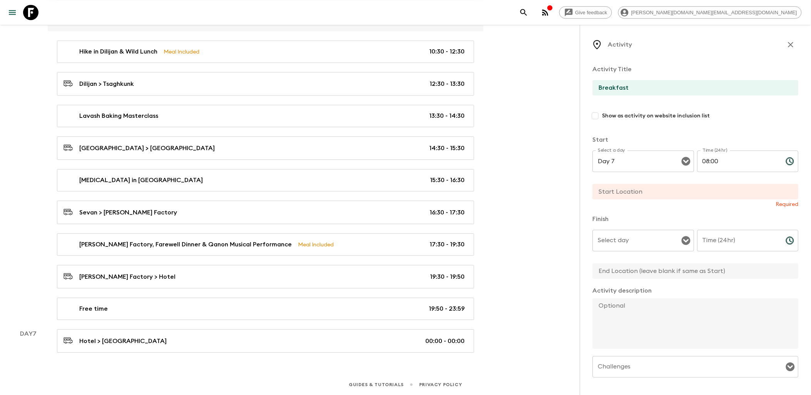
click at [637, 193] on input "text" at bounding box center [693, 191] width 200 height 15
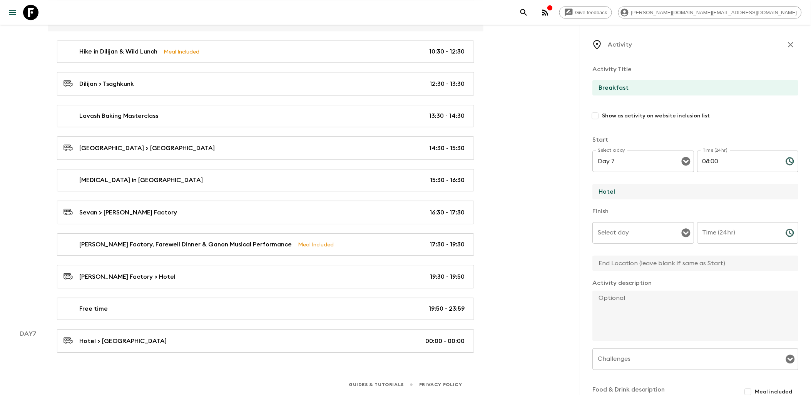
click at [676, 239] on div "Select day" at bounding box center [644, 233] width 102 height 22
type input "Hotel"
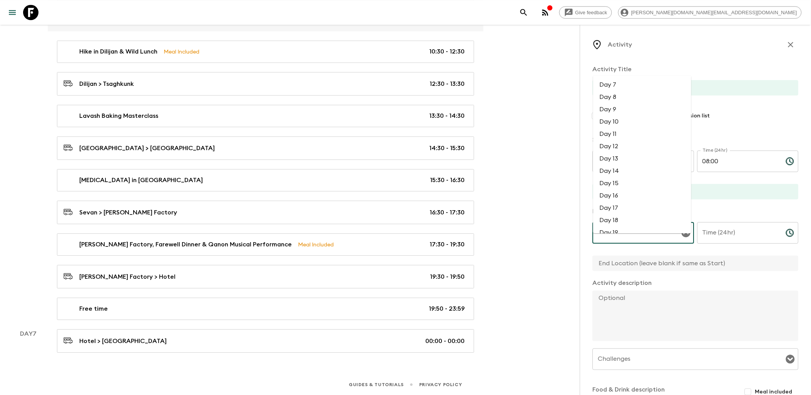
click at [614, 78] on li "Day 7" at bounding box center [642, 84] width 98 height 12
type input "Day 7"
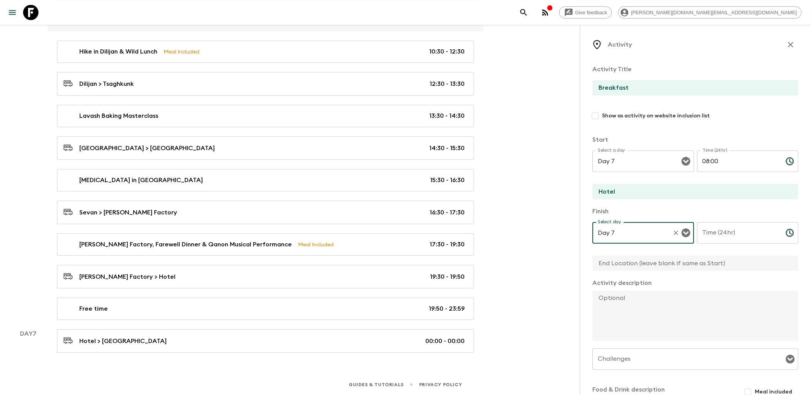
click at [786, 234] on icon "Choose time" at bounding box center [790, 232] width 9 height 9
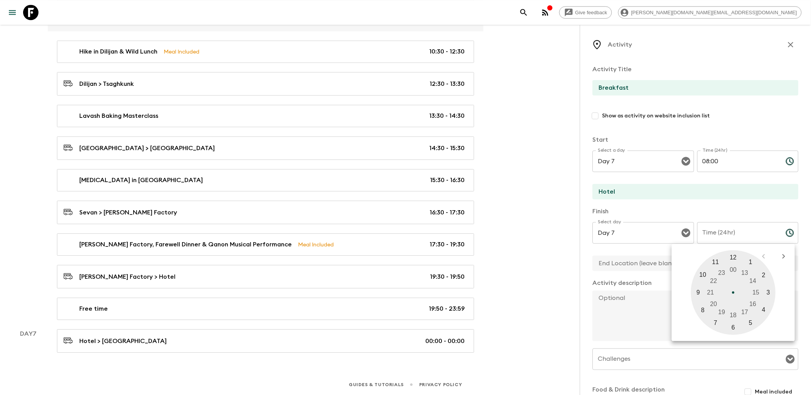
click at [699, 292] on div at bounding box center [733, 292] width 85 height 85
type input "09:00"
click at [656, 278] on div "Activity Title Breakfast Show as activity on website inclusion list Start Selec…" at bounding box center [696, 256] width 206 height 395
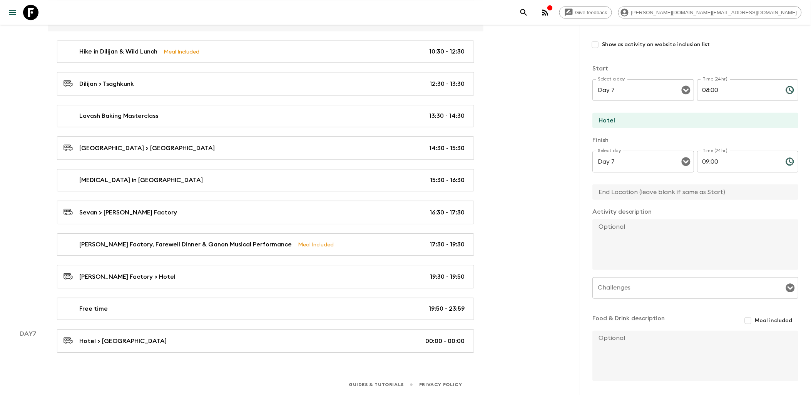
scroll to position [100, 0]
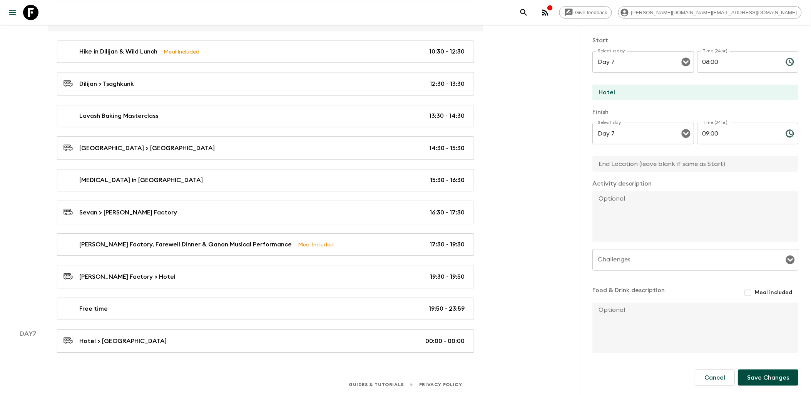
click at [775, 376] on button "Save Changes" at bounding box center [768, 378] width 60 height 16
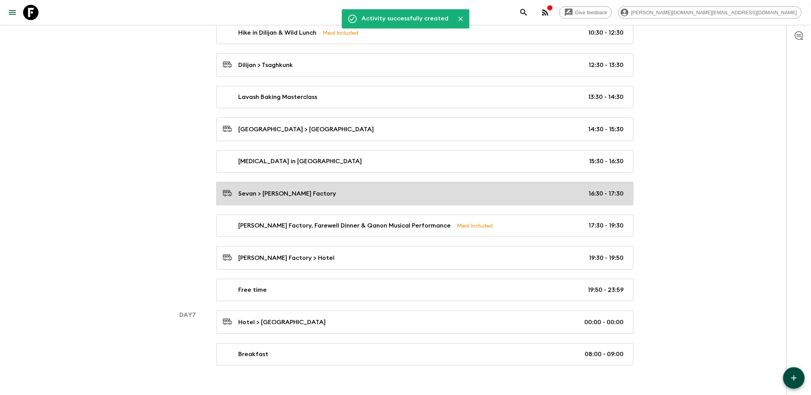
scroll to position [1716, 0]
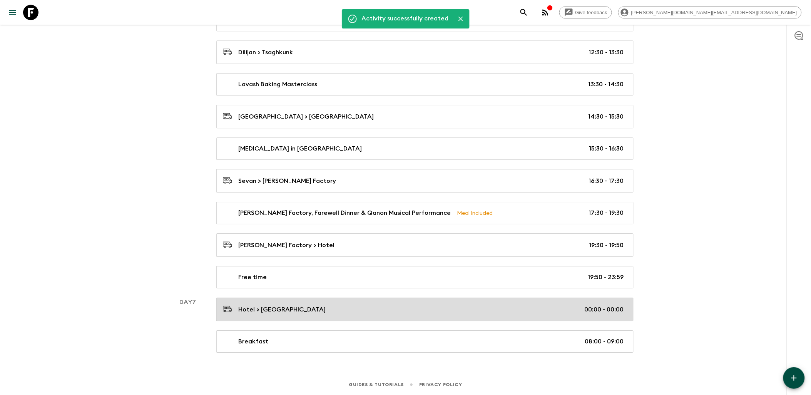
click at [572, 306] on div "Hotel > [GEOGRAPHIC_DATA] 00:00 - 00:00" at bounding box center [423, 309] width 401 height 10
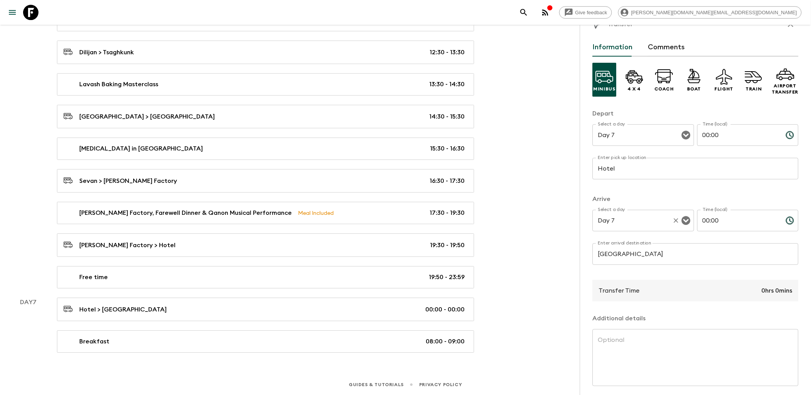
scroll to position [50, 0]
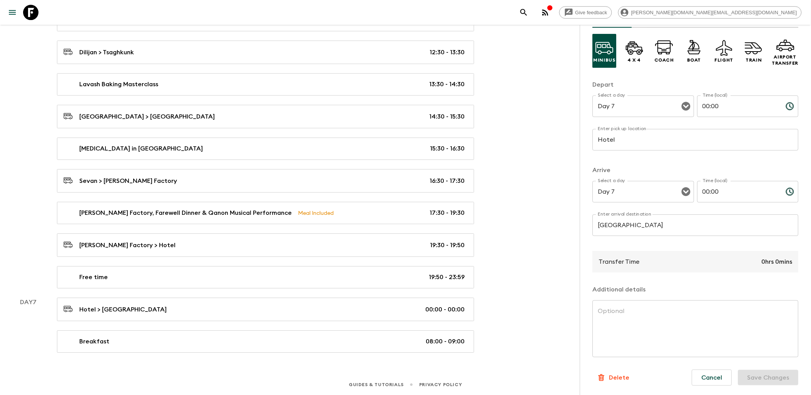
click at [620, 376] on p "Delete" at bounding box center [619, 377] width 20 height 9
click at [656, 378] on button "Confirm" at bounding box center [651, 379] width 39 height 13
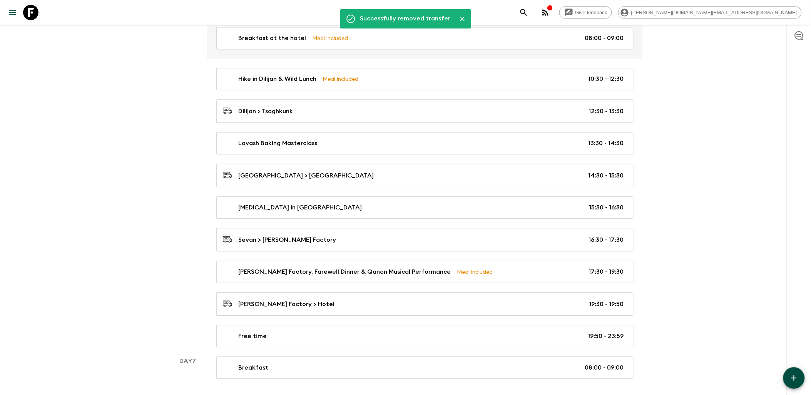
scroll to position [1683, 0]
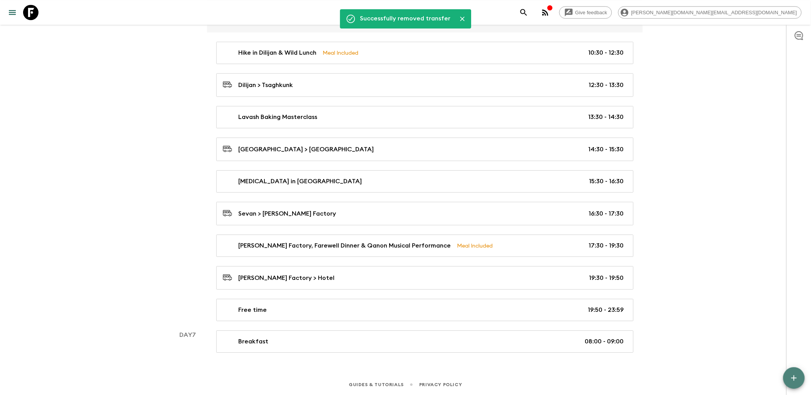
click at [788, 376] on button "button" at bounding box center [794, 378] width 22 height 22
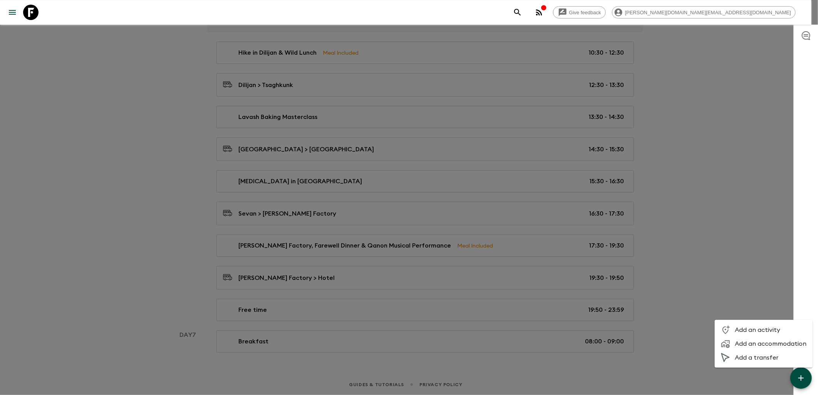
click at [764, 343] on span "Add an accommodation" at bounding box center [770, 344] width 72 height 8
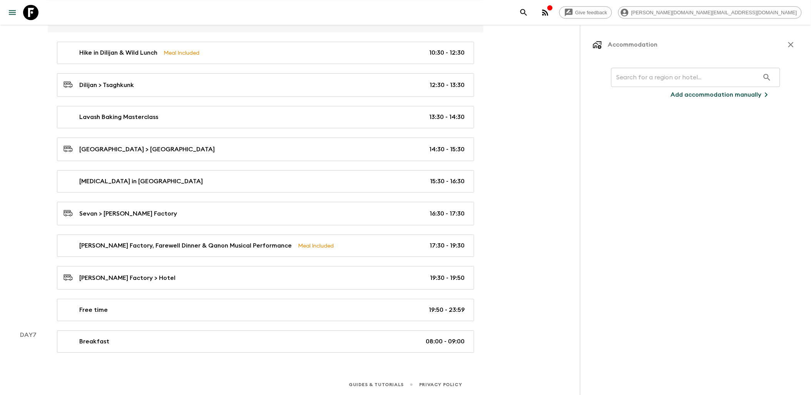
click at [718, 99] on button "Add accommodation manually" at bounding box center [721, 94] width 119 height 15
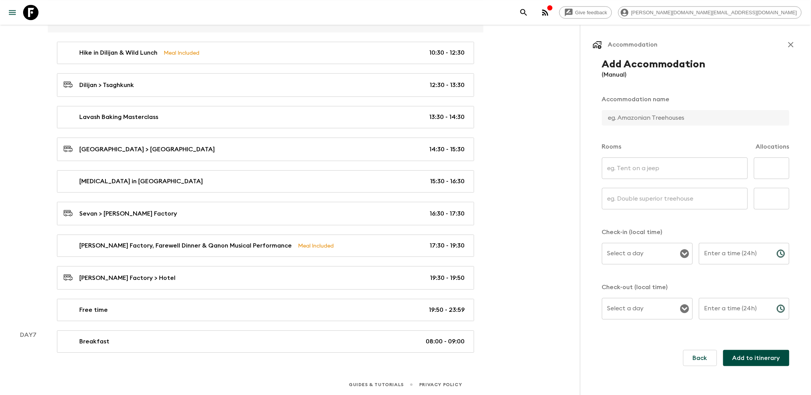
click at [646, 118] on input "text" at bounding box center [692, 117] width 181 height 15
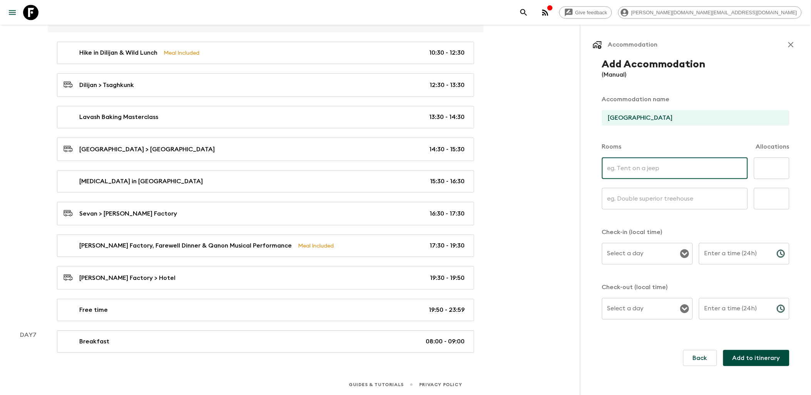
click at [636, 169] on input "text" at bounding box center [675, 168] width 146 height 22
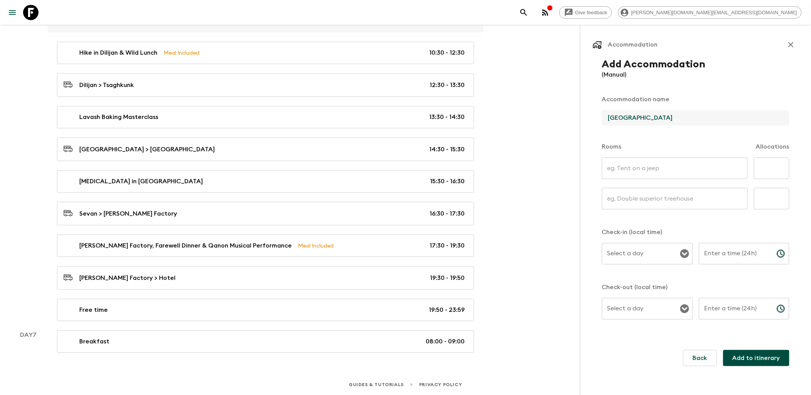
click at [626, 117] on input "[GEOGRAPHIC_DATA]" at bounding box center [692, 117] width 181 height 15
type input "[GEOGRAPHIC_DATA]"
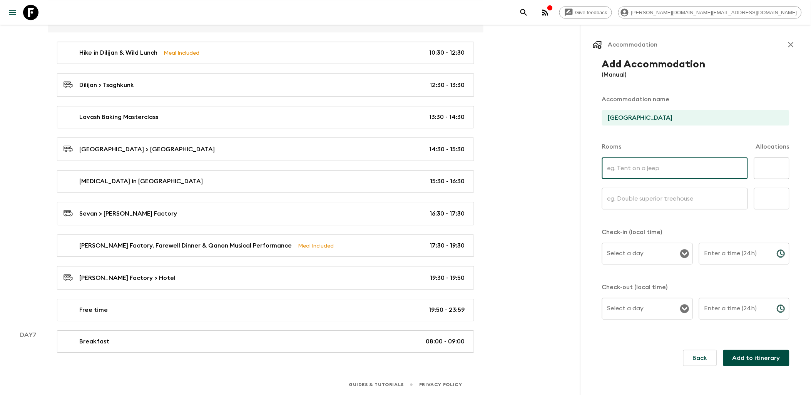
click at [639, 167] on input "text" at bounding box center [675, 168] width 146 height 22
type input "Twin"
click at [665, 197] on input "text" at bounding box center [675, 199] width 146 height 22
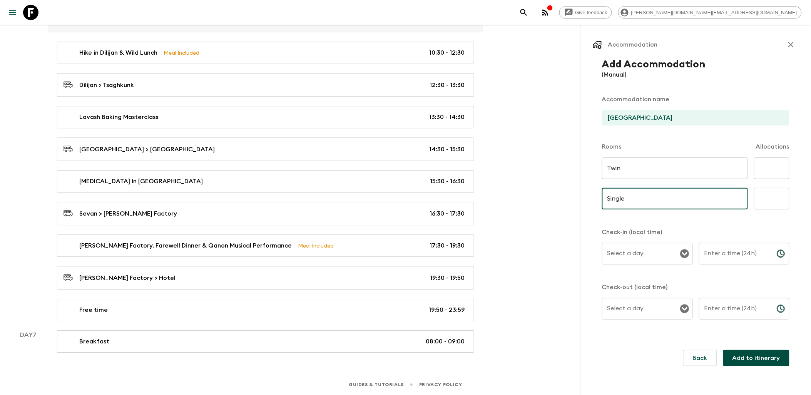
type input "Single"
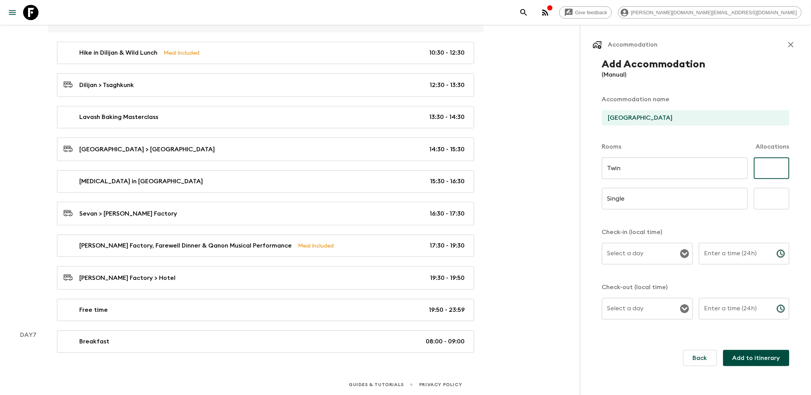
click at [786, 160] on input "text" at bounding box center [771, 168] width 35 height 22
type input "7"
click at [780, 202] on input "text" at bounding box center [771, 199] width 35 height 22
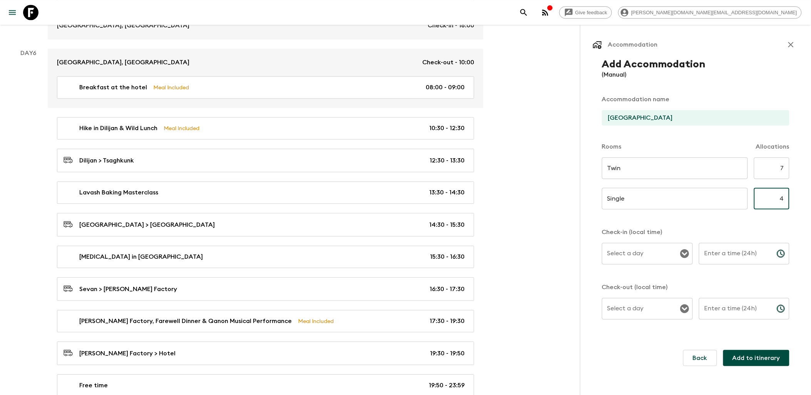
scroll to position [1641, 0]
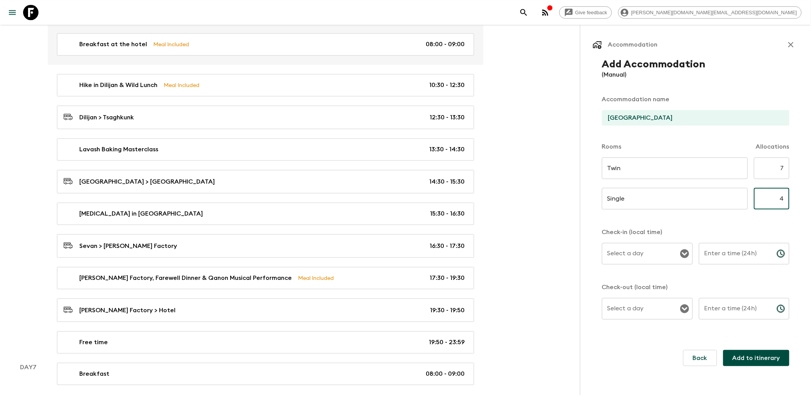
click at [687, 259] on div at bounding box center [684, 253] width 10 height 11
type input "4"
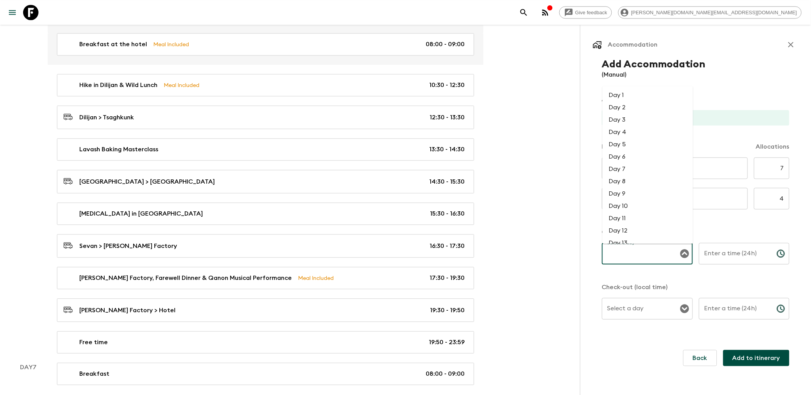
click at [626, 252] on input "Select a day" at bounding box center [641, 253] width 72 height 15
click at [630, 158] on li "Day 6" at bounding box center [648, 156] width 90 height 12
type input "Day 6"
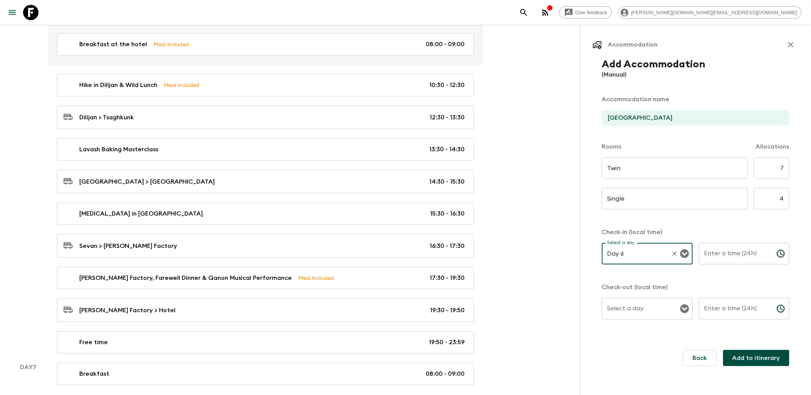
click at [740, 257] on input "Enter a time (24h)" at bounding box center [735, 254] width 72 height 22
click at [683, 310] on icon "Open" at bounding box center [684, 308] width 9 height 9
type input "20:00"
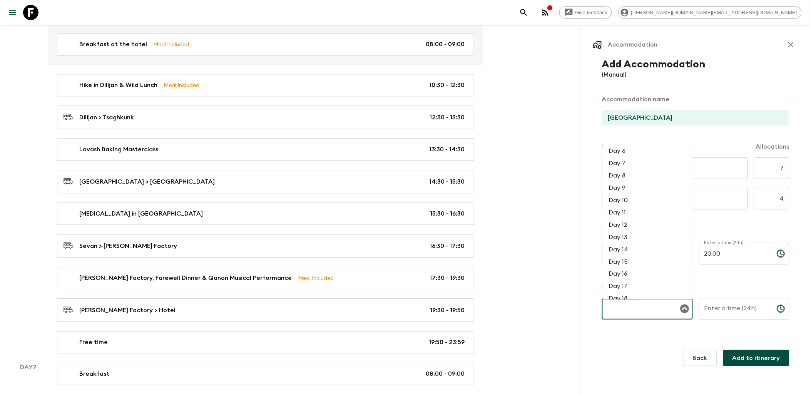
click at [619, 167] on li "Day 7" at bounding box center [648, 163] width 90 height 12
type input "Day 7"
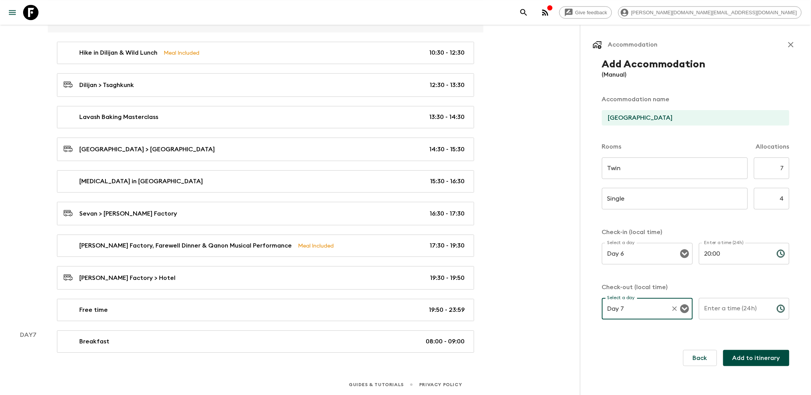
scroll to position [1683, 0]
click at [779, 308] on icon "Choose time" at bounding box center [780, 308] width 9 height 9
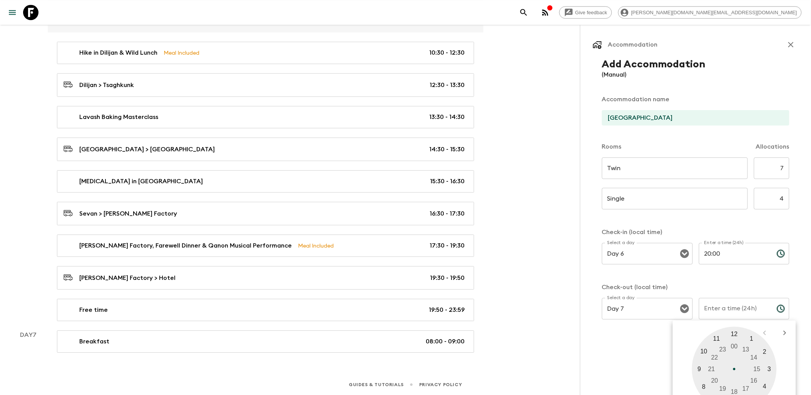
click at [735, 333] on div at bounding box center [734, 369] width 85 height 85
type input "12:00"
click at [624, 331] on div "Add Accommodation (Manual) Accommodation name [GEOGRAPHIC_DATA] Rooms Allocatio…" at bounding box center [696, 213] width 206 height 308
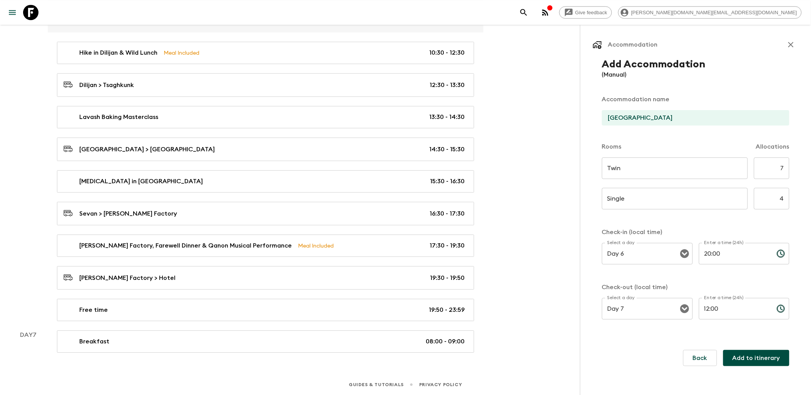
click at [758, 361] on button "Add to itinerary" at bounding box center [756, 358] width 66 height 16
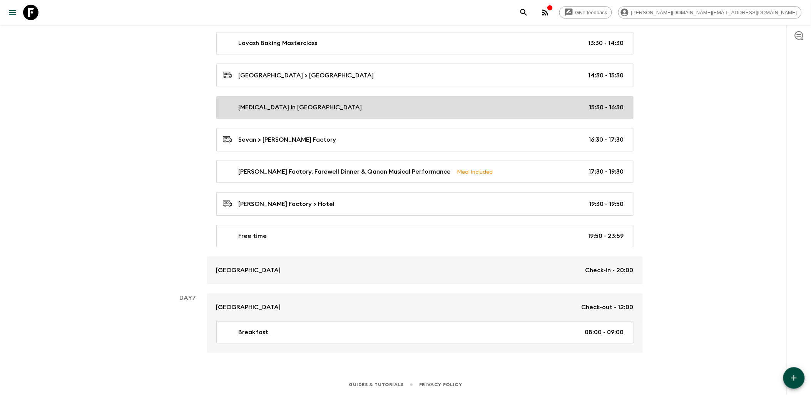
scroll to position [1757, 0]
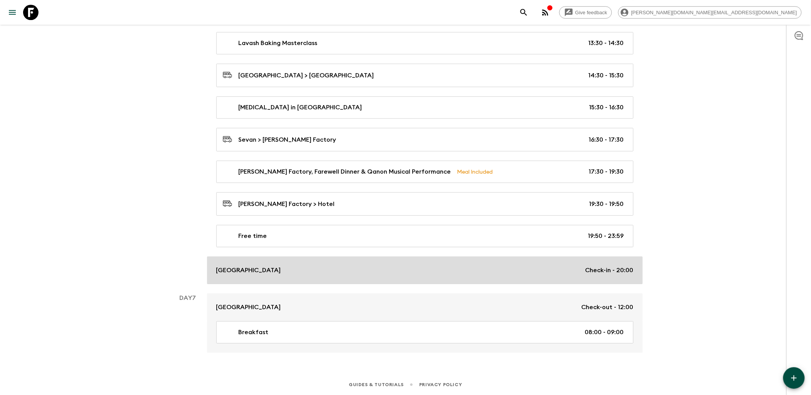
click at [520, 272] on div "[GEOGRAPHIC_DATA] Check-in - 20:00" at bounding box center [424, 270] width 417 height 9
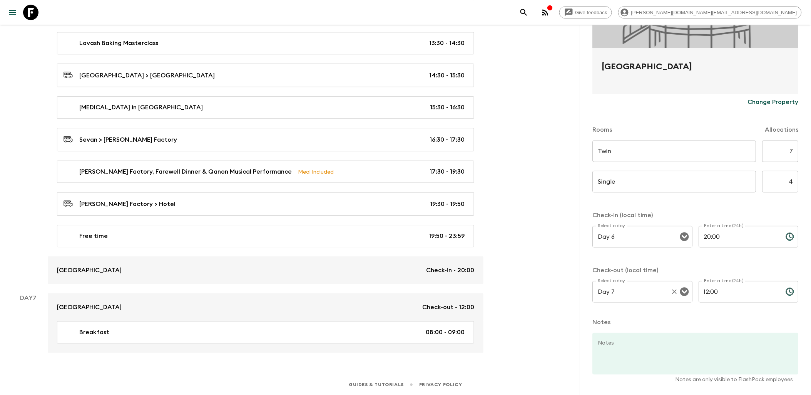
scroll to position [164, 0]
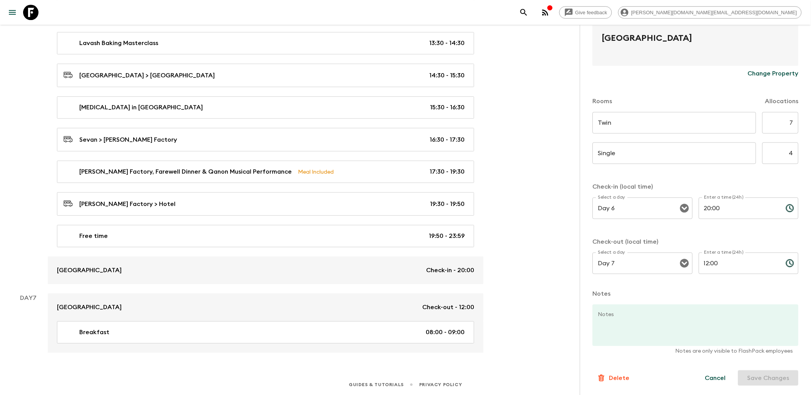
click at [709, 374] on button "Cancel" at bounding box center [715, 377] width 39 height 15
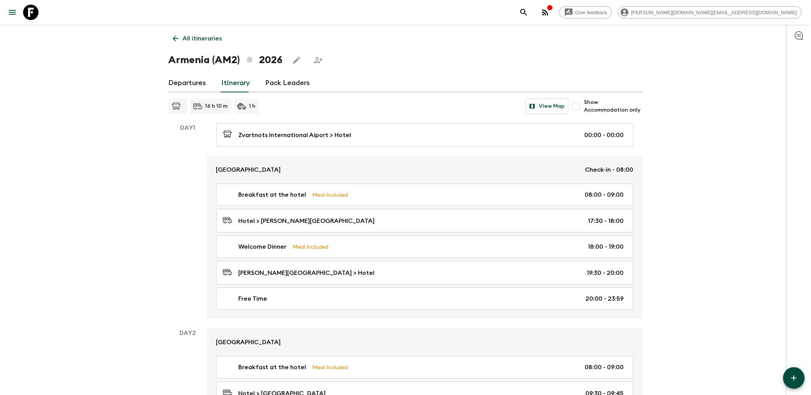
click at [186, 39] on p "All itineraries" at bounding box center [202, 38] width 39 height 9
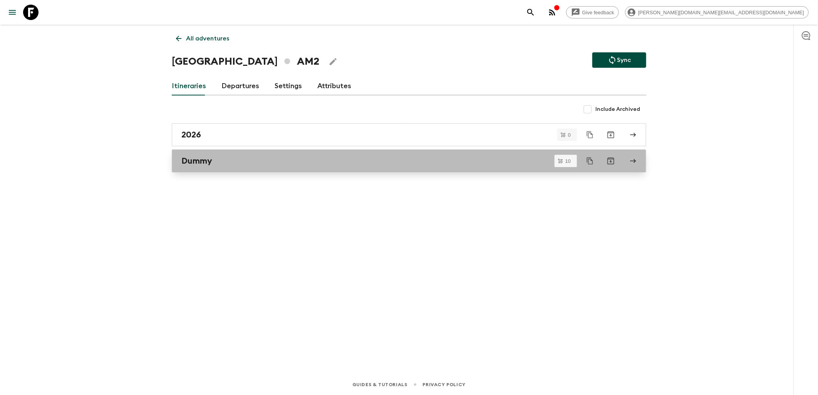
click at [227, 162] on div "Dummy" at bounding box center [401, 161] width 440 height 10
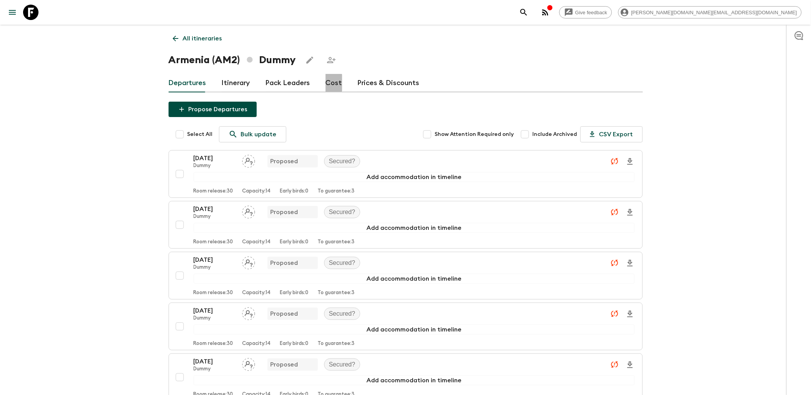
click at [326, 83] on link "Cost" at bounding box center [334, 83] width 17 height 18
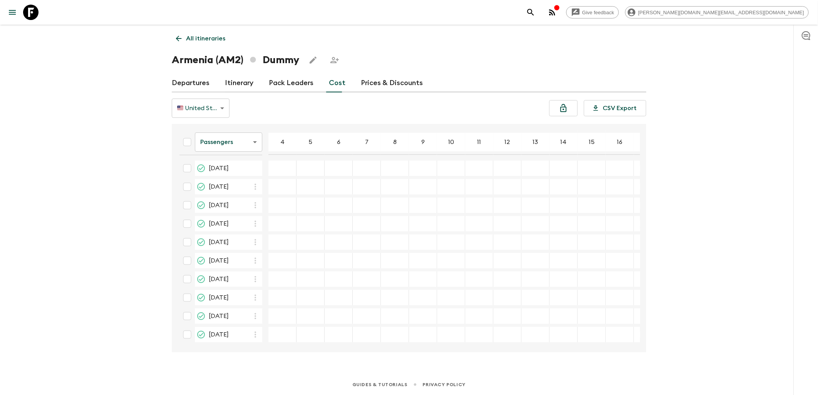
click at [183, 36] on link "All itineraries" at bounding box center [201, 38] width 58 height 15
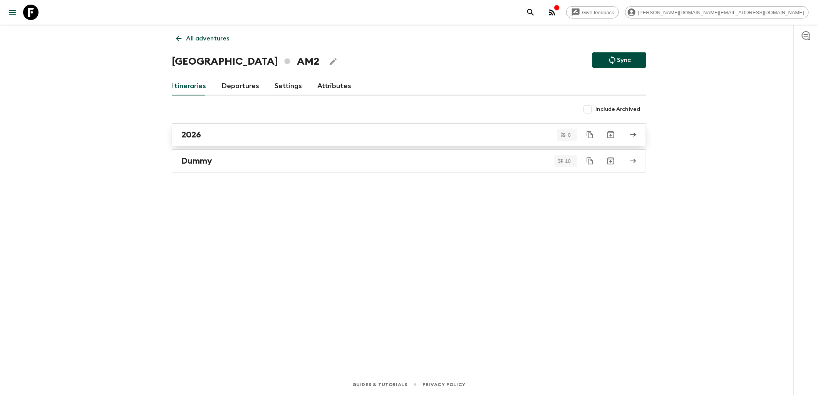
click at [220, 137] on div "2026" at bounding box center [401, 135] width 440 height 10
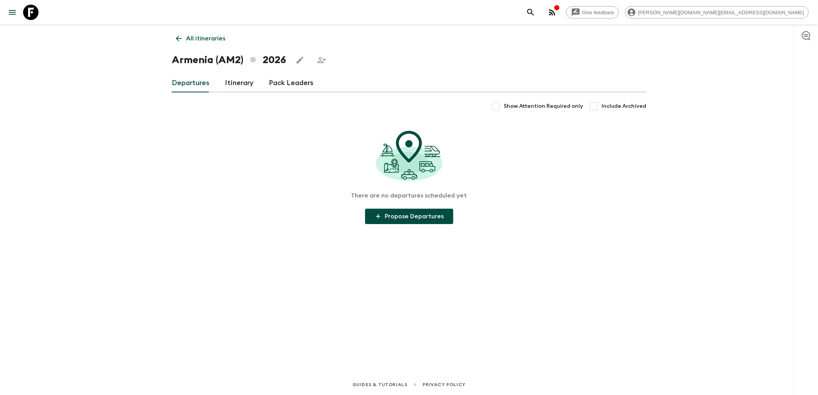
click at [240, 85] on link "Itinerary" at bounding box center [239, 83] width 28 height 18
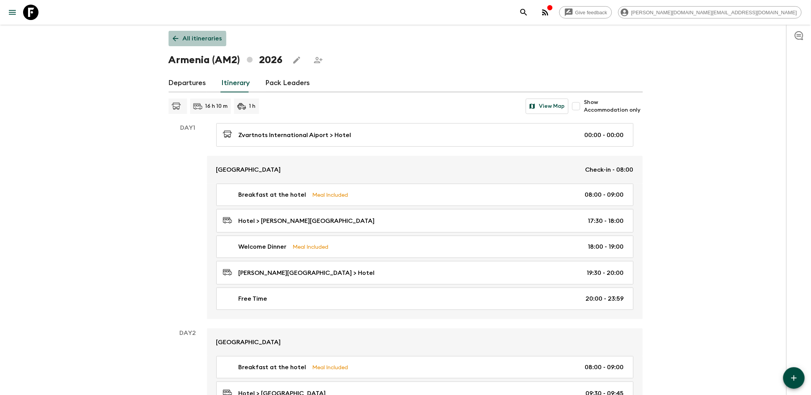
click at [190, 40] on p "All itineraries" at bounding box center [202, 38] width 39 height 9
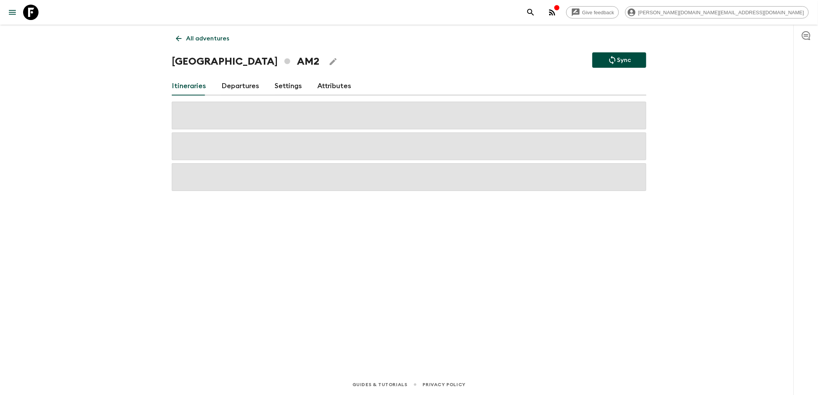
click at [193, 34] on p "All adventures" at bounding box center [207, 38] width 43 height 9
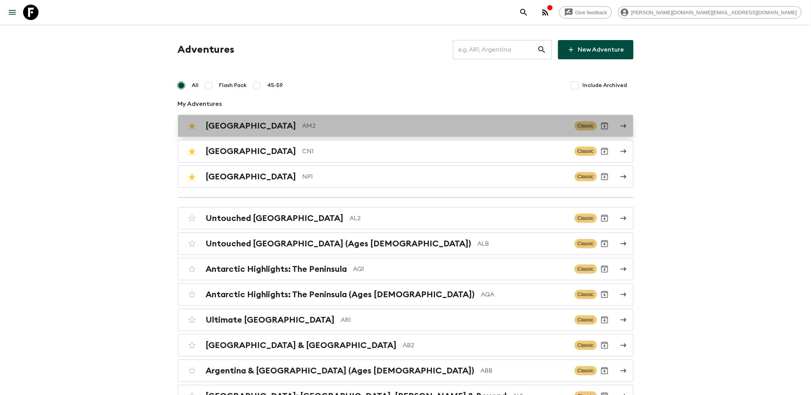
click at [303, 128] on p "AM2" at bounding box center [436, 125] width 266 height 9
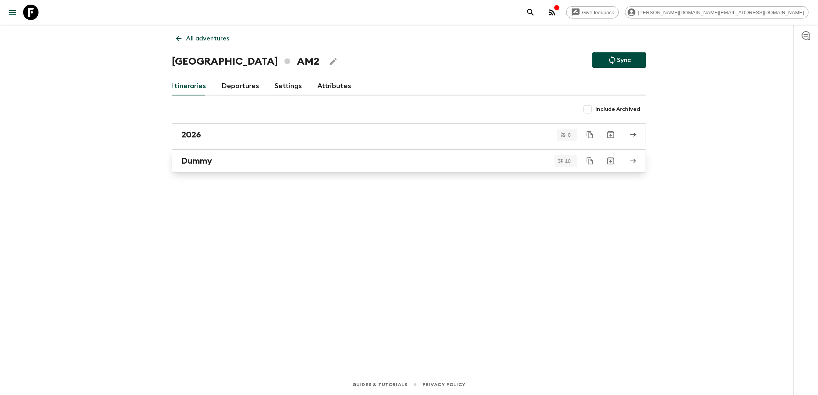
click at [213, 158] on div "Dummy" at bounding box center [401, 161] width 440 height 10
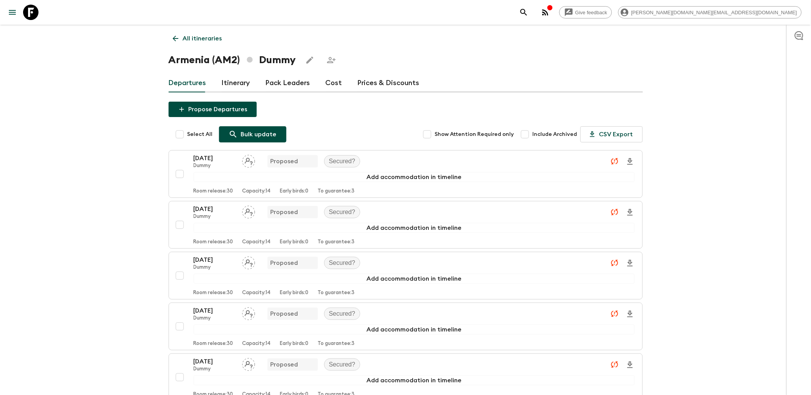
click at [254, 138] on p "Bulk update" at bounding box center [259, 134] width 36 height 9
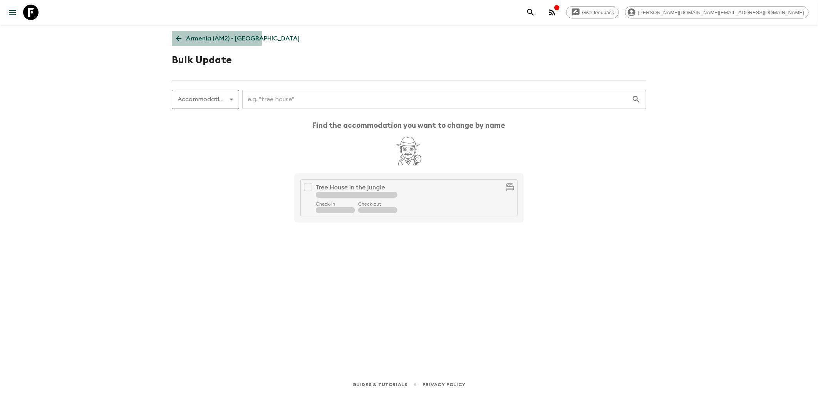
click at [181, 37] on icon at bounding box center [178, 38] width 8 height 8
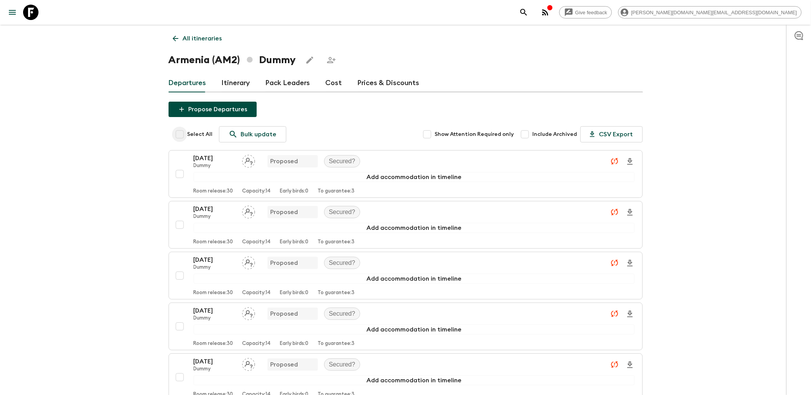
click at [180, 133] on input "Select All" at bounding box center [179, 134] width 15 height 15
checkbox input "true"
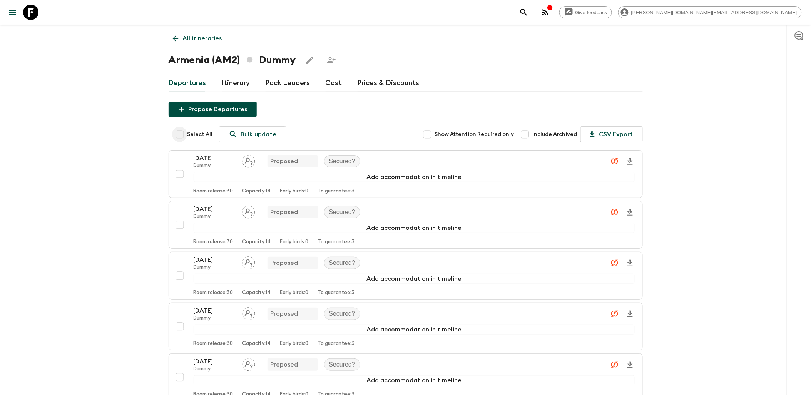
checkbox input "true"
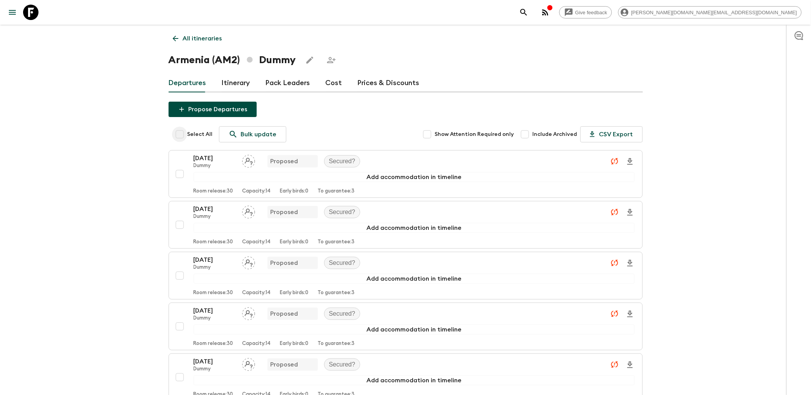
checkbox input "true"
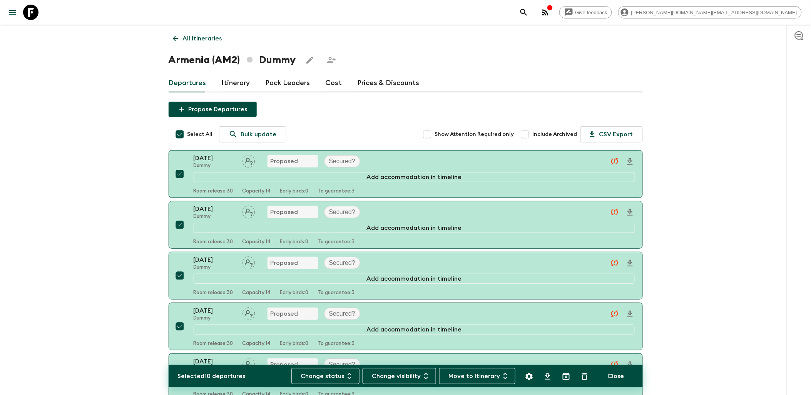
click at [477, 376] on button "Move to Itinerary" at bounding box center [477, 376] width 76 height 16
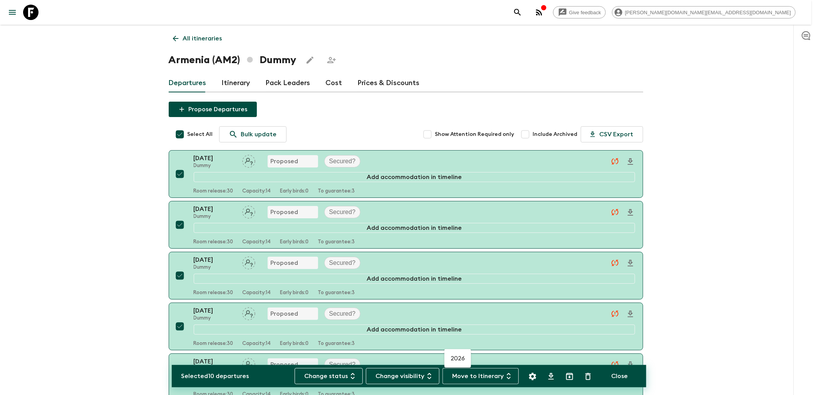
click at [457, 359] on li "2026" at bounding box center [457, 358] width 27 height 12
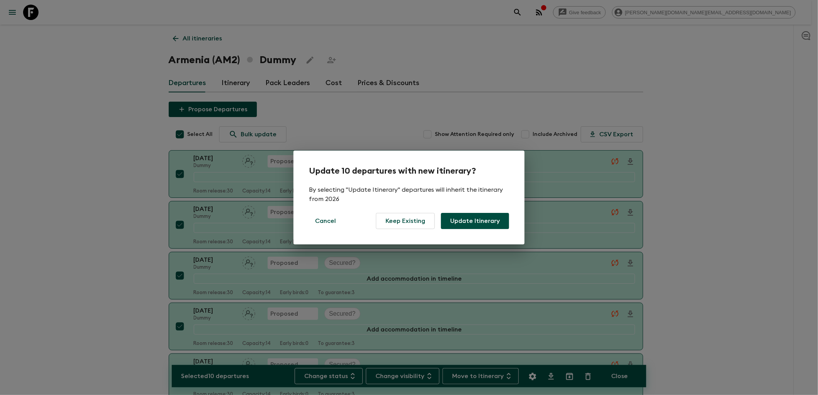
click at [466, 221] on button "Update Itinerary" at bounding box center [475, 221] width 68 height 16
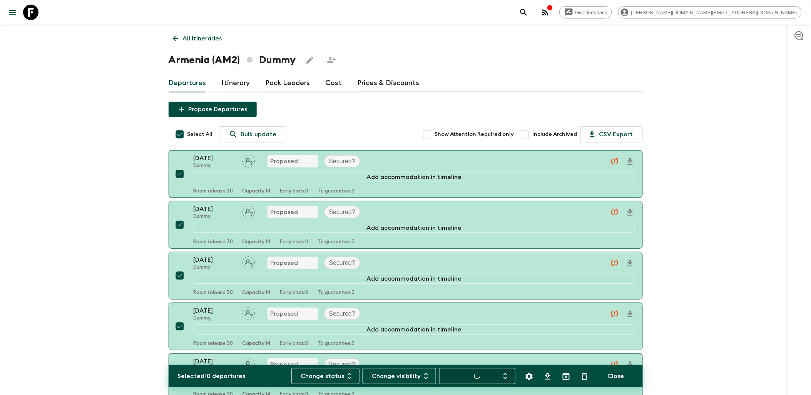
checkbox input "false"
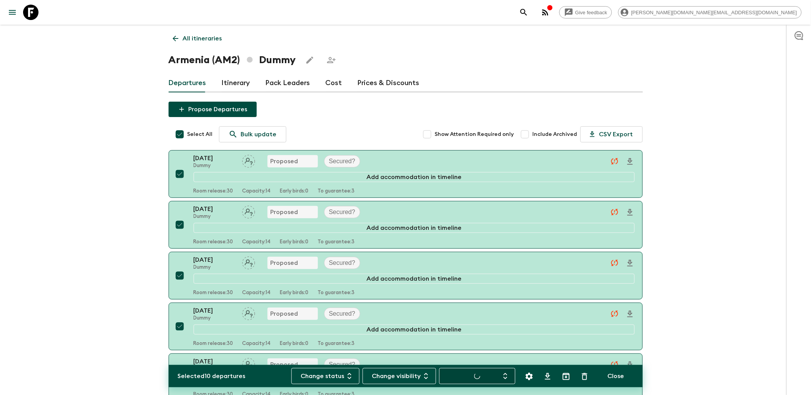
checkbox input "false"
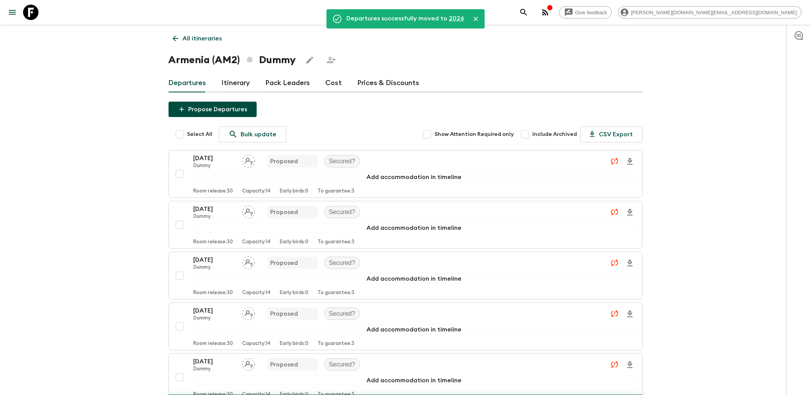
checkbox input "false"
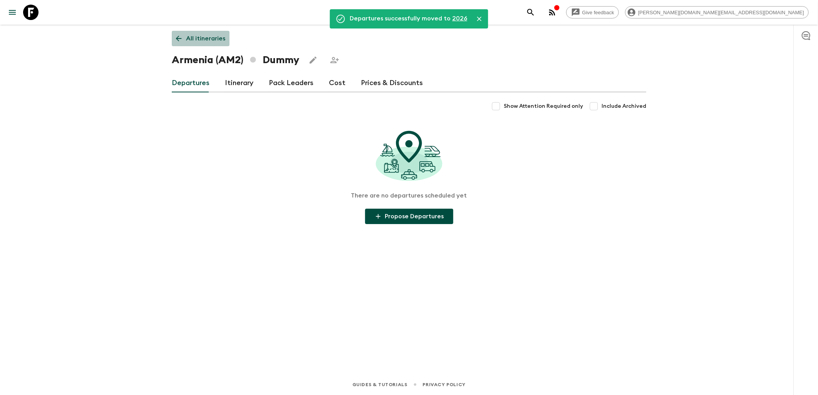
click at [182, 40] on icon at bounding box center [178, 38] width 8 height 8
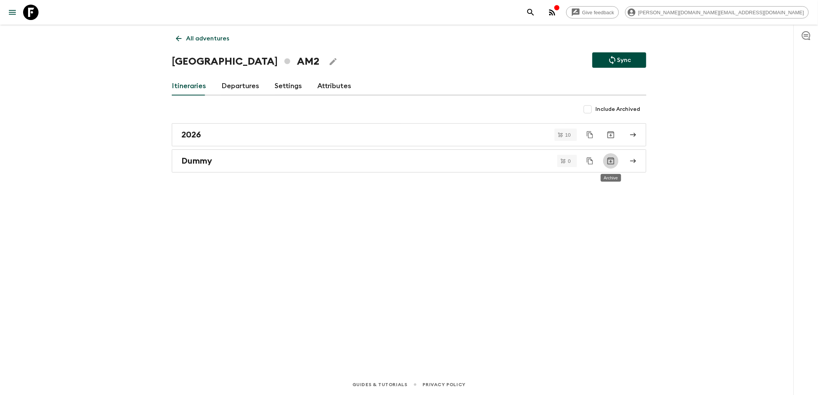
click at [609, 161] on icon "Archive" at bounding box center [610, 160] width 9 height 9
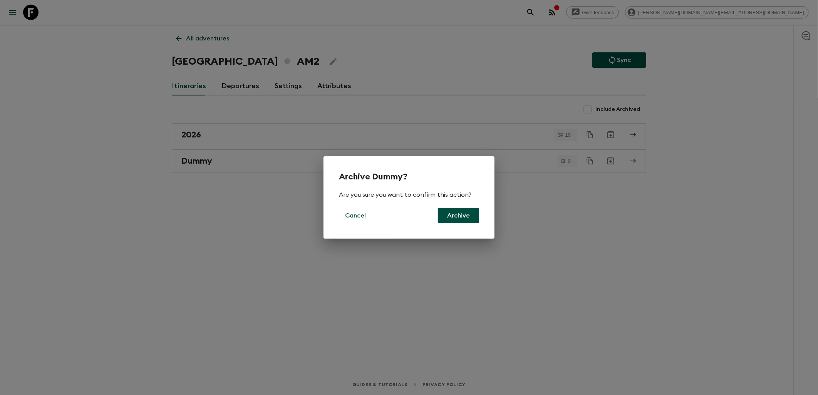
click at [456, 210] on button "Archive" at bounding box center [458, 215] width 41 height 15
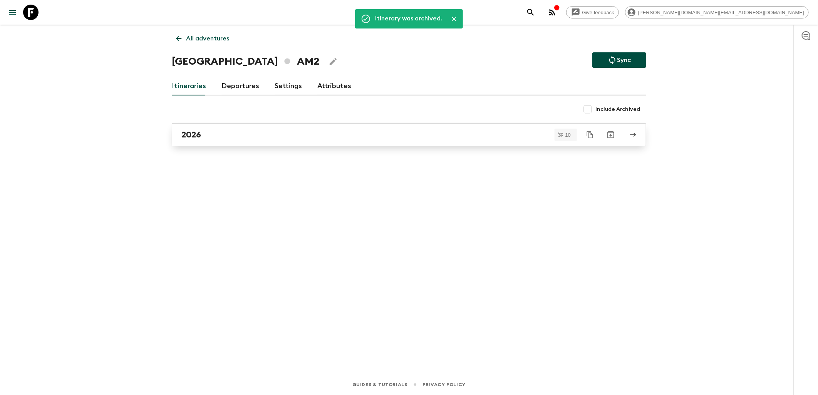
click at [201, 132] on div "2026" at bounding box center [401, 135] width 440 height 10
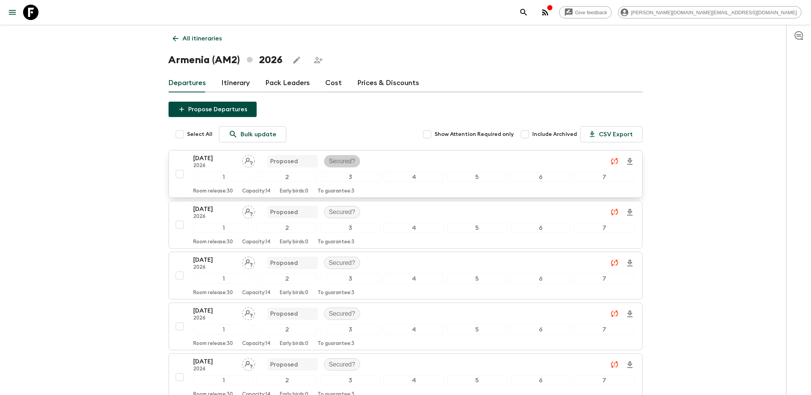
click at [338, 159] on p "Secured?" at bounding box center [342, 161] width 27 height 9
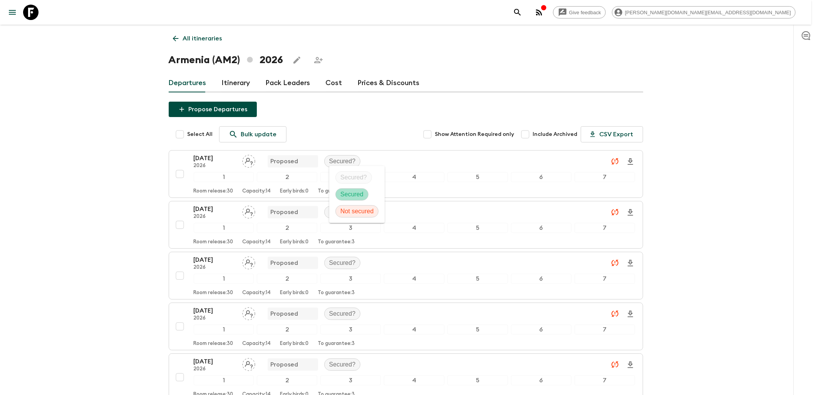
click at [349, 194] on p "Secured" at bounding box center [351, 194] width 23 height 9
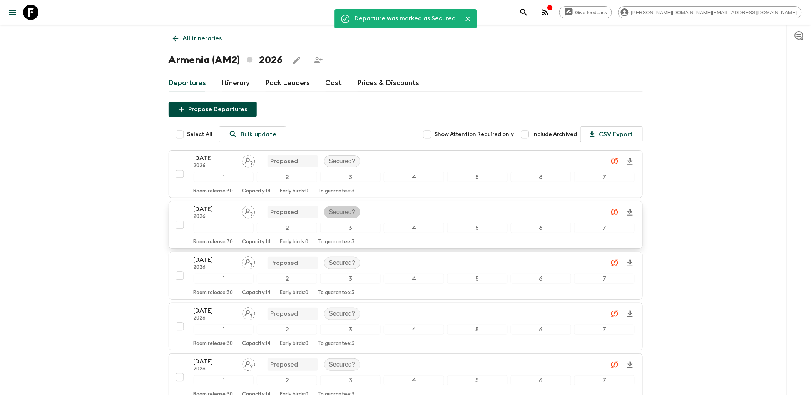
click at [345, 216] on p "Secured?" at bounding box center [342, 211] width 27 height 9
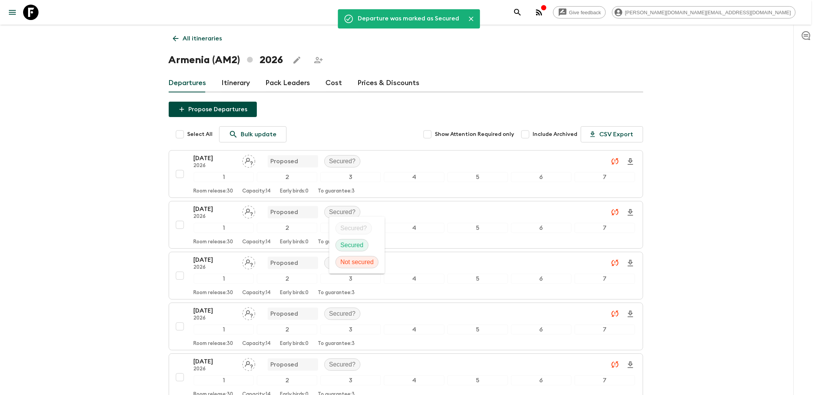
click at [351, 240] on div "Secured" at bounding box center [351, 245] width 33 height 12
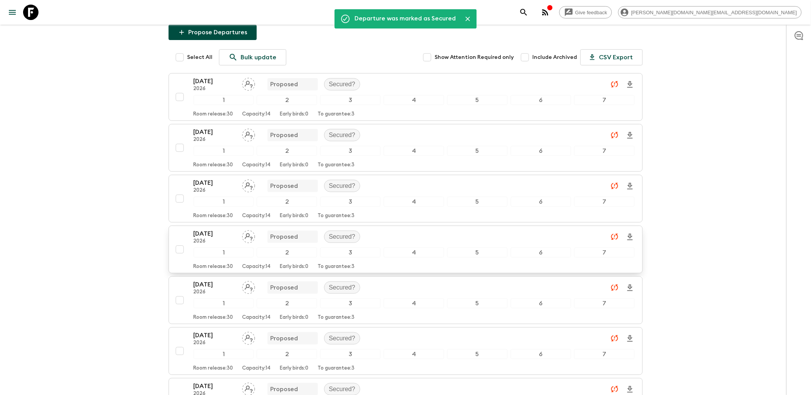
scroll to position [85, 0]
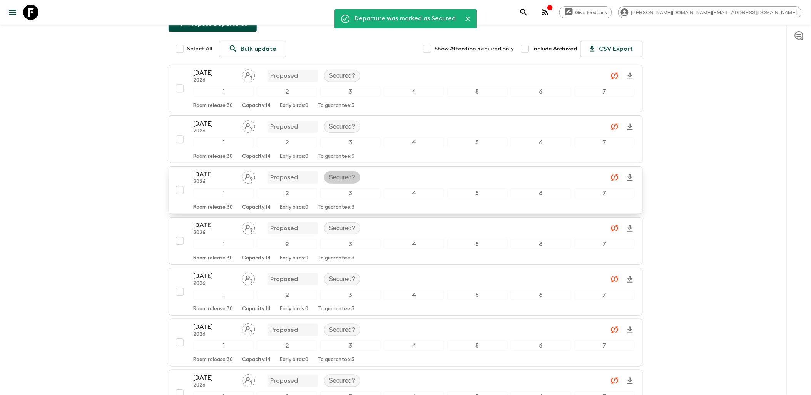
click at [340, 179] on p "Secured?" at bounding box center [342, 177] width 27 height 9
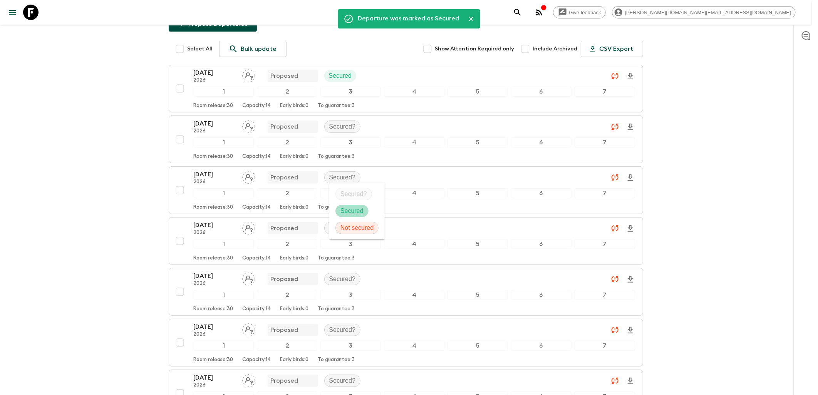
click at [353, 212] on p "Secured" at bounding box center [351, 210] width 23 height 9
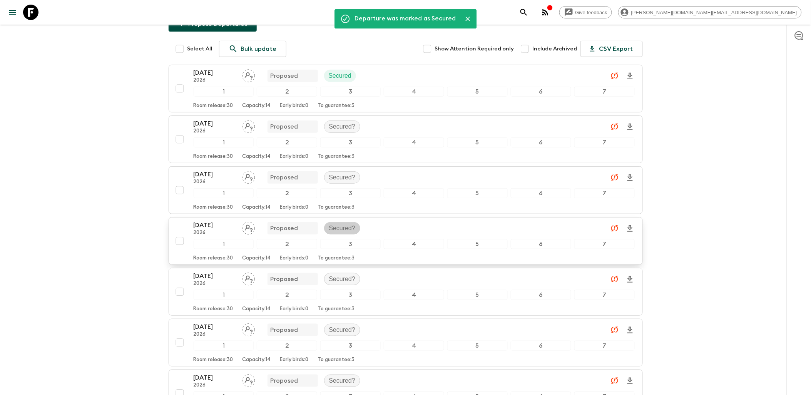
click at [338, 226] on p "Secured?" at bounding box center [342, 228] width 27 height 9
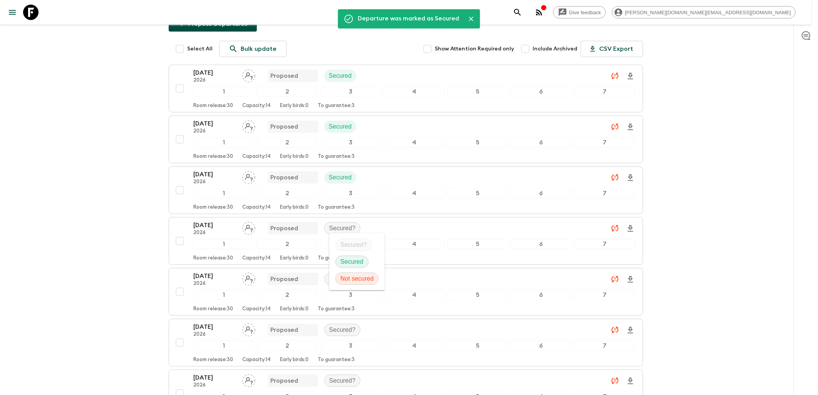
click at [350, 261] on p "Secured" at bounding box center [351, 261] width 23 height 9
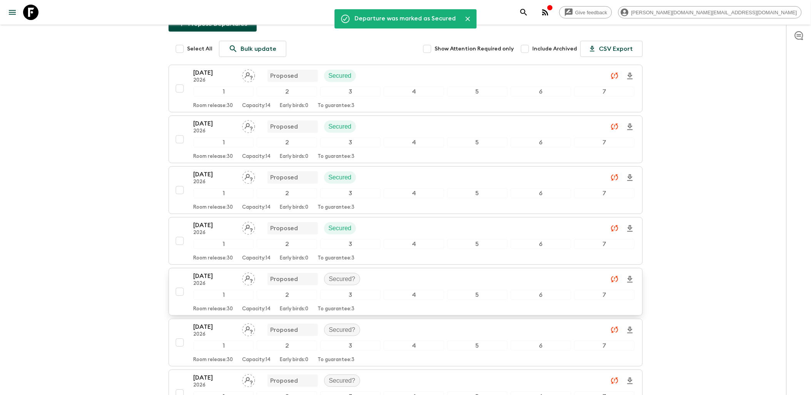
scroll to position [171, 0]
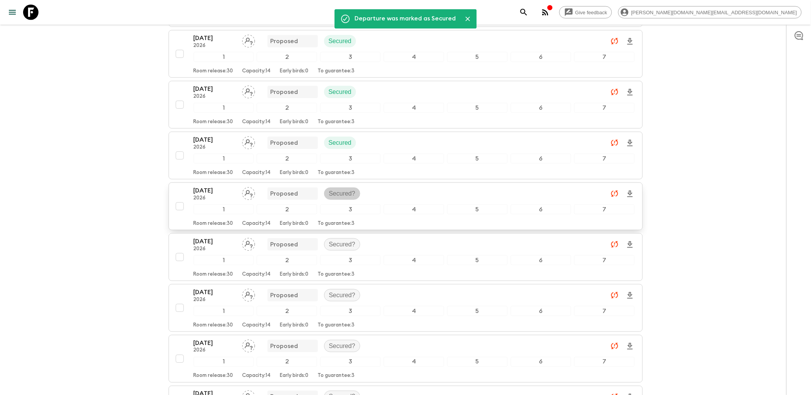
click at [340, 191] on p "Secured?" at bounding box center [342, 193] width 27 height 9
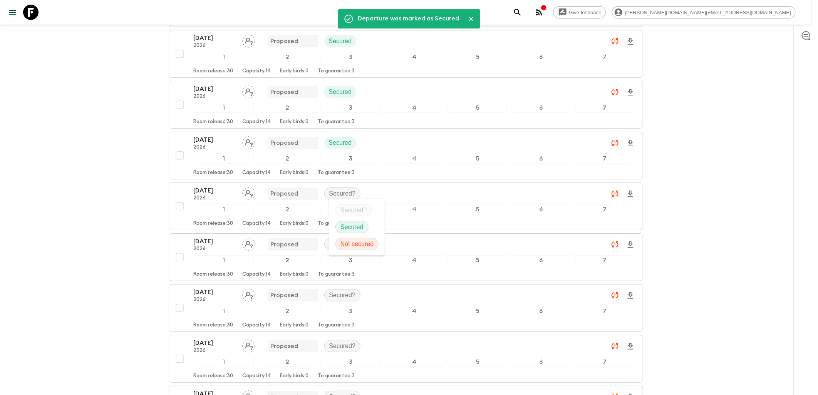
click at [350, 227] on p "Secured" at bounding box center [351, 226] width 23 height 9
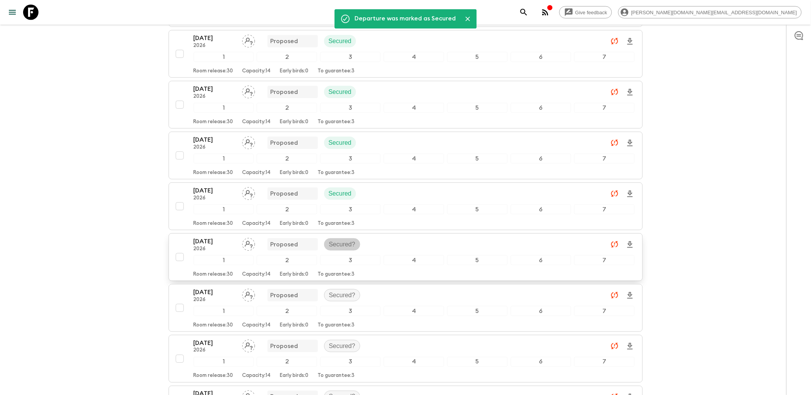
click at [337, 246] on p "Secured?" at bounding box center [342, 244] width 27 height 9
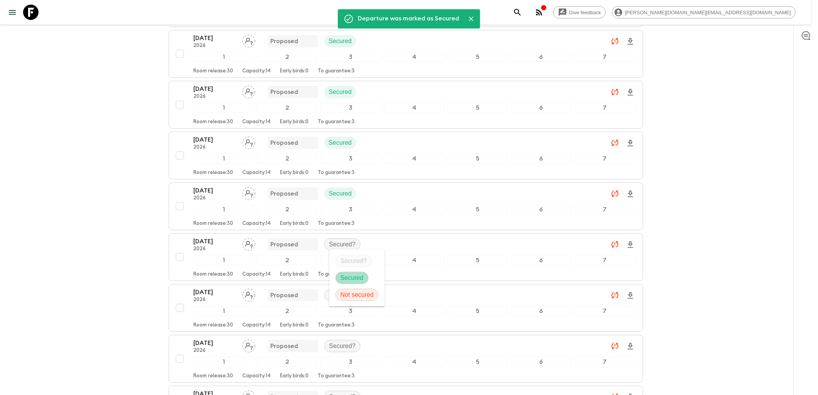
click at [351, 276] on p "Secured" at bounding box center [351, 277] width 23 height 9
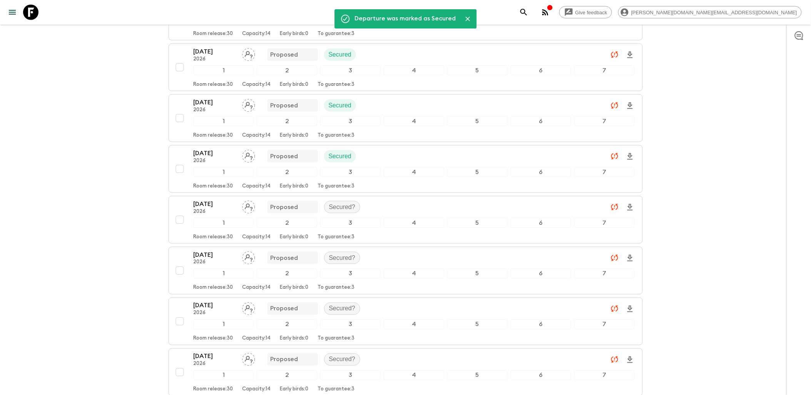
scroll to position [299, 0]
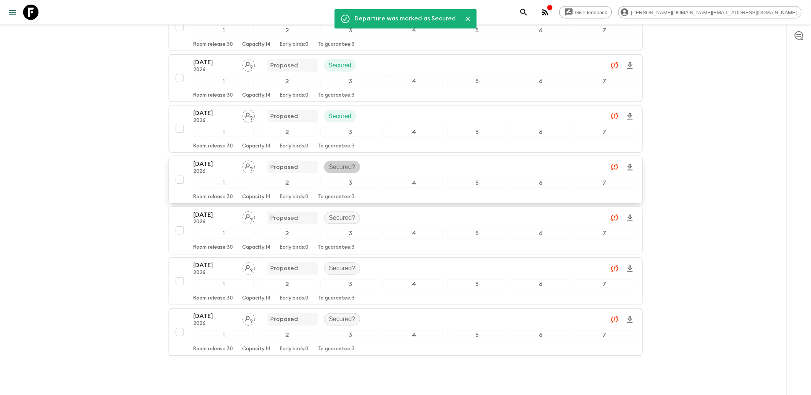
click at [344, 169] on p "Secured?" at bounding box center [342, 166] width 27 height 9
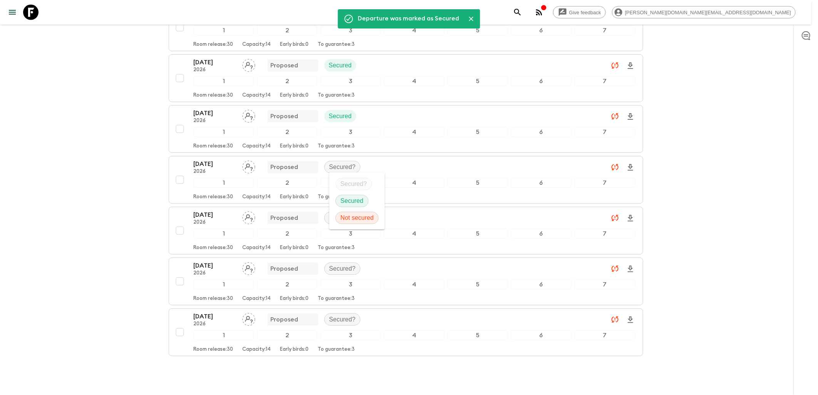
click at [348, 198] on p "Secured" at bounding box center [351, 200] width 23 height 9
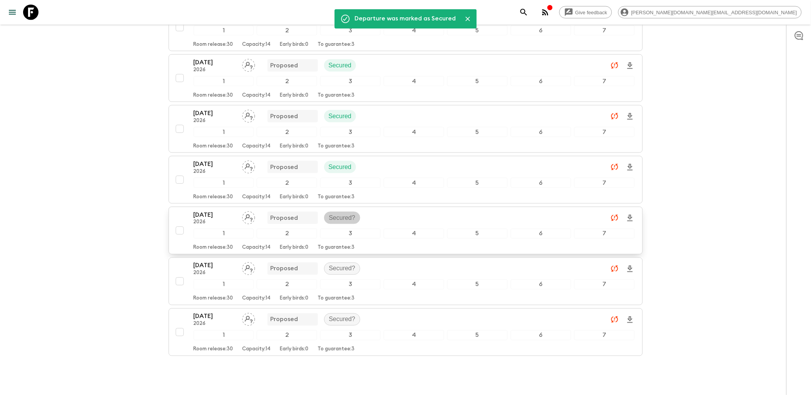
click at [341, 222] on p "Secured?" at bounding box center [342, 217] width 27 height 9
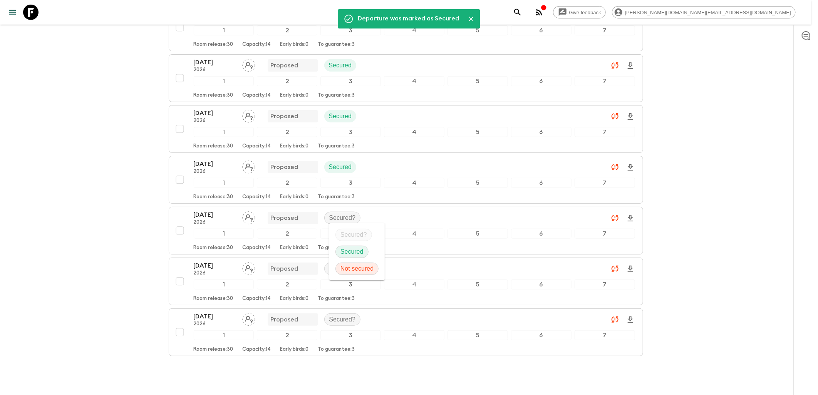
click at [351, 251] on p "Secured" at bounding box center [351, 251] width 23 height 9
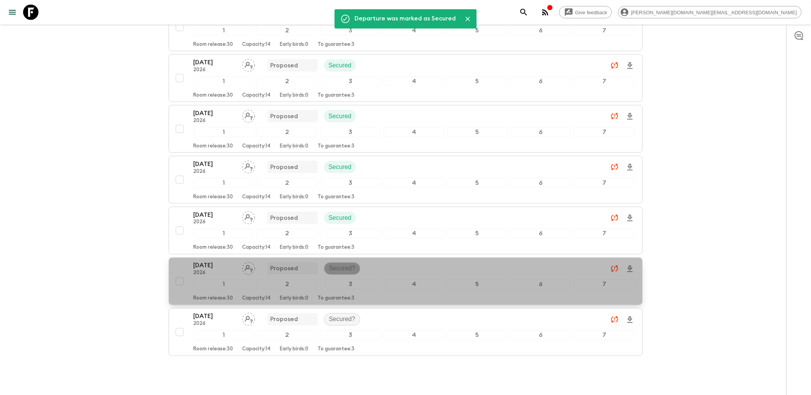
click at [344, 271] on p "Secured?" at bounding box center [342, 268] width 27 height 9
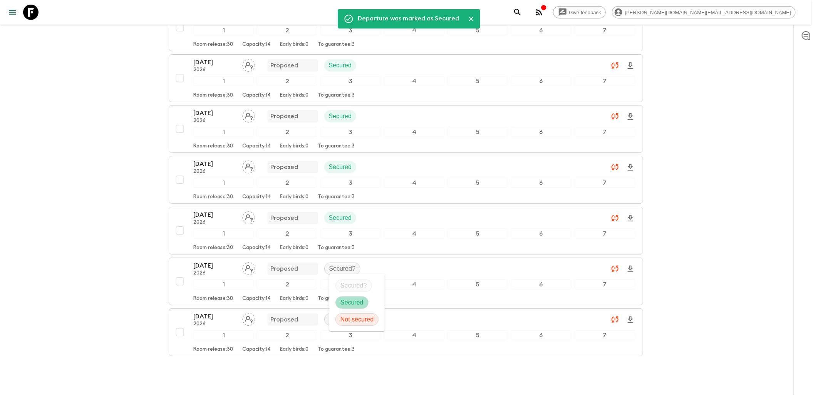
click at [351, 302] on p "Secured" at bounding box center [351, 302] width 23 height 9
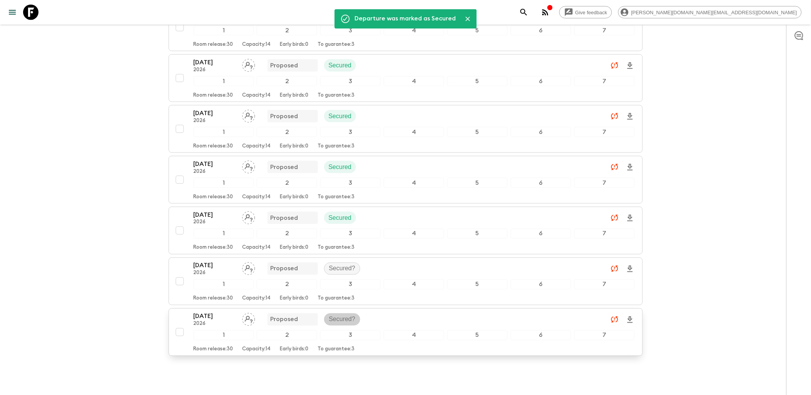
click at [334, 321] on p "Secured?" at bounding box center [342, 319] width 27 height 9
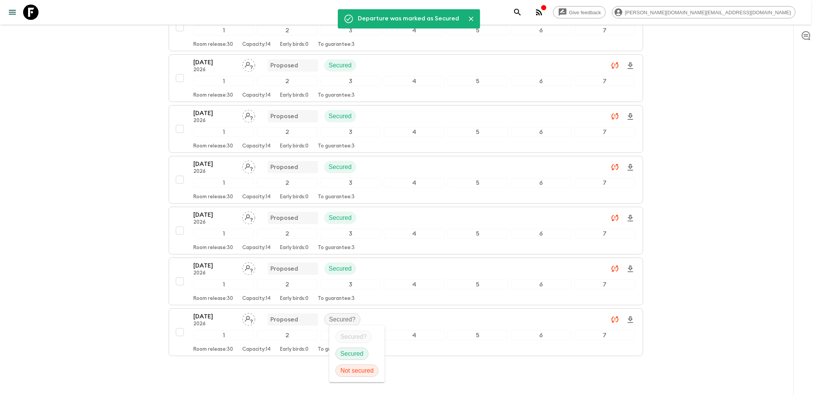
click at [347, 348] on div "Secured" at bounding box center [351, 354] width 33 height 12
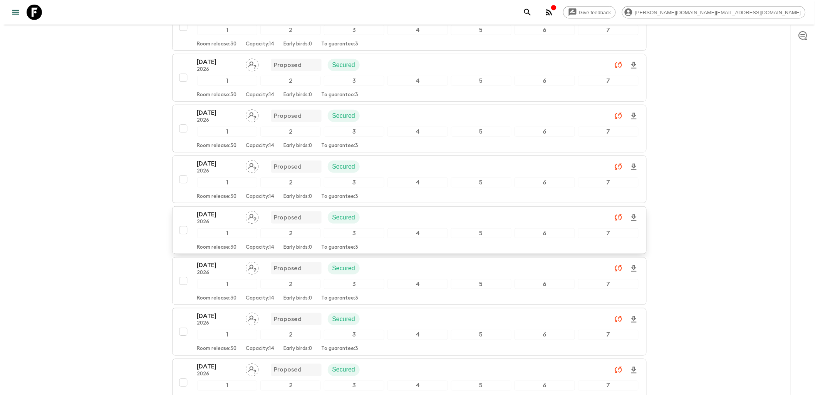
scroll to position [0, 0]
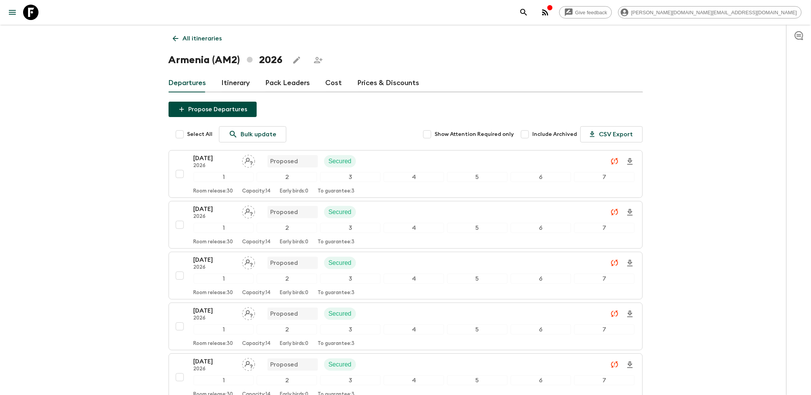
click at [30, 16] on icon at bounding box center [30, 12] width 15 height 15
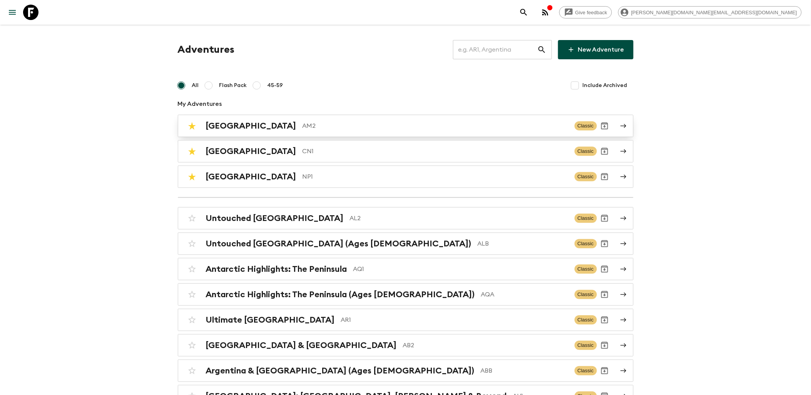
click at [227, 122] on h2 "[GEOGRAPHIC_DATA]" at bounding box center [251, 126] width 90 height 10
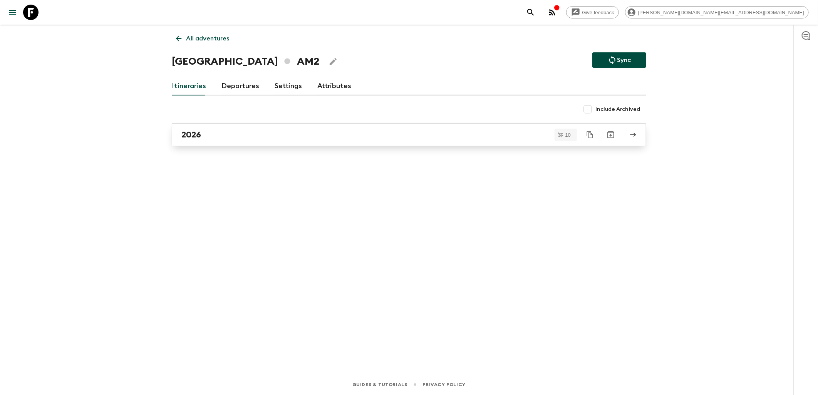
click at [203, 136] on div "2026" at bounding box center [401, 135] width 440 height 10
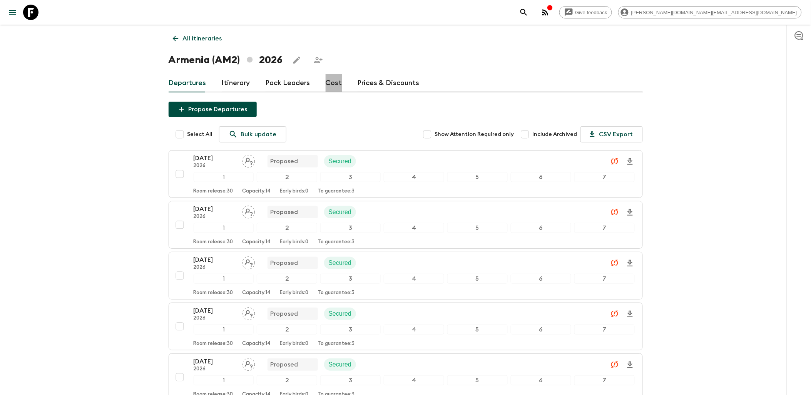
click at [331, 83] on link "Cost" at bounding box center [334, 83] width 17 height 18
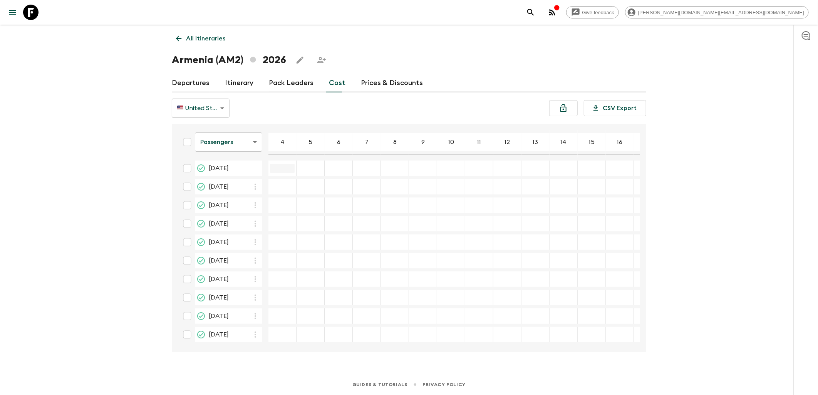
click at [284, 167] on input "26 Apr 2026; 4" at bounding box center [282, 168] width 25 height 9
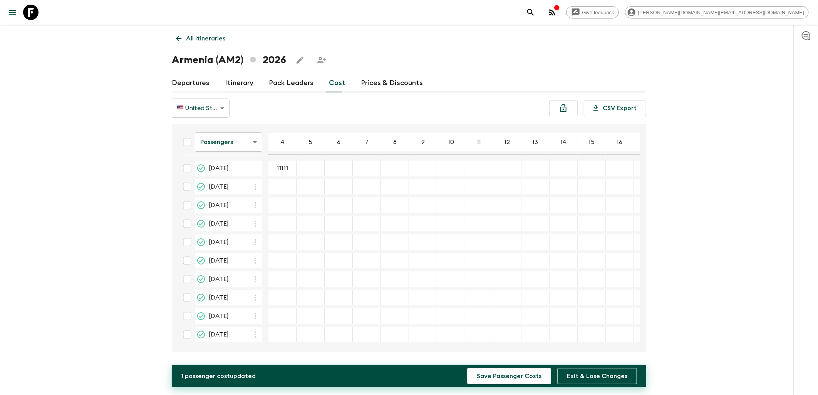
type input "11111"
click at [337, 213] on table "Passengers passengersCost ​ 4 5 6 7 8 9 10 11 12 13 14 15 16 17 18 [DATE] 11111…" at bounding box center [431, 236] width 516 height 218
type input "11111"
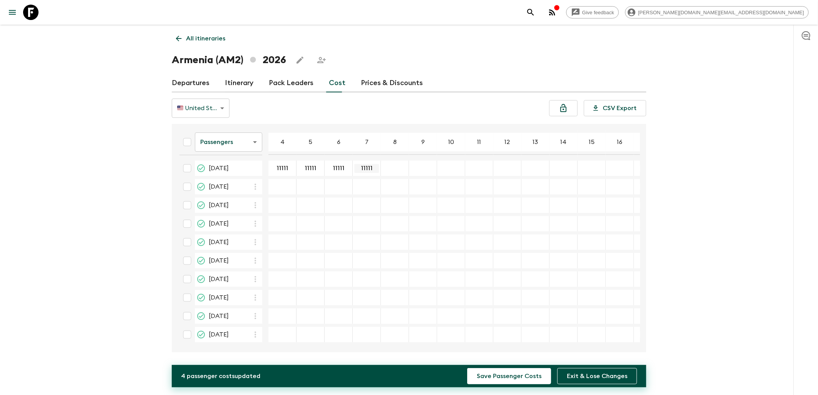
click at [370, 167] on input "11111" at bounding box center [366, 168] width 25 height 9
click at [342, 169] on input "11111" at bounding box center [338, 168] width 25 height 9
click at [312, 170] on input "11111" at bounding box center [310, 168] width 25 height 9
click at [284, 169] on input "11111" at bounding box center [282, 168] width 25 height 9
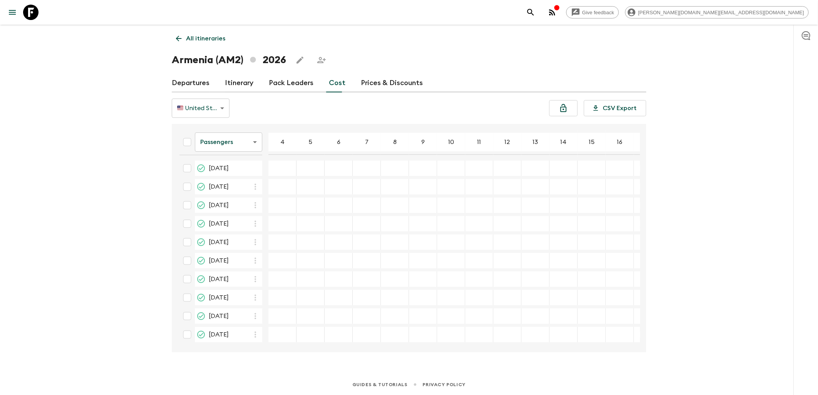
click at [260, 142] on body "Give feedback [PERSON_NAME][DOMAIN_NAME][EMAIL_ADDRESS][DOMAIN_NAME] All itiner…" at bounding box center [409, 197] width 818 height 395
click at [220, 174] on li "Extras" at bounding box center [228, 173] width 67 height 12
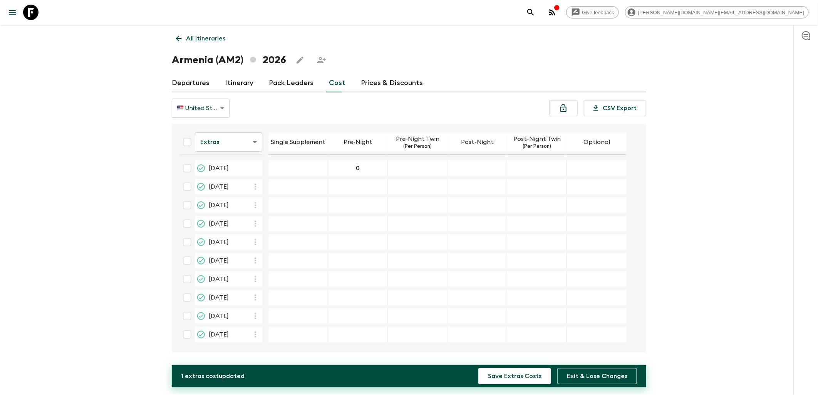
type input "0"
click at [420, 162] on div "26 Apr 2026; Pre-Night Twin" at bounding box center [418, 168] width 60 height 15
type input "0"
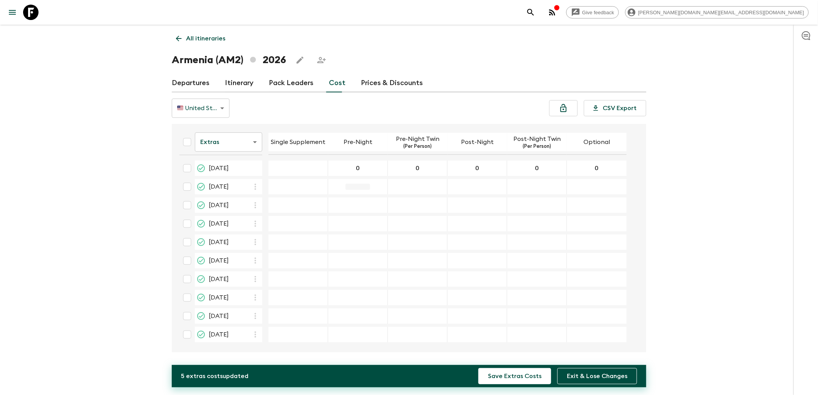
type input "0"
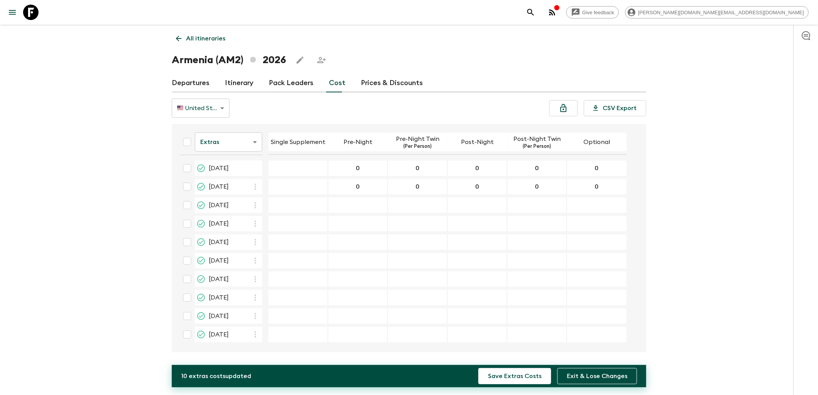
type input "0"
click at [251, 139] on body "Give feedback james.cm+1@flashpack.com All itineraries Armenia (AM2) 2026 Depar…" at bounding box center [409, 197] width 818 height 395
click at [224, 187] on li "Mandatory" at bounding box center [228, 185] width 67 height 12
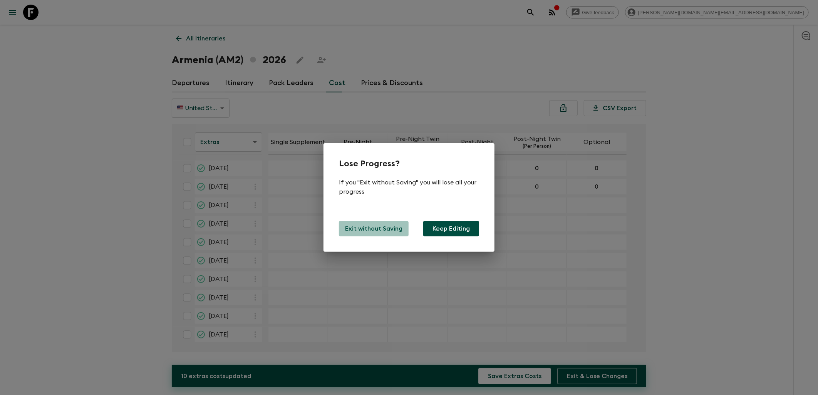
click at [391, 230] on p "Exit without Saving" at bounding box center [373, 228] width 57 height 9
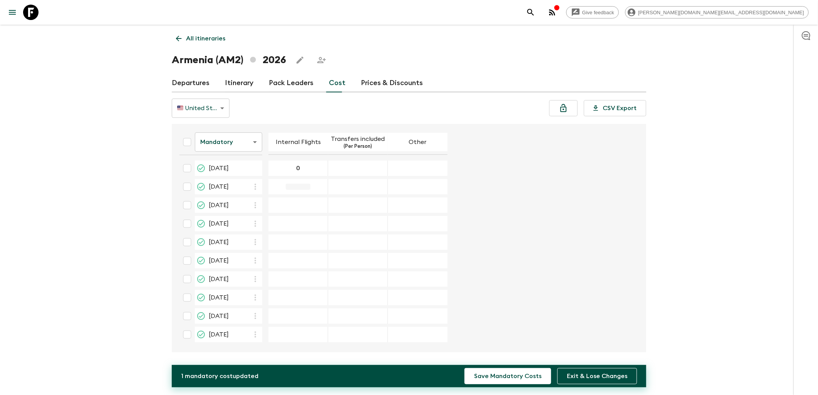
type input "0"
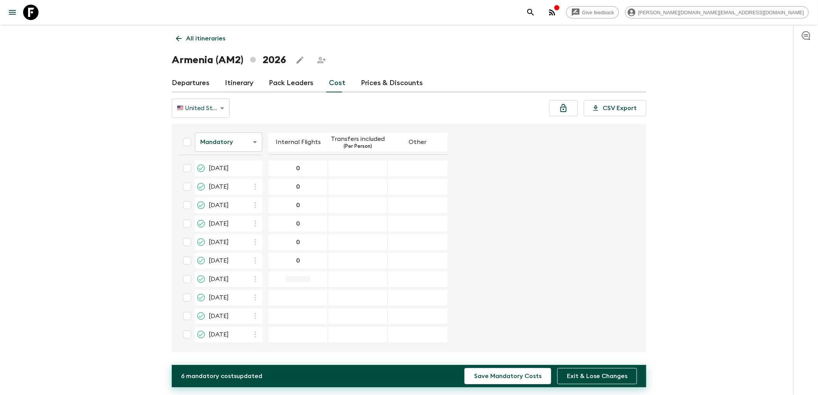
type input "0"
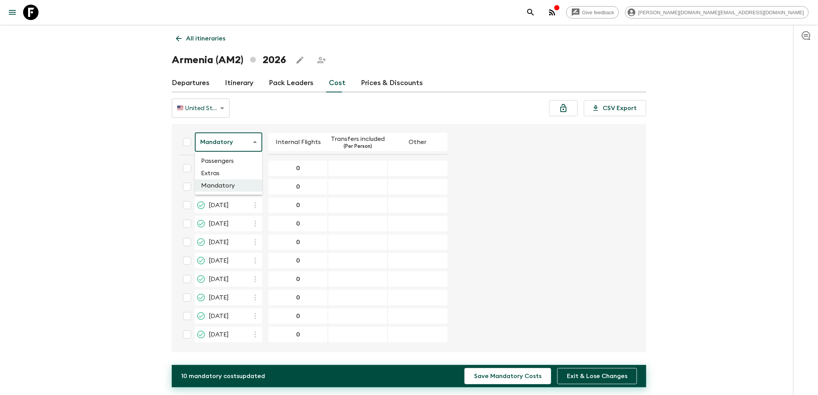
click at [255, 145] on body "Give feedback james.cm+1@flashpack.com All itineraries Armenia (AM2) 2026 Depar…" at bounding box center [409, 197] width 818 height 395
click at [229, 164] on li "Passengers" at bounding box center [228, 161] width 67 height 12
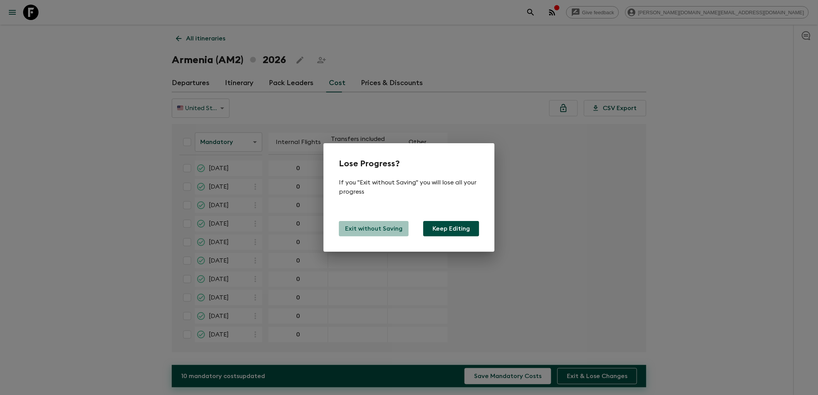
click at [387, 230] on p "Exit without Saving" at bounding box center [373, 228] width 57 height 9
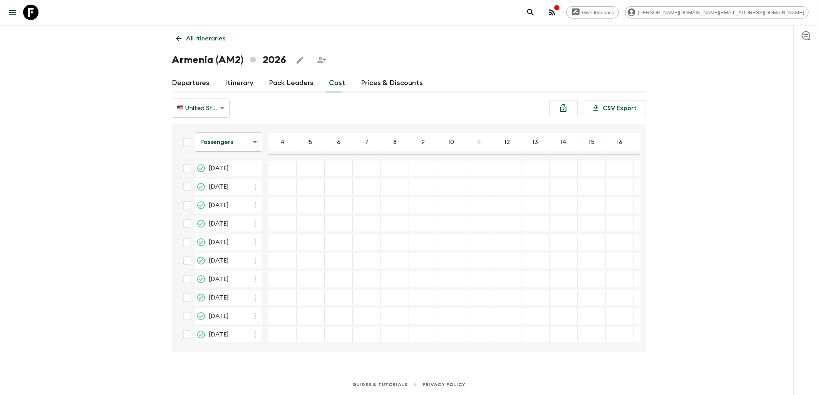
click at [186, 78] on link "Departures" at bounding box center [191, 83] width 38 height 18
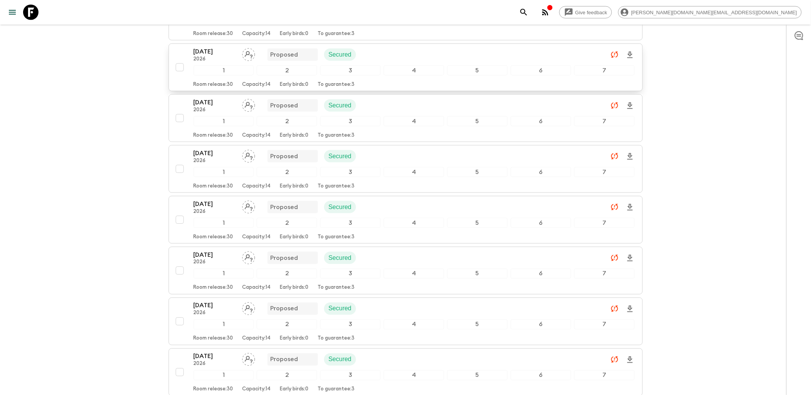
scroll to position [331, 0]
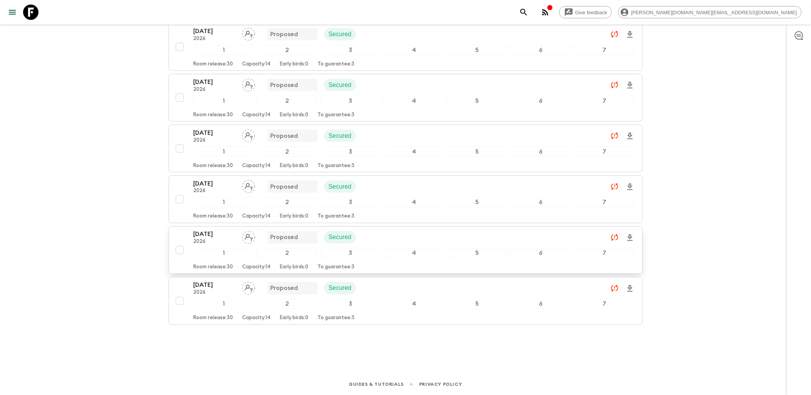
click at [394, 232] on div "11 Oct 2026 2026 Proposed Secured" at bounding box center [414, 237] width 441 height 15
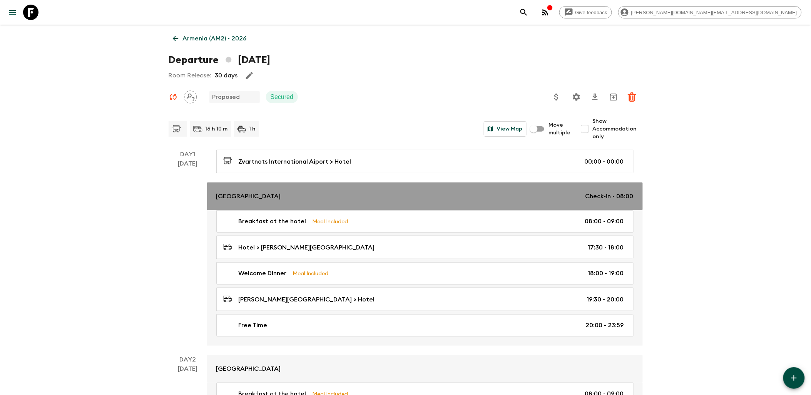
click at [374, 196] on div "Red Bridge Hotel Check-in - 08:00" at bounding box center [424, 196] width 417 height 9
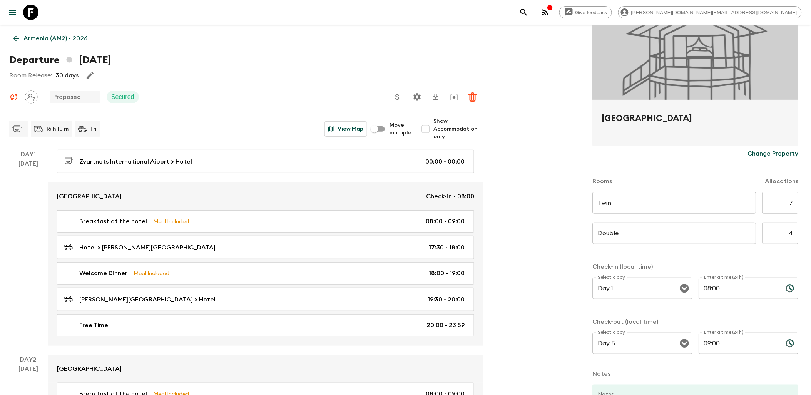
scroll to position [164, 0]
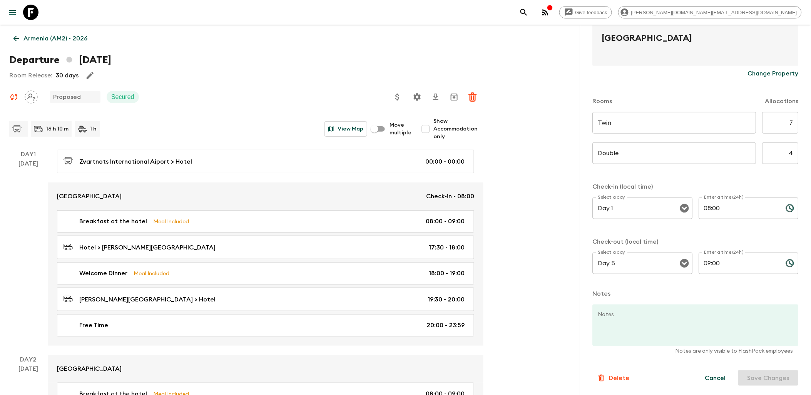
click at [622, 378] on p "Delete" at bounding box center [619, 377] width 20 height 9
click at [661, 385] on button "Confirm" at bounding box center [651, 385] width 39 height 13
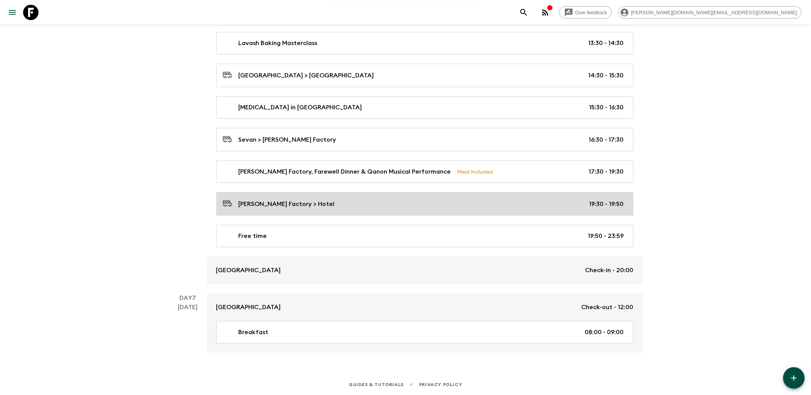
scroll to position [1802, 0]
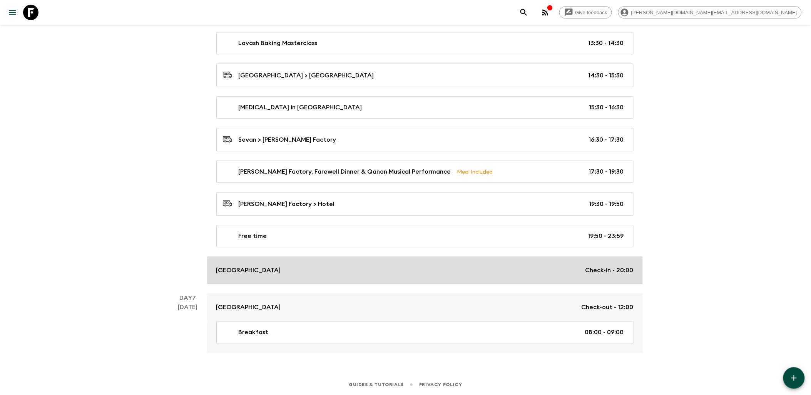
click at [393, 273] on div "[GEOGRAPHIC_DATA] Check-in - 20:00" at bounding box center [424, 270] width 417 height 9
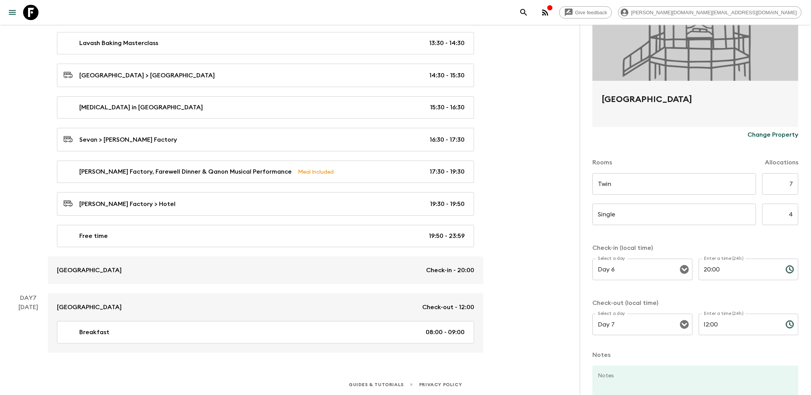
scroll to position [164, 0]
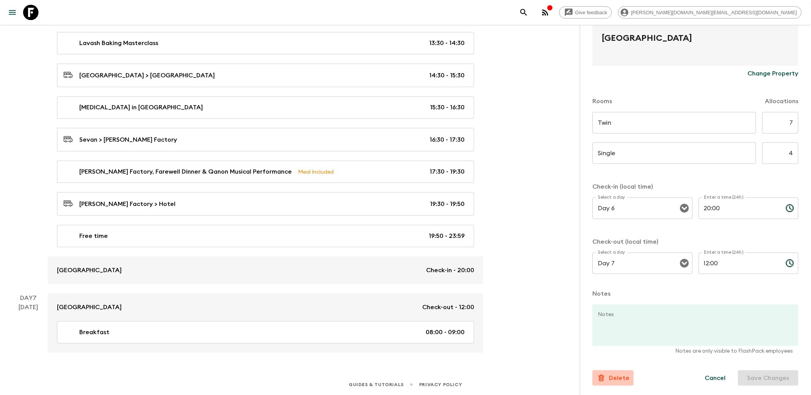
click at [622, 378] on p "Delete" at bounding box center [619, 377] width 20 height 9
click at [647, 389] on button "Confirm" at bounding box center [651, 385] width 39 height 13
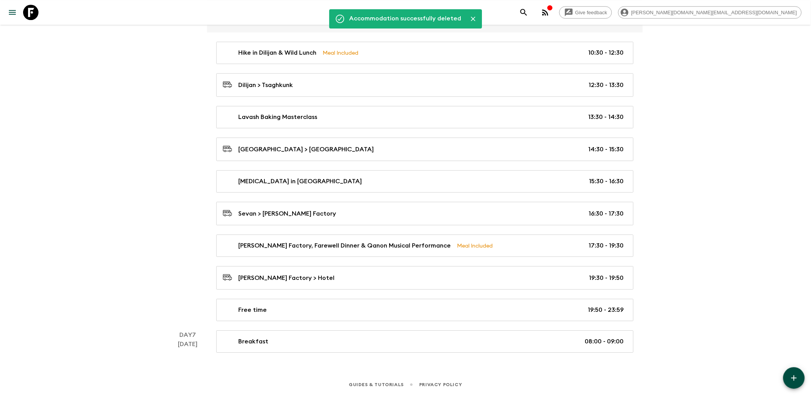
scroll to position [1728, 0]
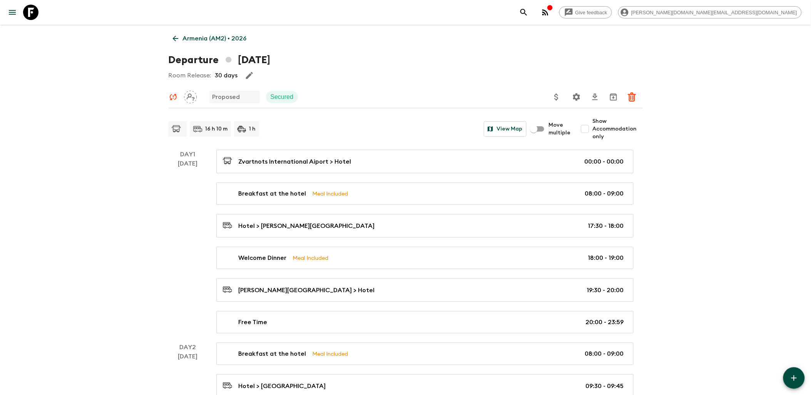
click at [181, 35] on link "Armenia (AM2) • 2026" at bounding box center [210, 38] width 82 height 15
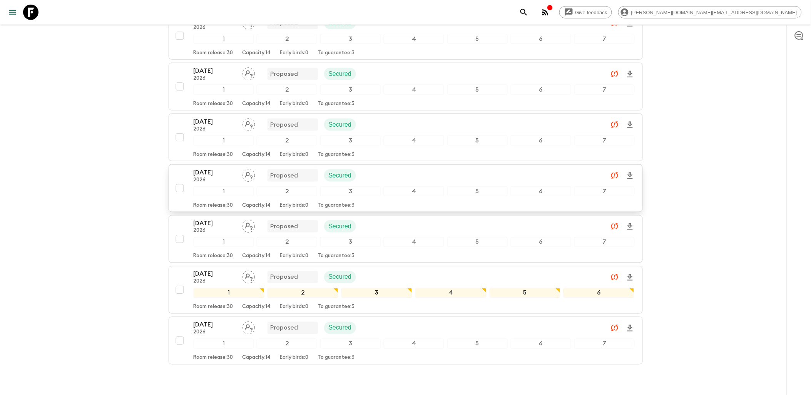
scroll to position [331, 0]
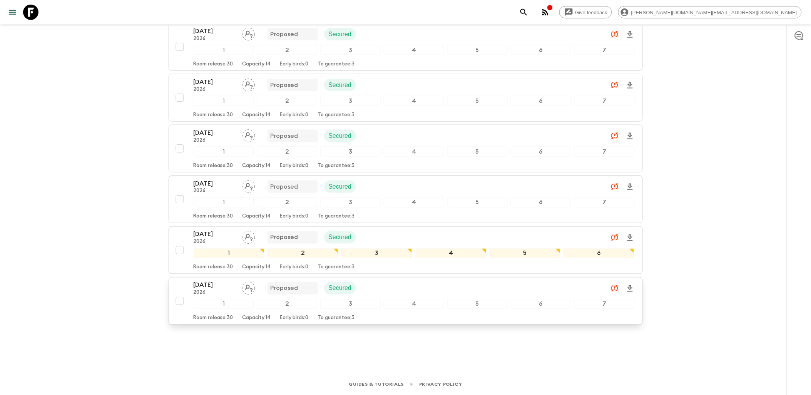
click at [447, 283] on div "25 Oct 2026 2026 Proposed Secured" at bounding box center [414, 288] width 441 height 15
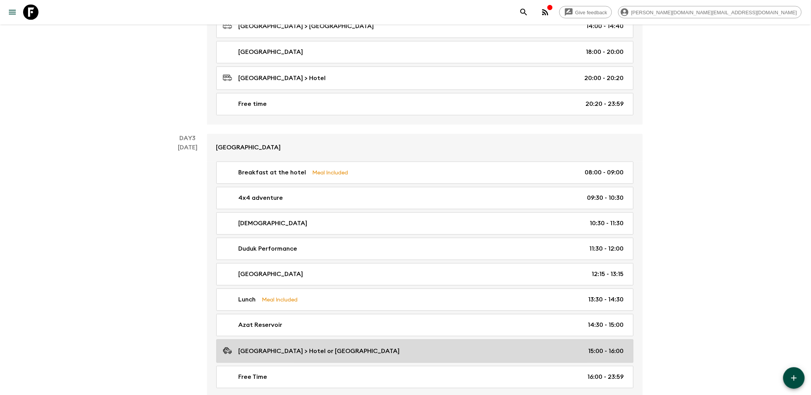
scroll to position [385, 0]
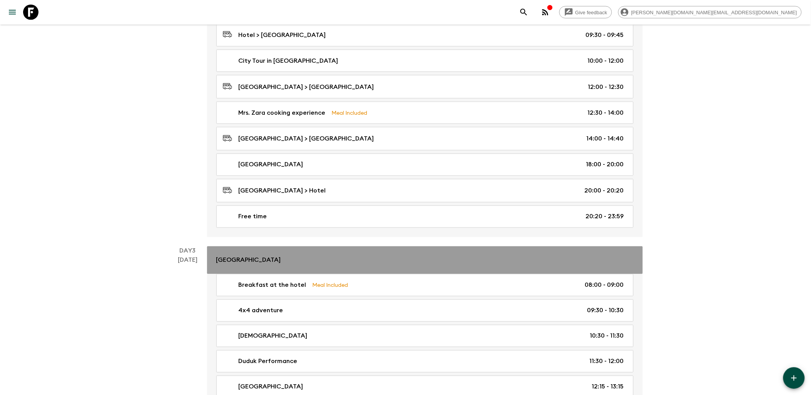
click at [331, 256] on link "[GEOGRAPHIC_DATA]" at bounding box center [425, 260] width 436 height 28
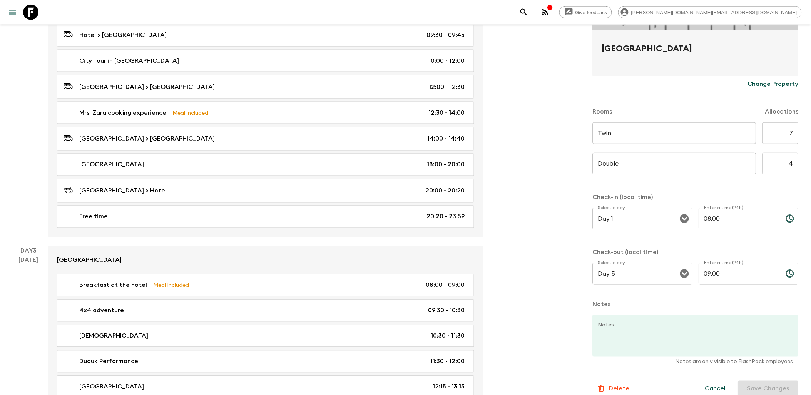
scroll to position [164, 0]
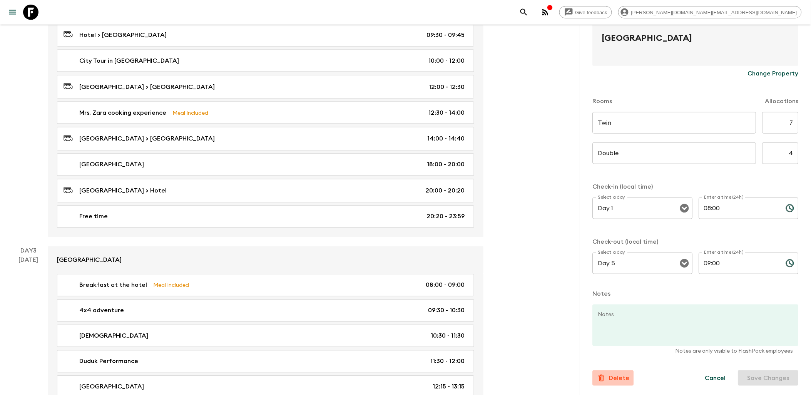
click at [624, 373] on button "Delete" at bounding box center [613, 377] width 41 height 15
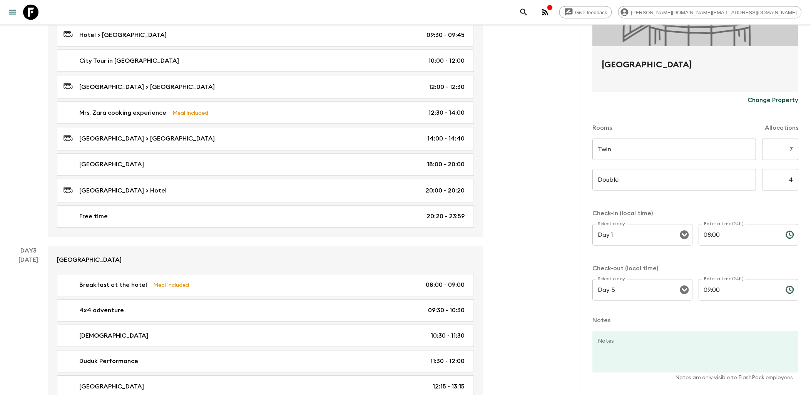
scroll to position [176, 0]
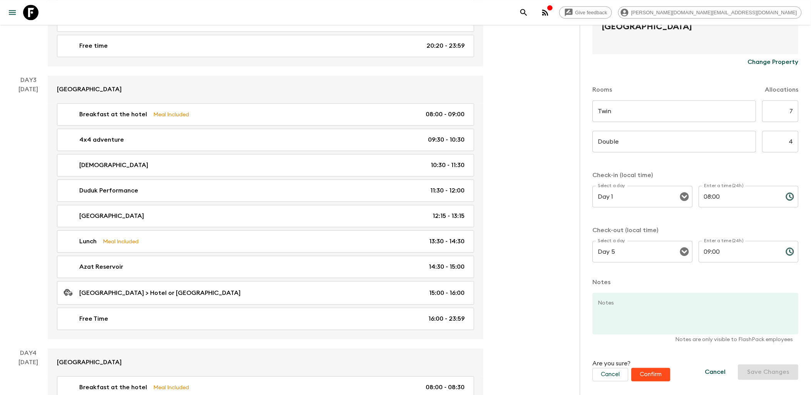
click at [649, 374] on button "Confirm" at bounding box center [651, 374] width 39 height 13
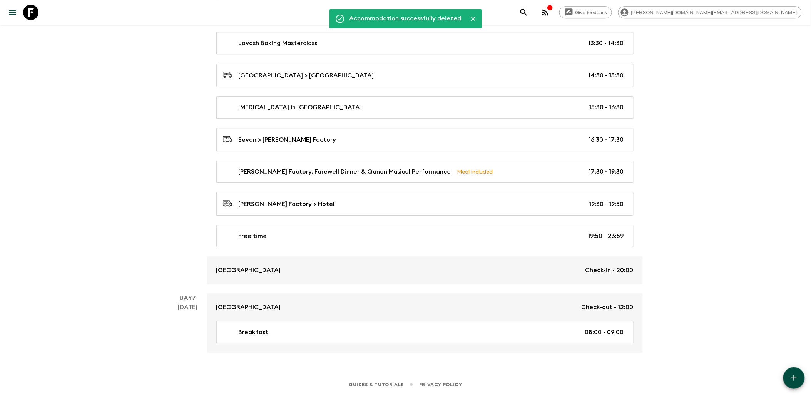
scroll to position [1802, 0]
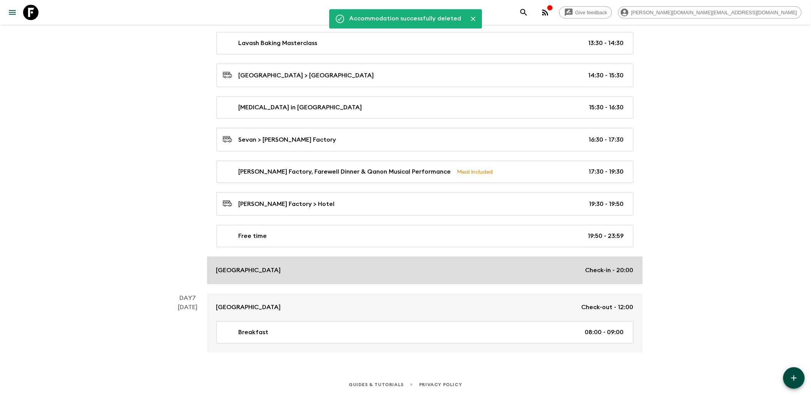
click at [410, 271] on div "[GEOGRAPHIC_DATA] Check-in - 20:00" at bounding box center [424, 270] width 417 height 9
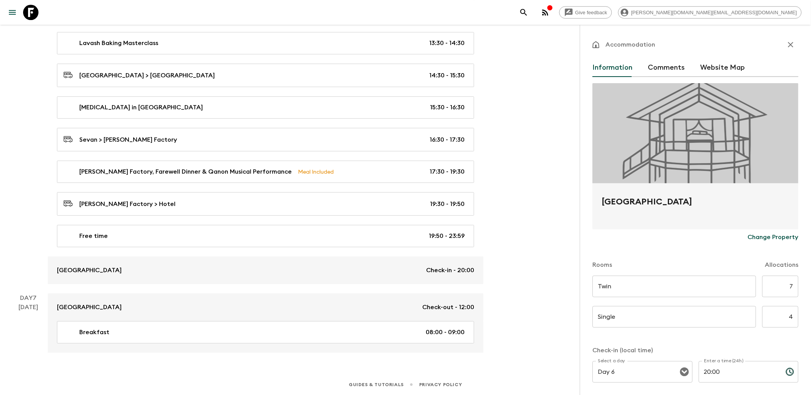
scroll to position [164, 0]
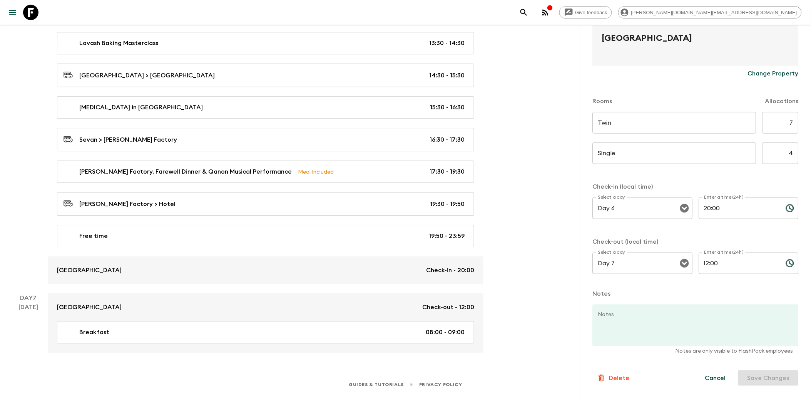
click at [626, 378] on p "Delete" at bounding box center [619, 377] width 20 height 9
click at [652, 388] on button "Confirm" at bounding box center [651, 385] width 39 height 13
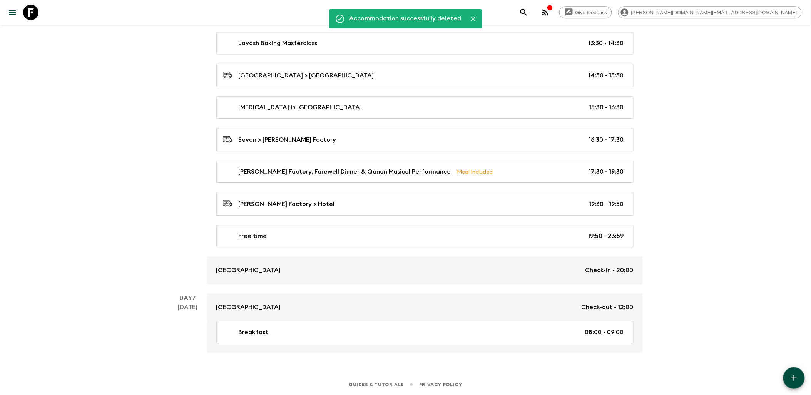
scroll to position [1728, 0]
